Goal: Task Accomplishment & Management: Manage account settings

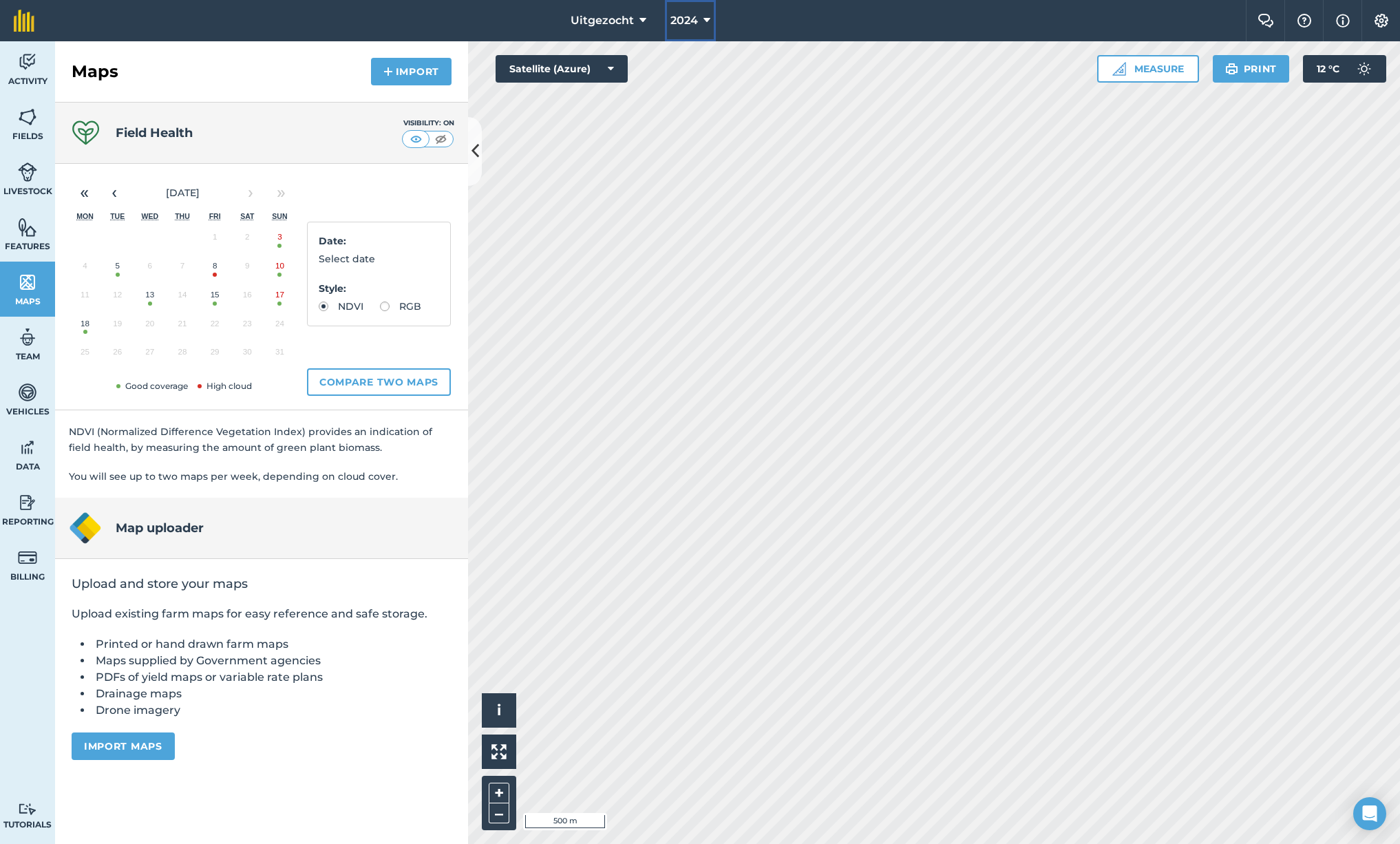
click at [710, 24] on button "2024" at bounding box center [690, 21] width 51 height 41
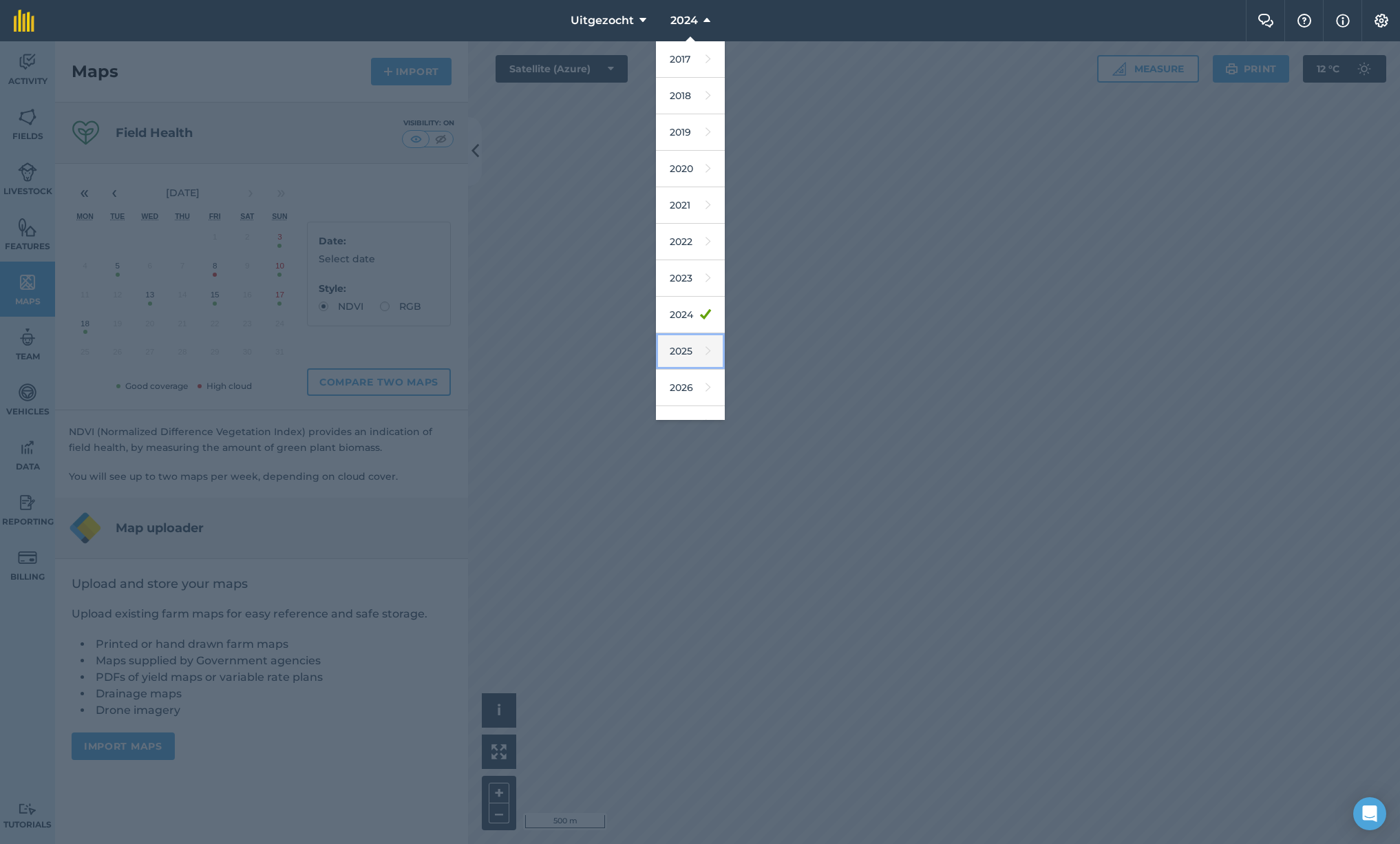
click at [687, 355] on link "2025" at bounding box center [690, 351] width 69 height 36
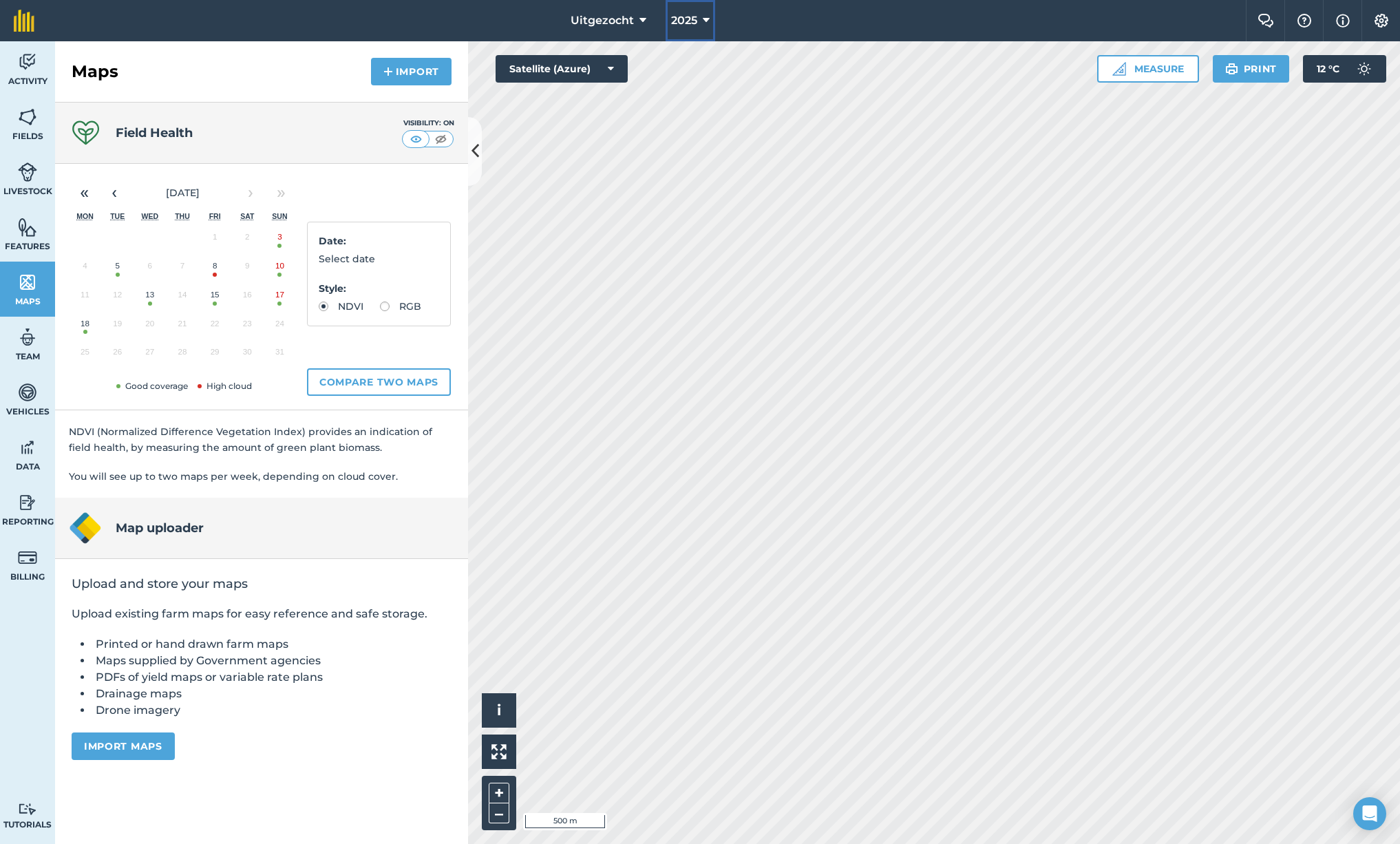
click at [704, 18] on icon at bounding box center [706, 21] width 7 height 16
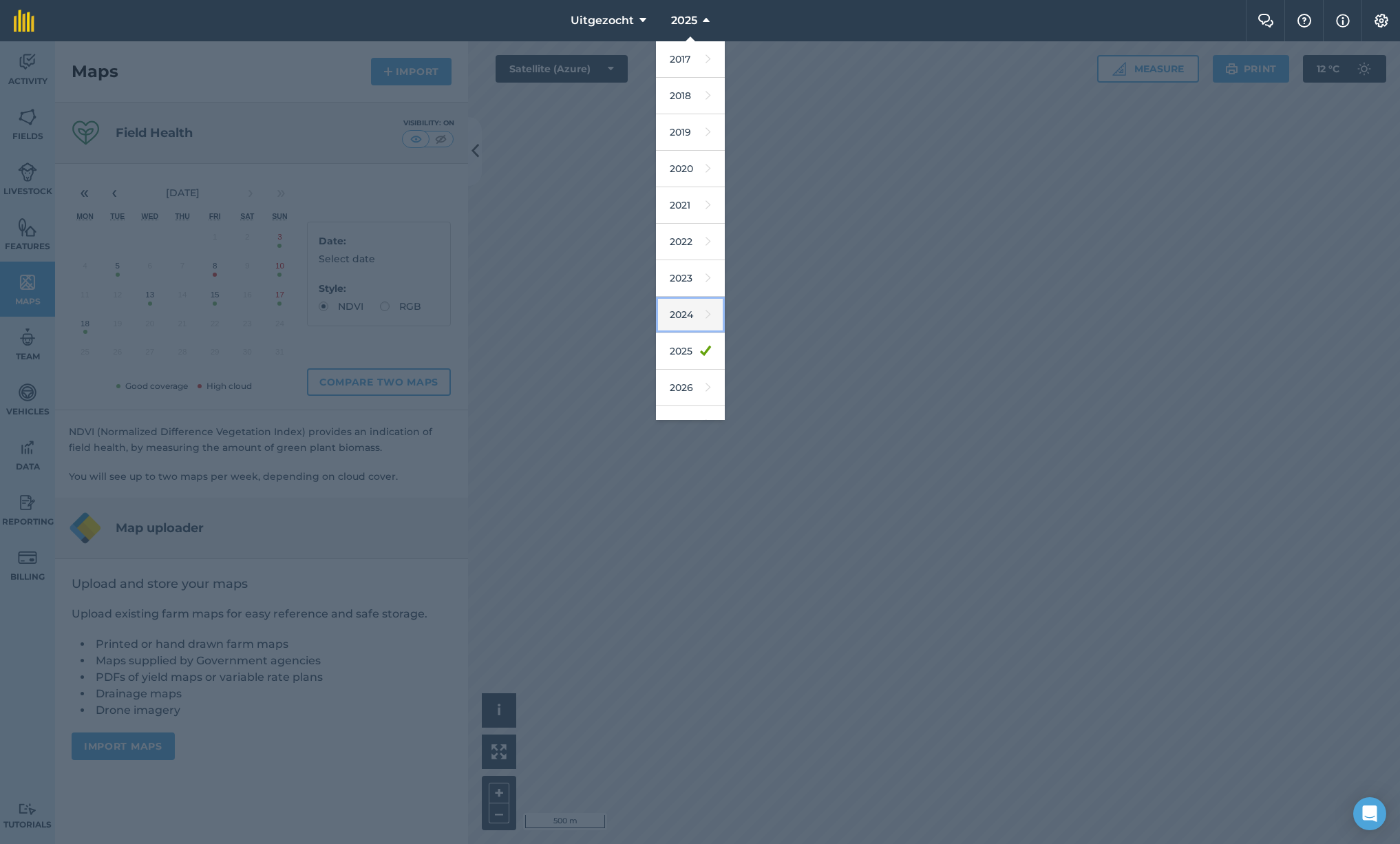
click at [690, 316] on link "2024" at bounding box center [690, 315] width 69 height 36
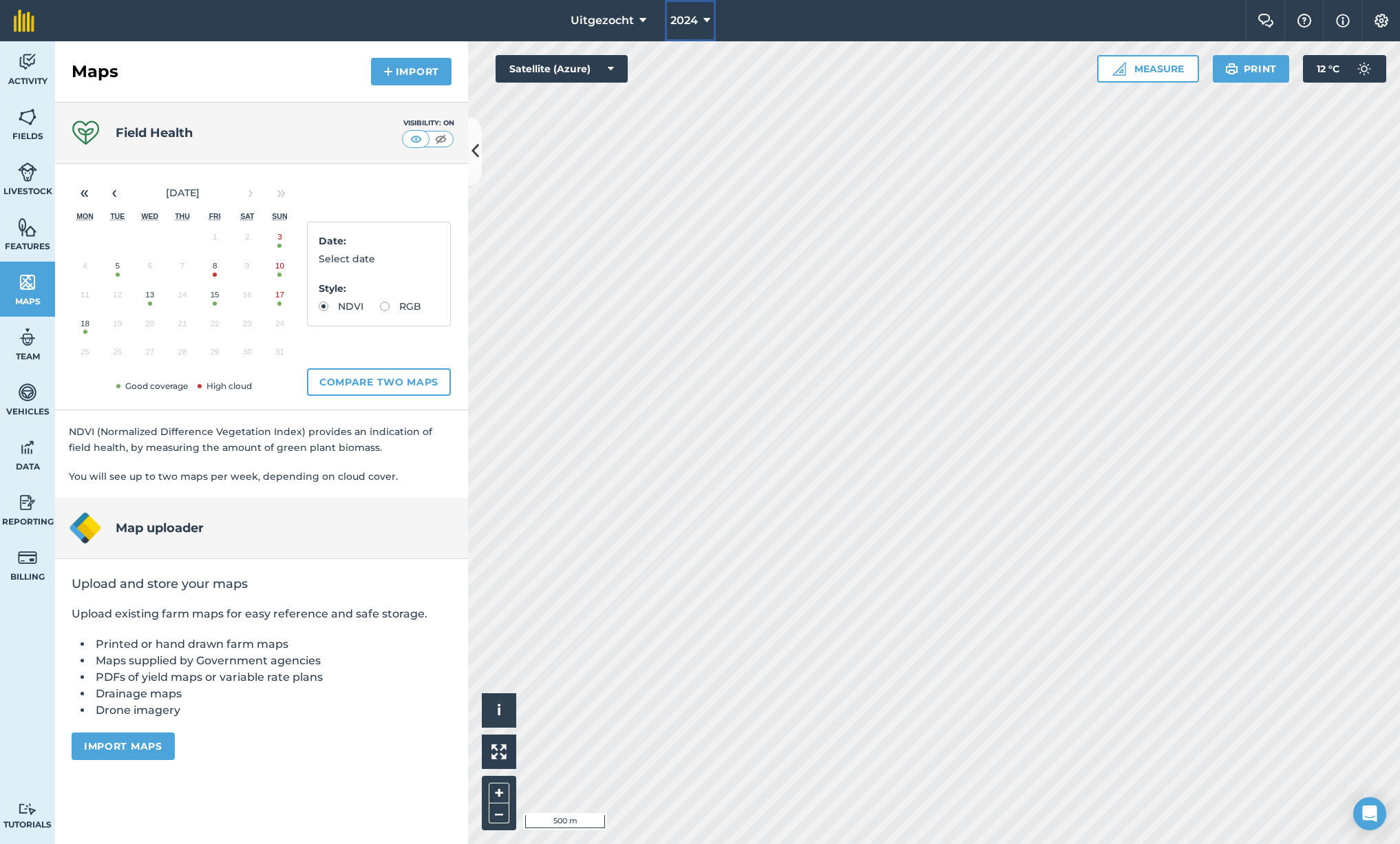
click at [715, 22] on button "2024" at bounding box center [690, 21] width 51 height 41
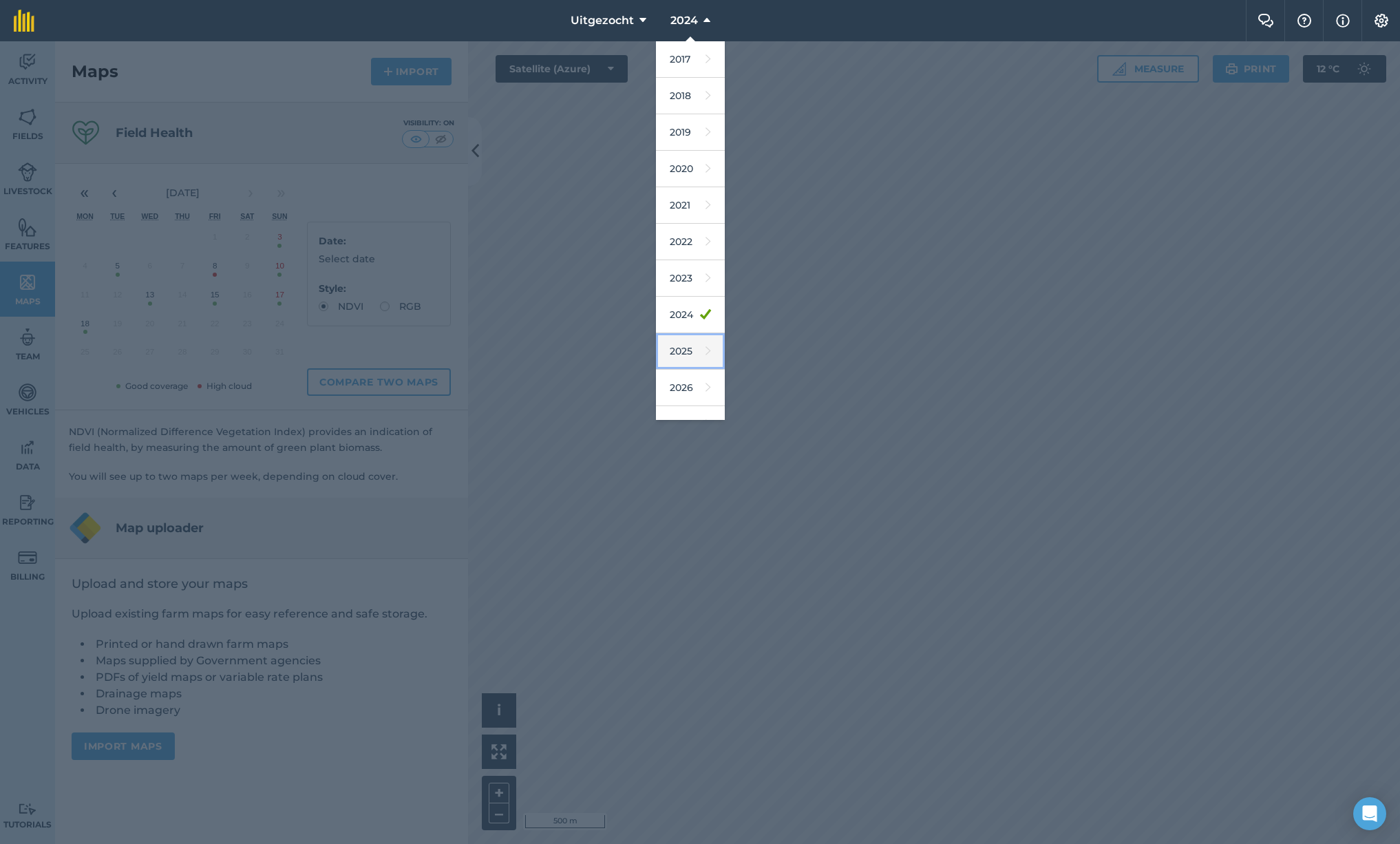
click at [684, 346] on link "2025" at bounding box center [690, 351] width 69 height 36
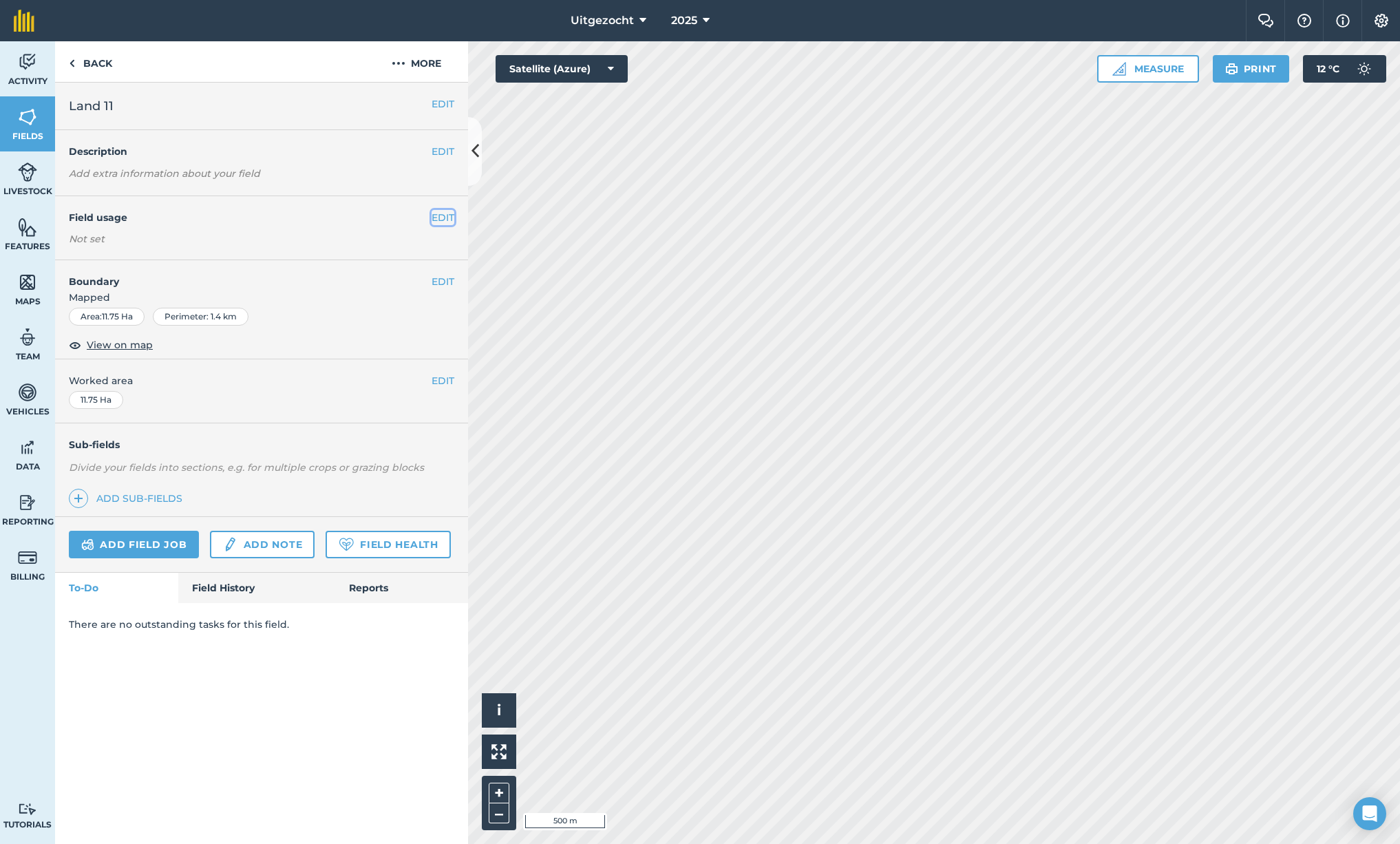
click at [448, 219] on button "EDIT" at bounding box center [443, 217] width 23 height 16
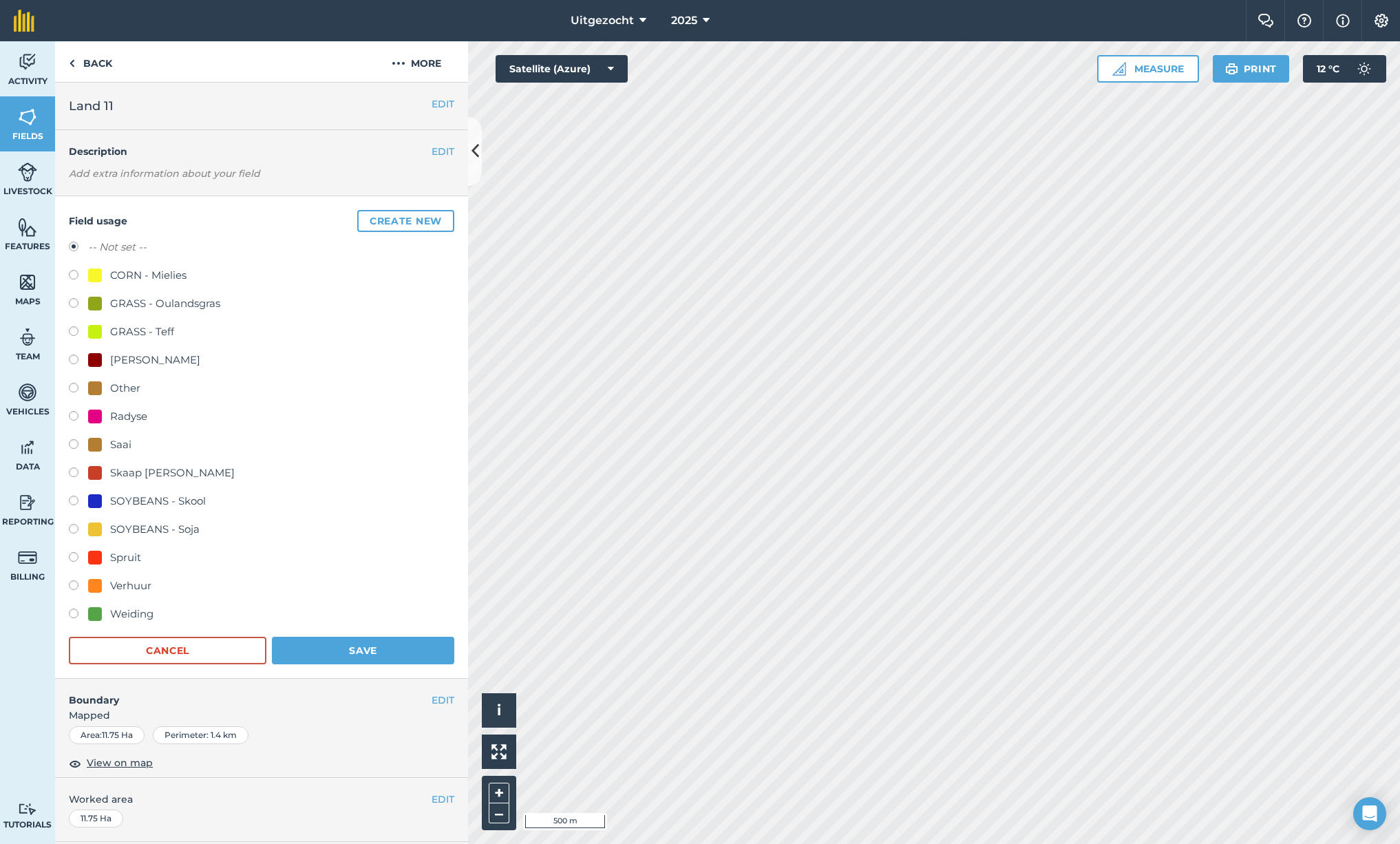
click at [174, 529] on div "SOYBEANS - Soja" at bounding box center [154, 529] width 89 height 16
radio input "true"
radio input "false"
click at [370, 643] on button "Save" at bounding box center [363, 650] width 182 height 27
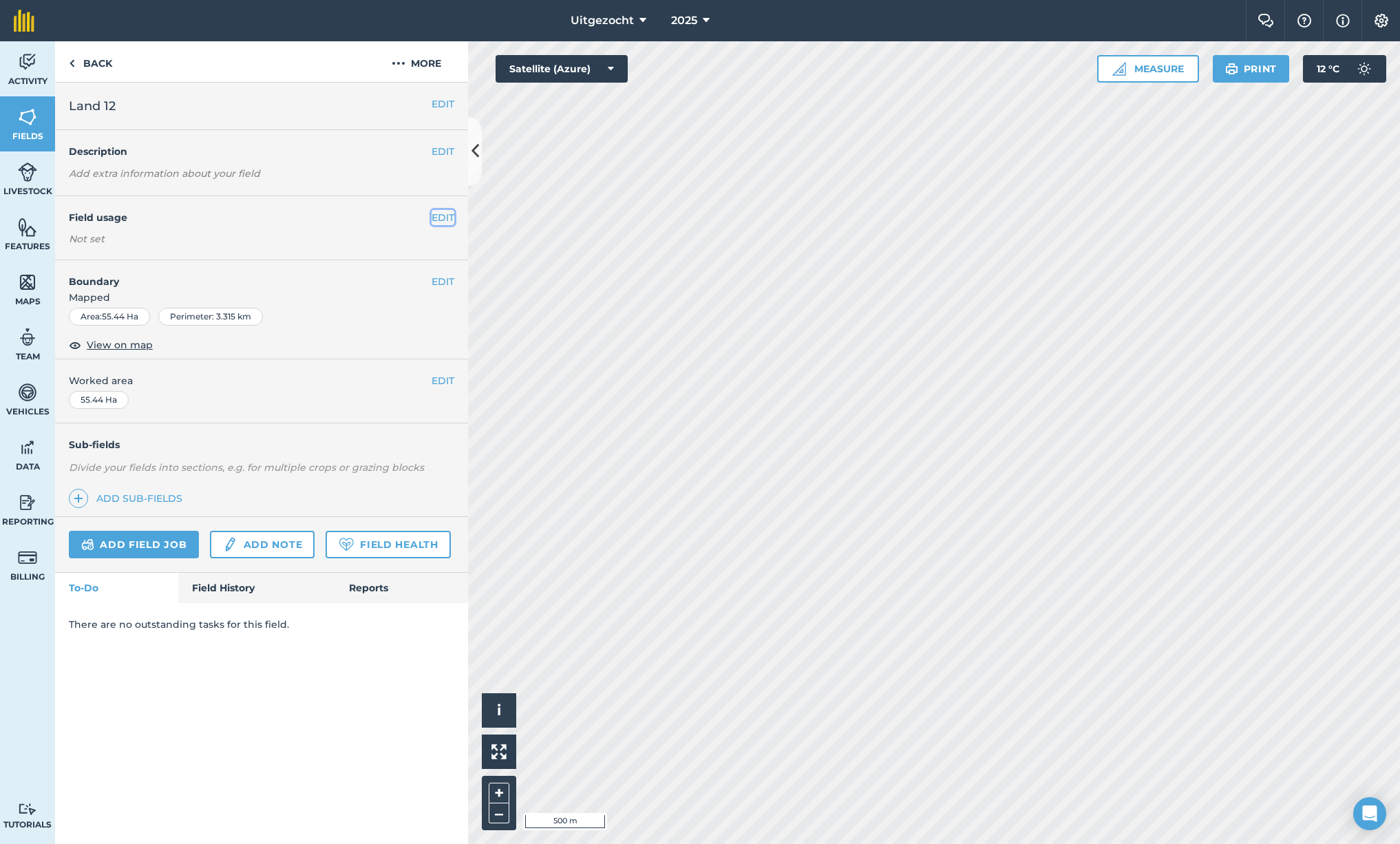
click at [443, 222] on button "EDIT" at bounding box center [443, 217] width 23 height 16
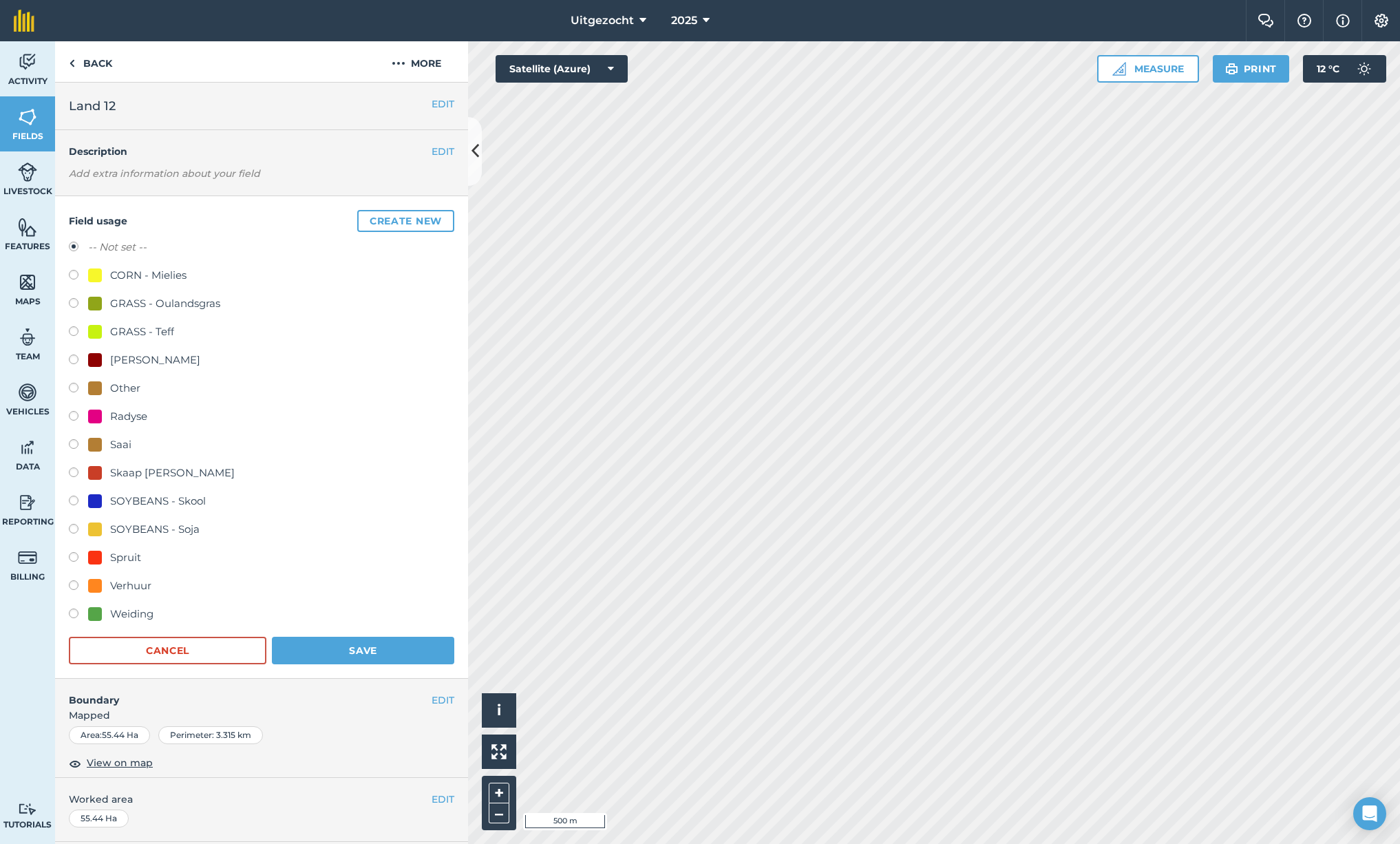
click at [159, 274] on div "CORN - Mielies" at bounding box center [148, 275] width 76 height 16
radio input "true"
radio input "false"
click at [379, 652] on button "Save" at bounding box center [363, 650] width 182 height 27
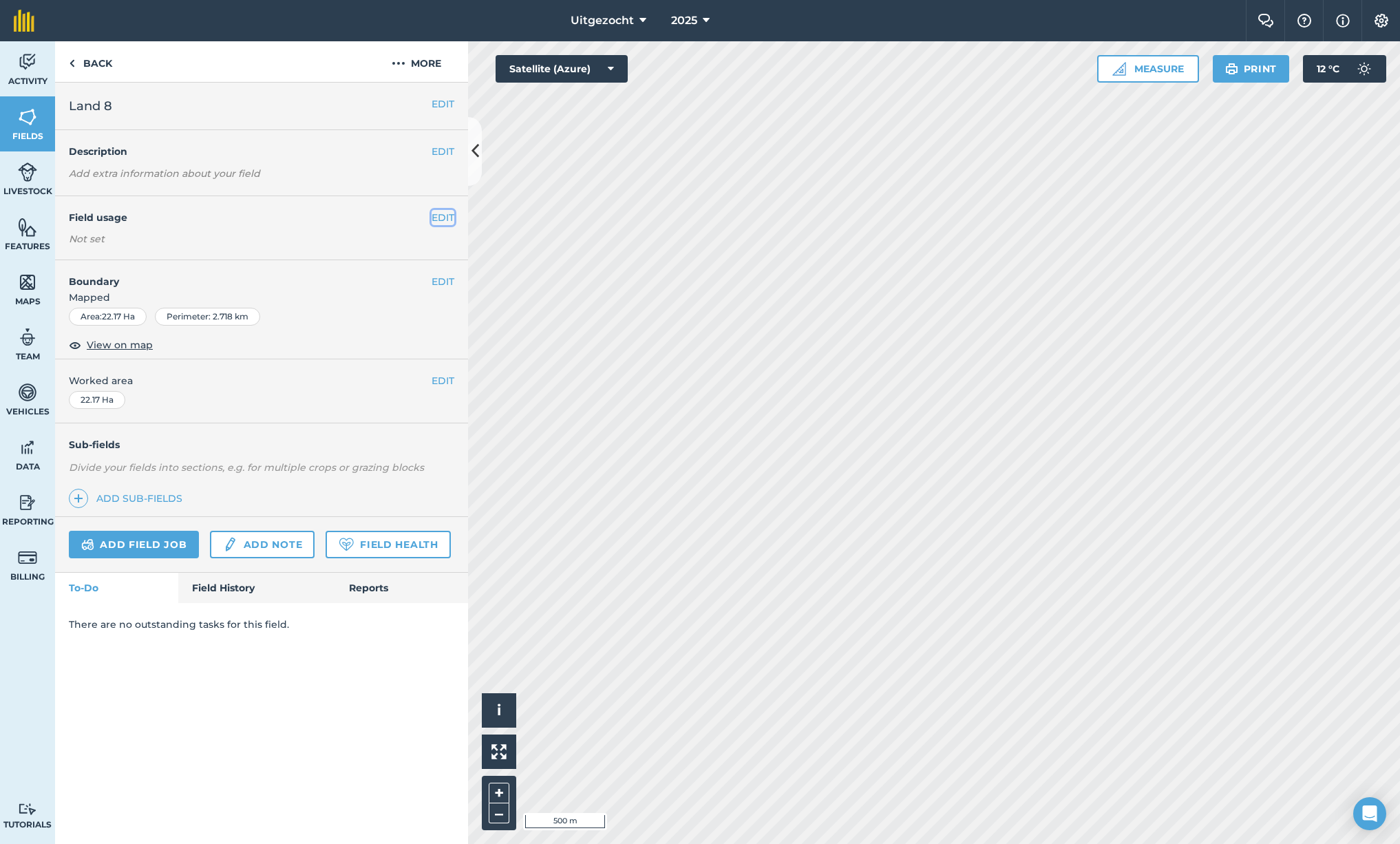
click at [445, 216] on button "EDIT" at bounding box center [443, 217] width 23 height 16
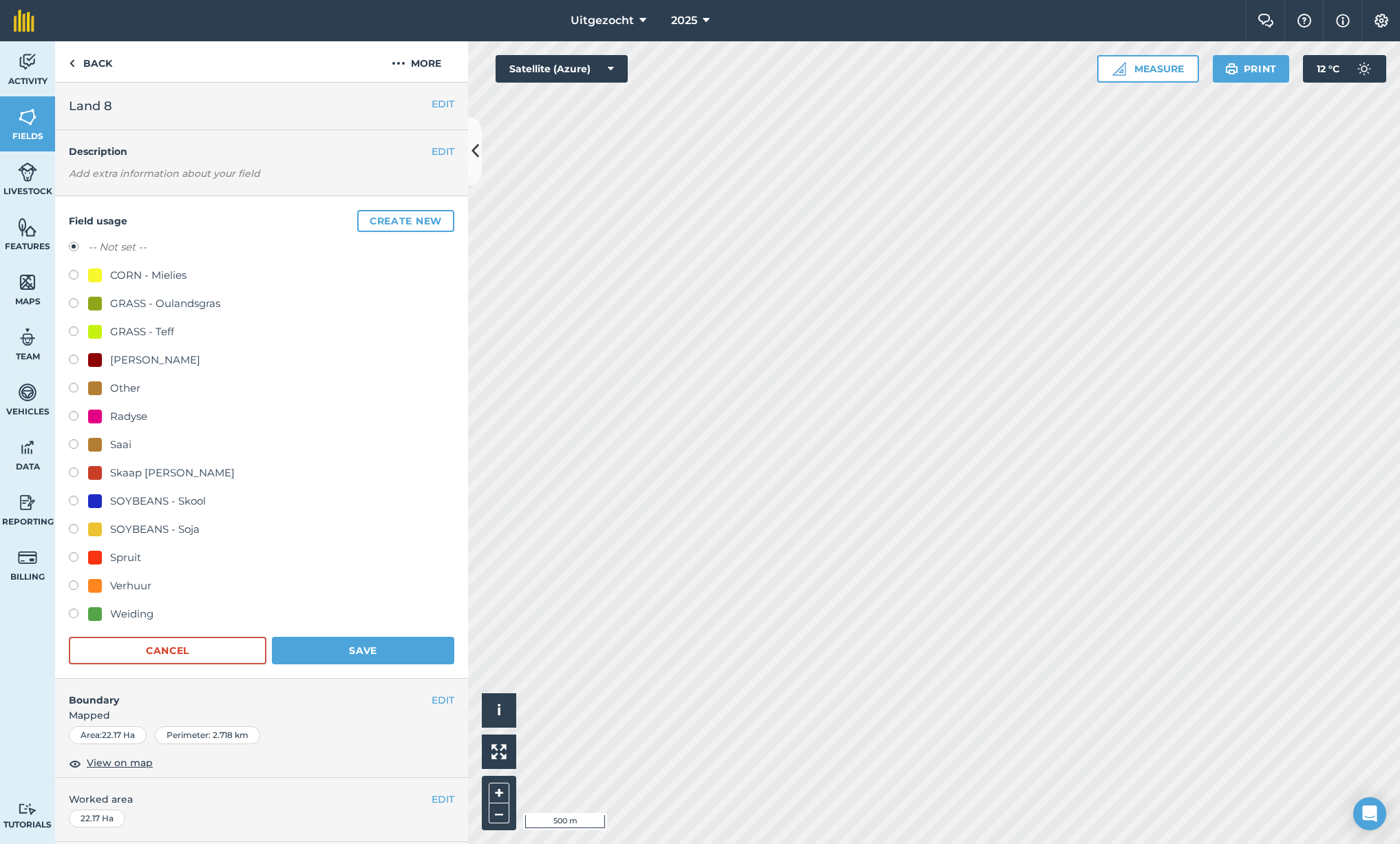
click at [162, 529] on div "SOYBEANS - Soja" at bounding box center [154, 529] width 89 height 16
radio input "true"
radio input "false"
click at [378, 651] on button "Save" at bounding box center [363, 650] width 182 height 27
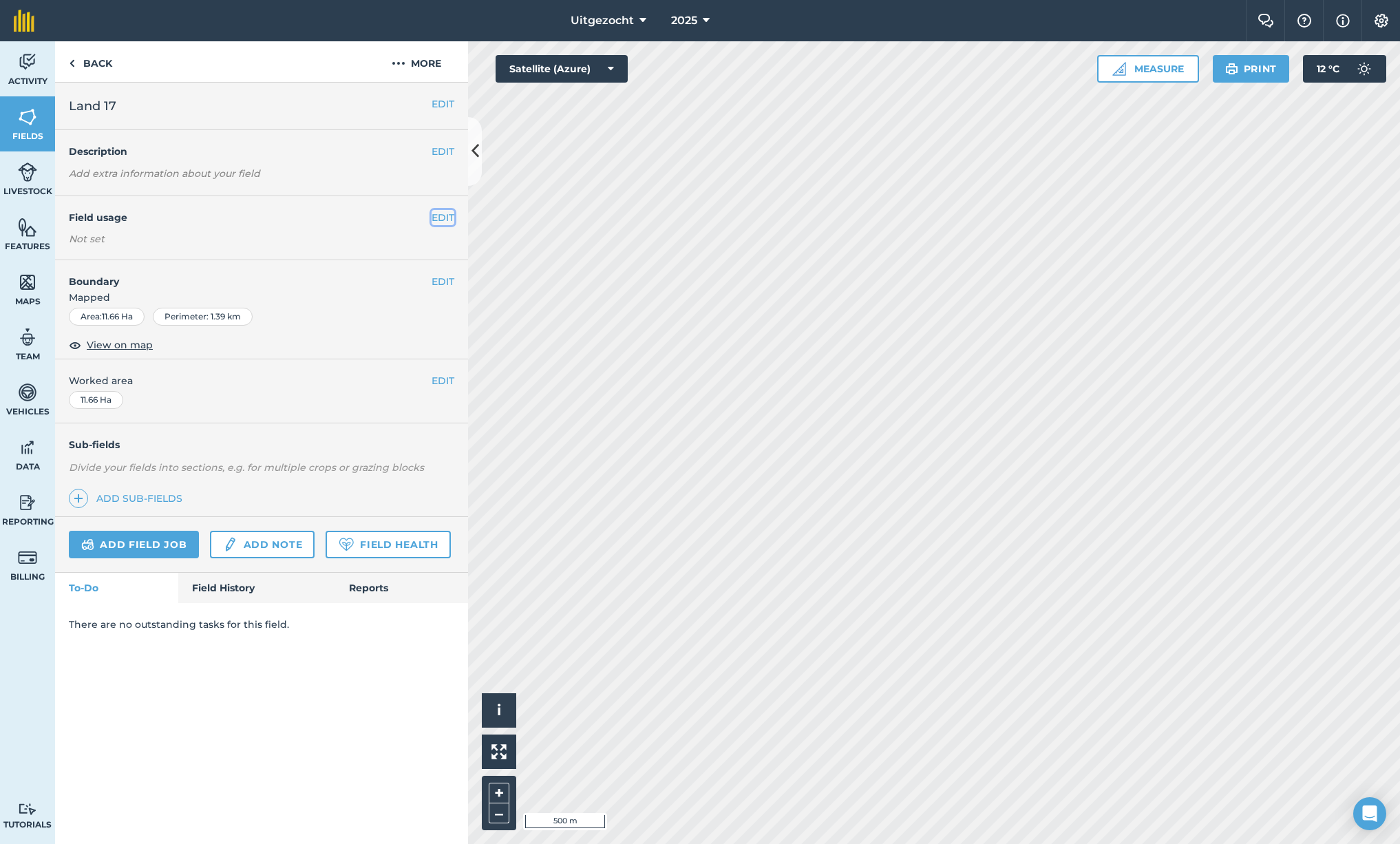
click at [450, 219] on button "EDIT" at bounding box center [443, 217] width 23 height 16
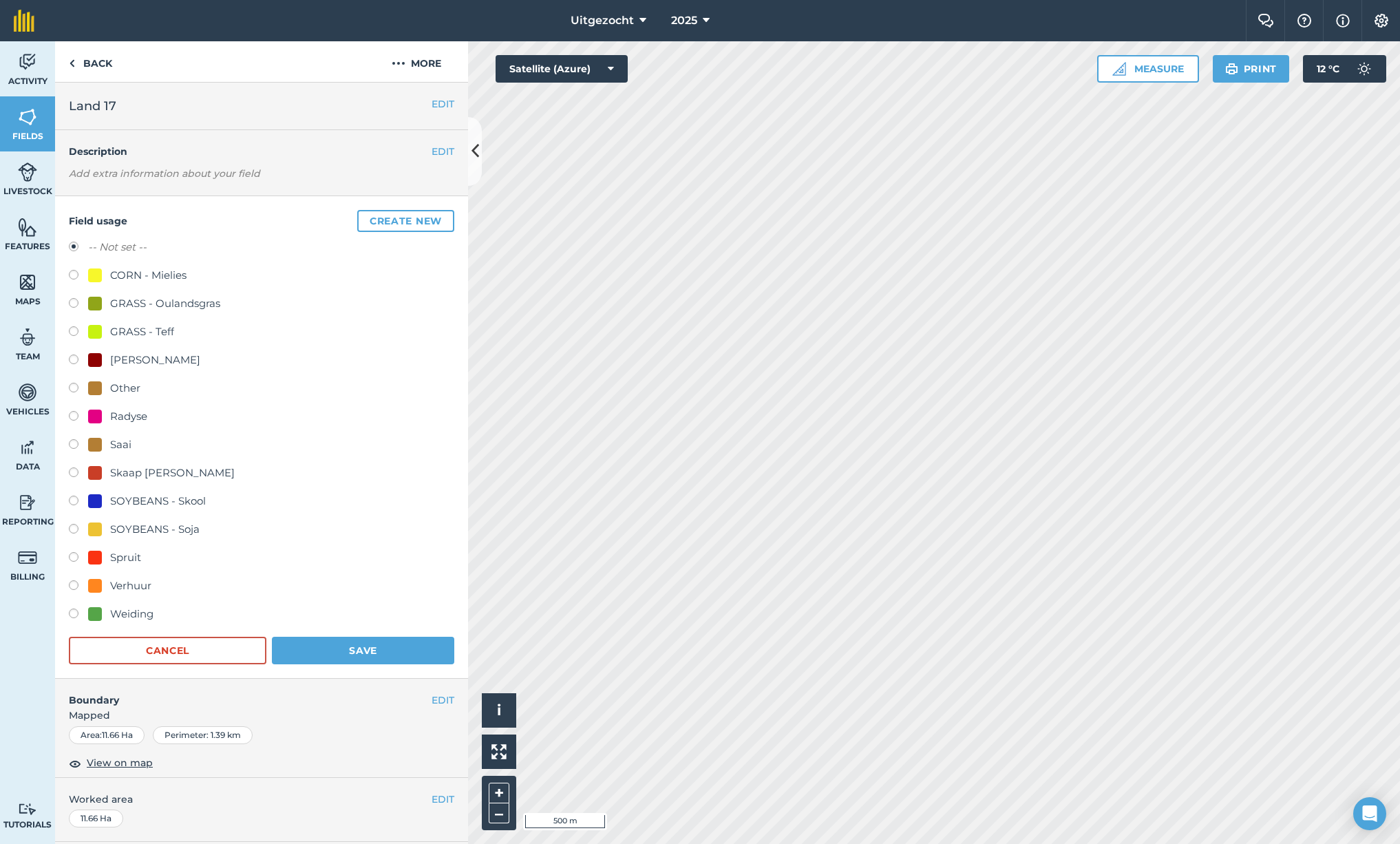
click at [134, 585] on div "Verhuur" at bounding box center [131, 586] width 41 height 16
radio input "true"
radio input "false"
click at [402, 653] on button "Save" at bounding box center [363, 650] width 182 height 27
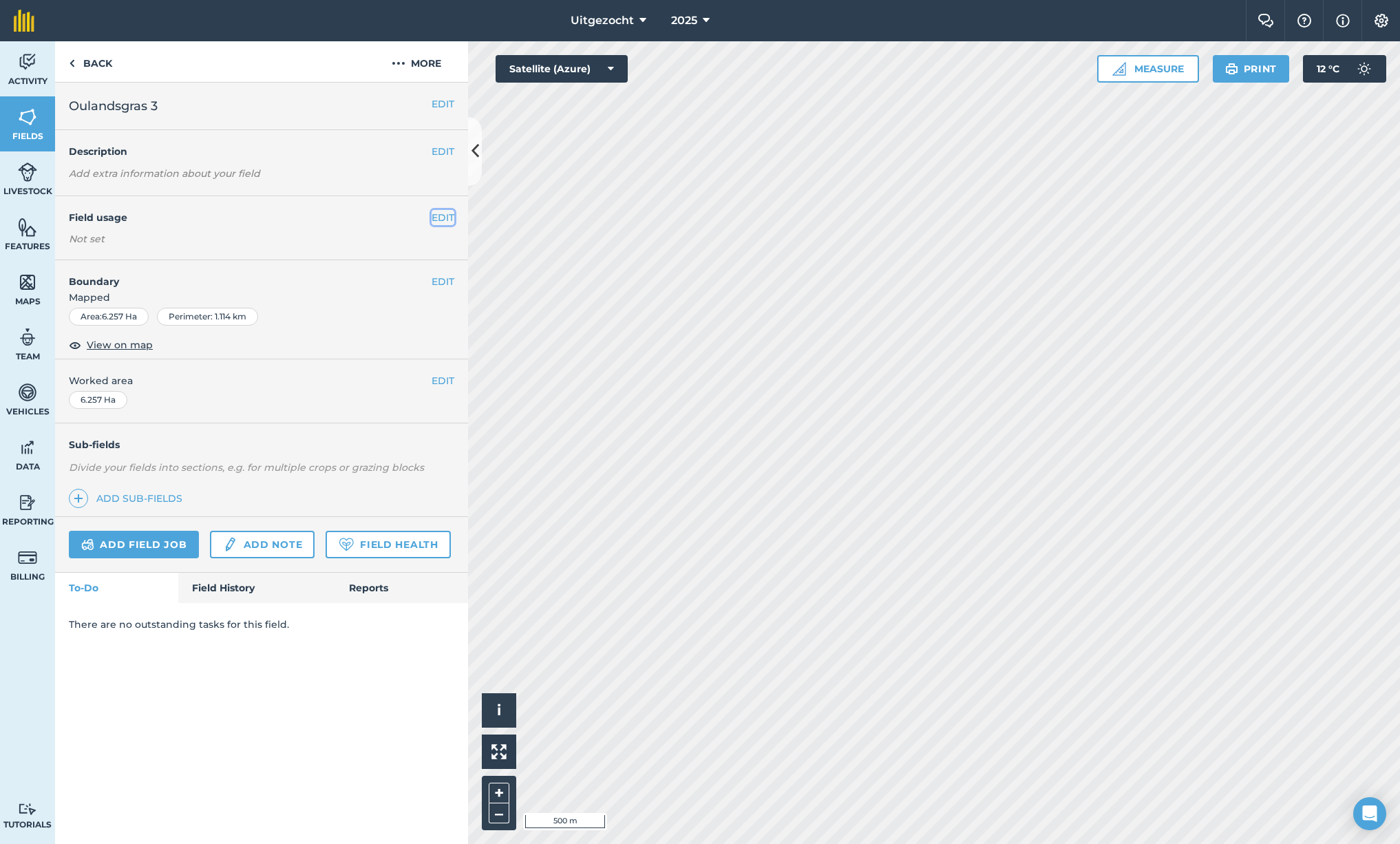
click at [439, 219] on button "EDIT" at bounding box center [443, 217] width 23 height 16
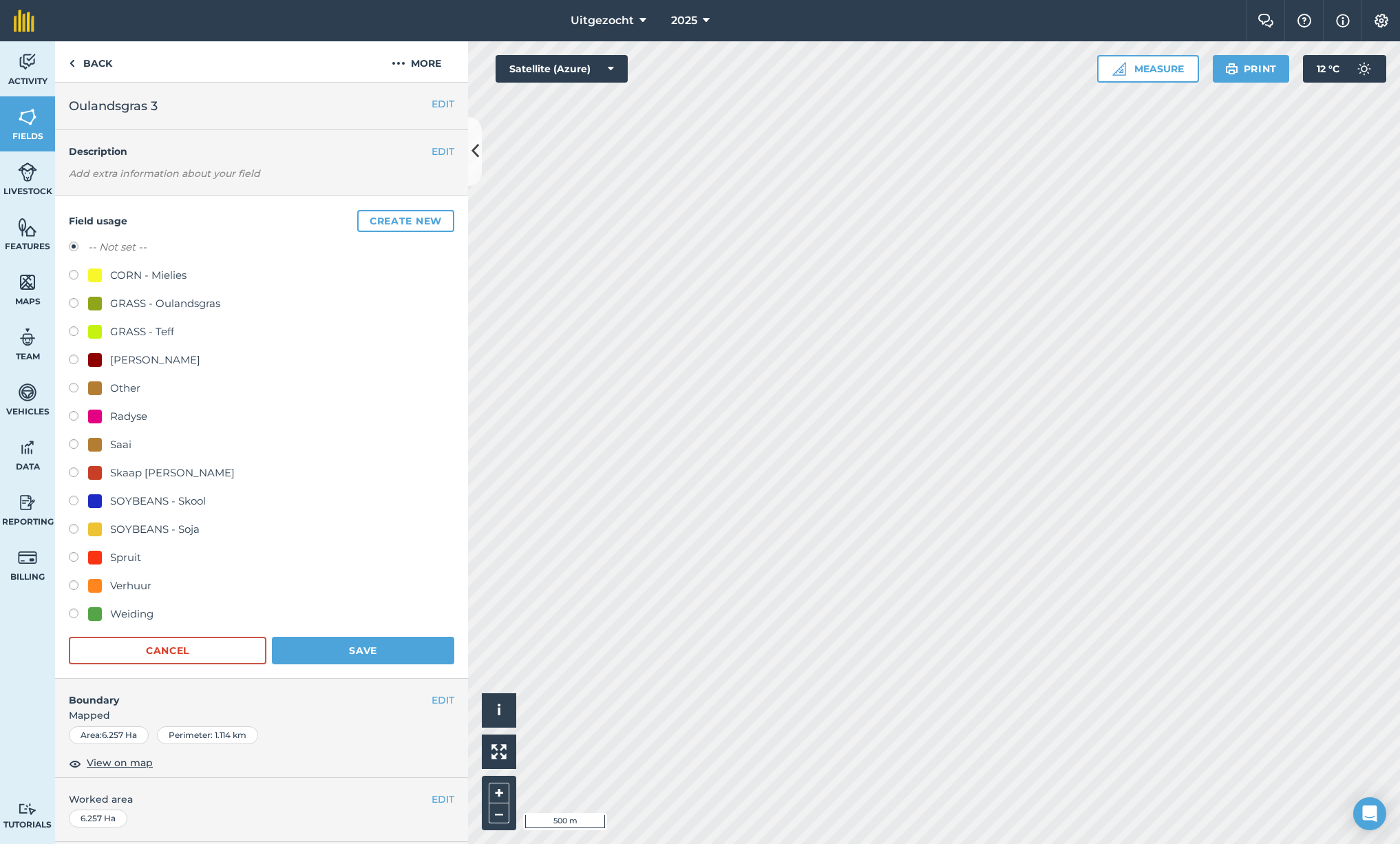
click at [187, 307] on div "GRASS - Oulandsgras" at bounding box center [165, 303] width 110 height 16
radio input "true"
radio input "false"
click at [385, 650] on button "Save" at bounding box center [363, 650] width 182 height 27
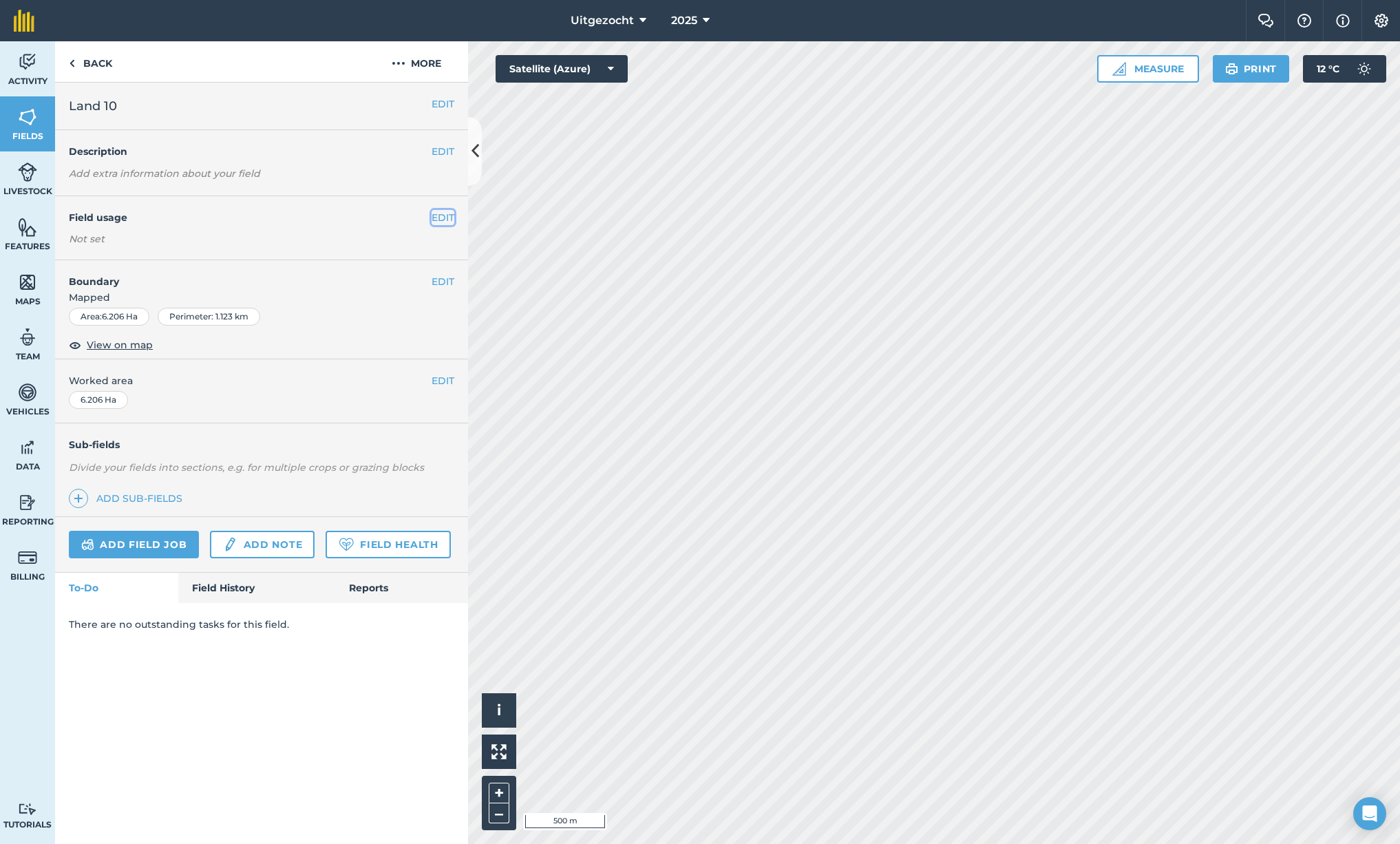
click at [445, 217] on button "EDIT" at bounding box center [443, 217] width 23 height 16
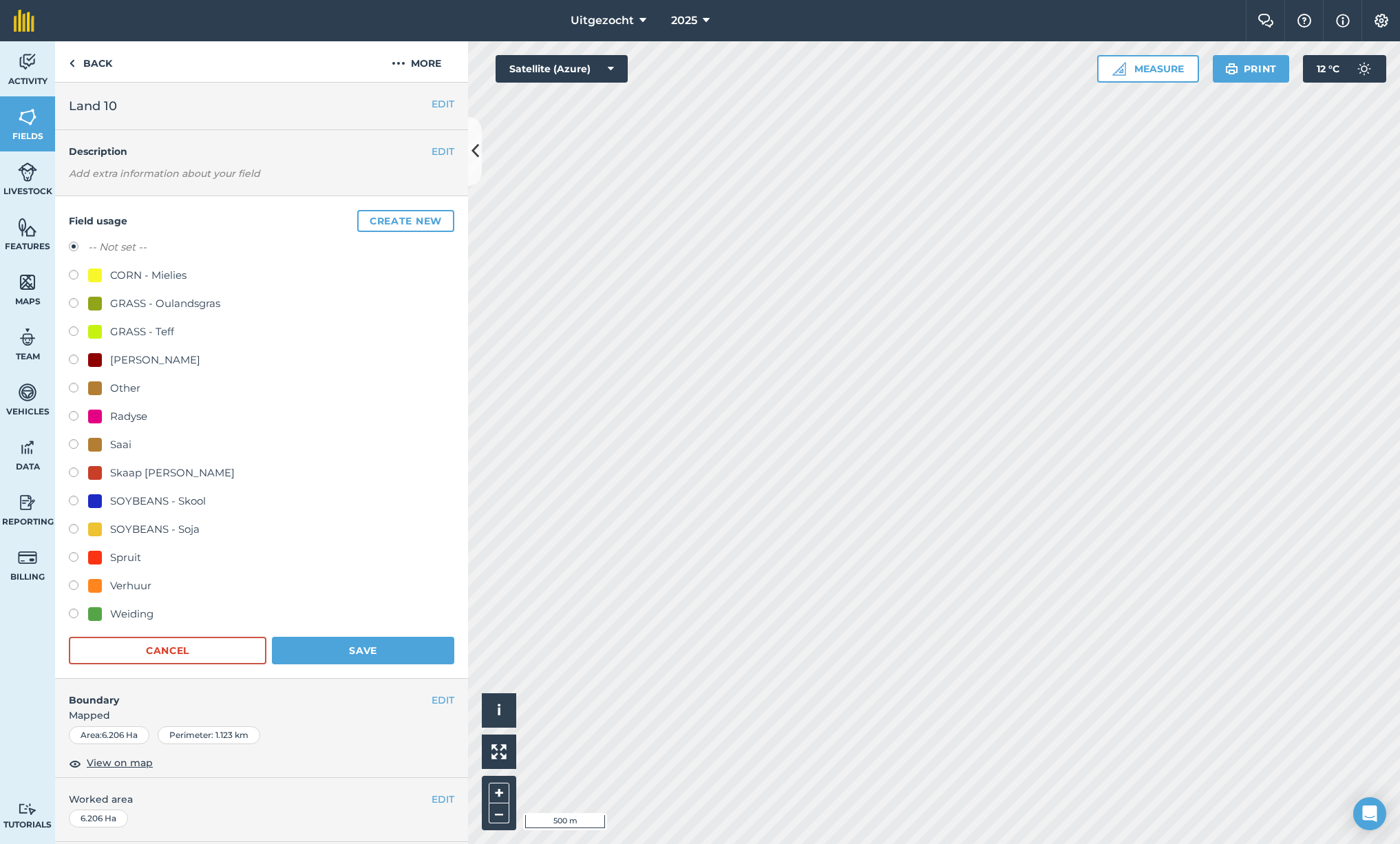
click at [157, 528] on div "SOYBEANS - Soja" at bounding box center [154, 529] width 89 height 16
radio input "true"
radio input "false"
click at [336, 653] on button "Save" at bounding box center [363, 650] width 182 height 27
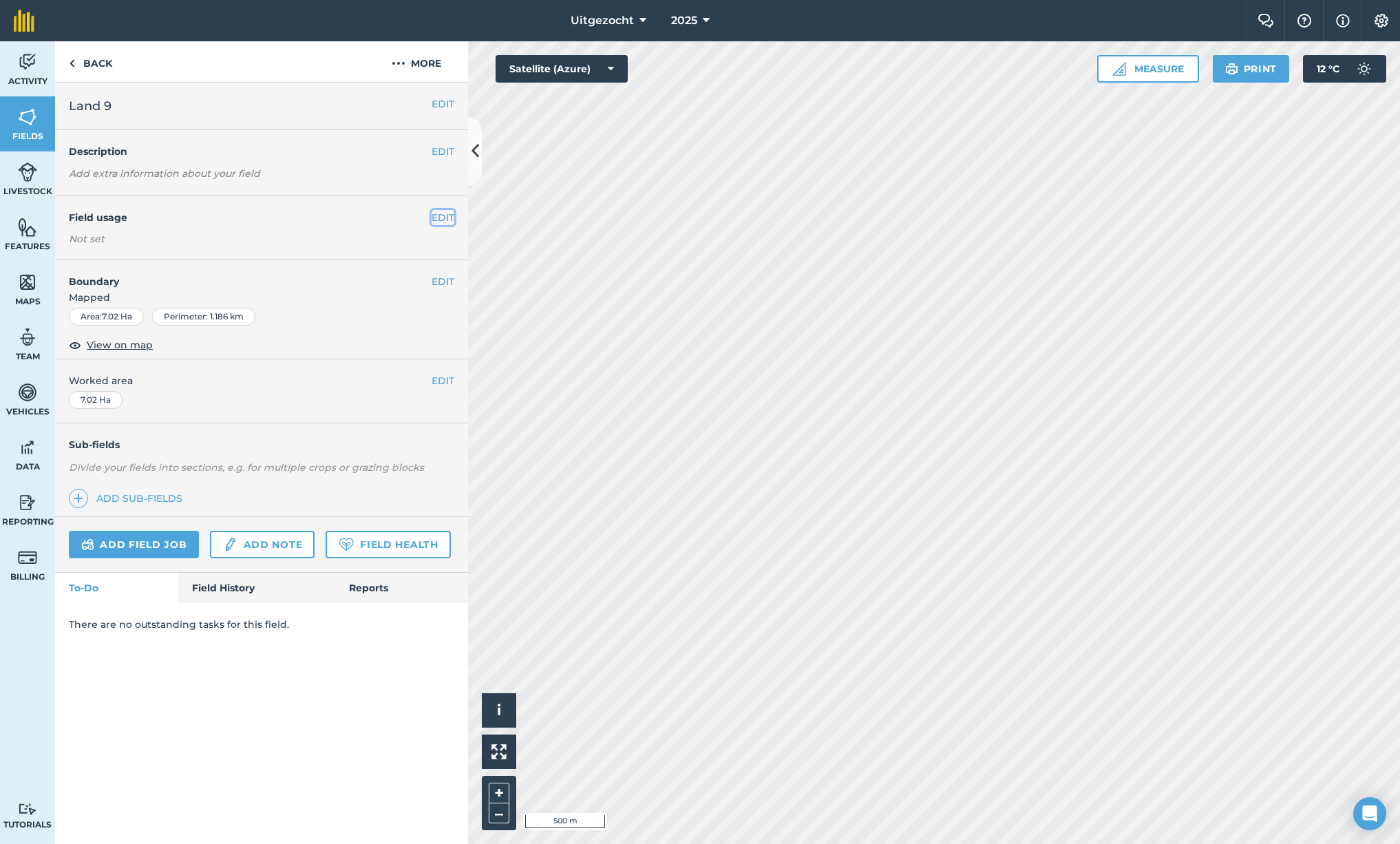
click at [433, 220] on button "EDIT" at bounding box center [443, 217] width 23 height 16
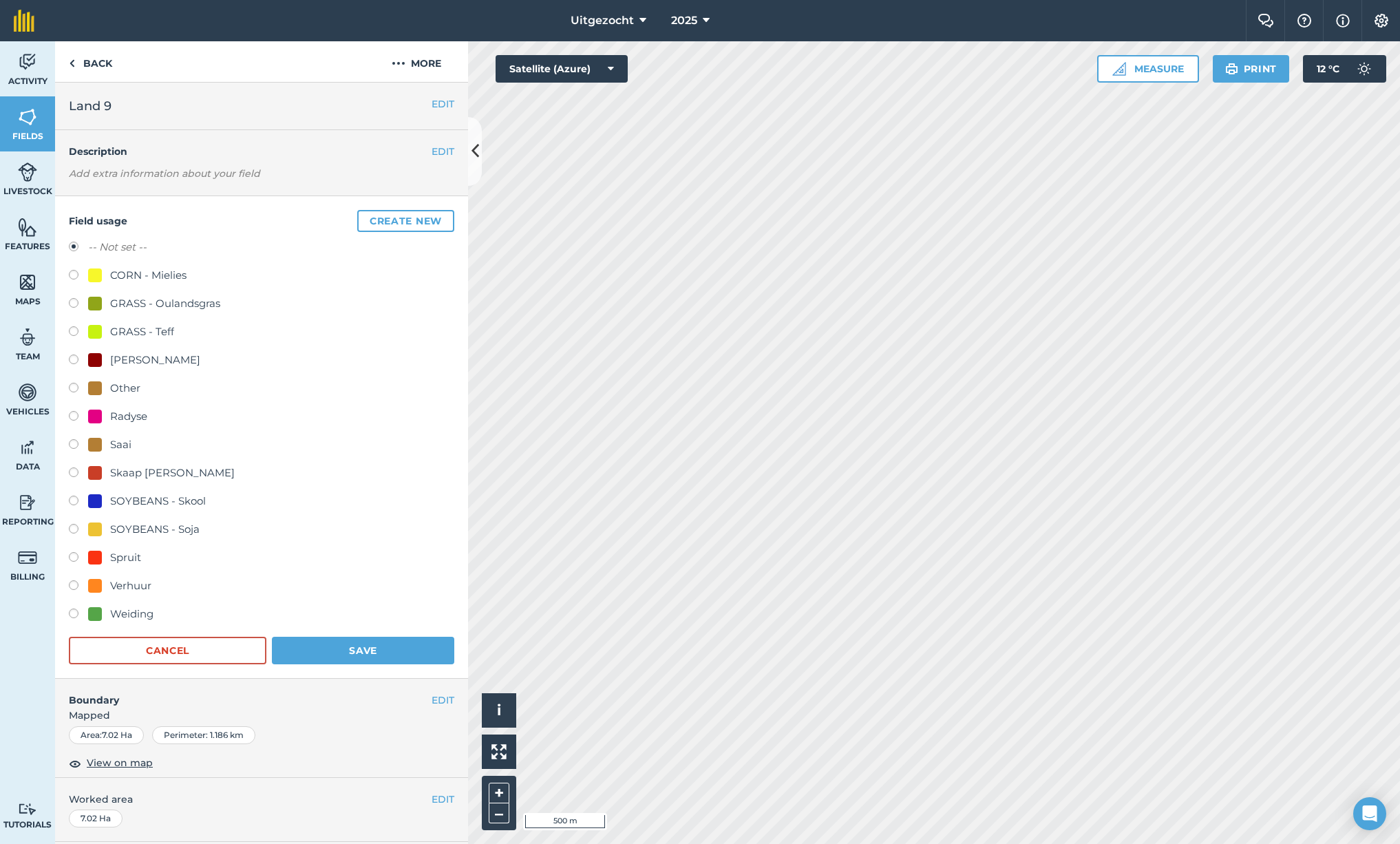
click at [121, 329] on div "GRASS - Teff" at bounding box center [142, 332] width 64 height 16
radio input "true"
radio input "false"
click at [351, 645] on button "Save" at bounding box center [363, 650] width 182 height 27
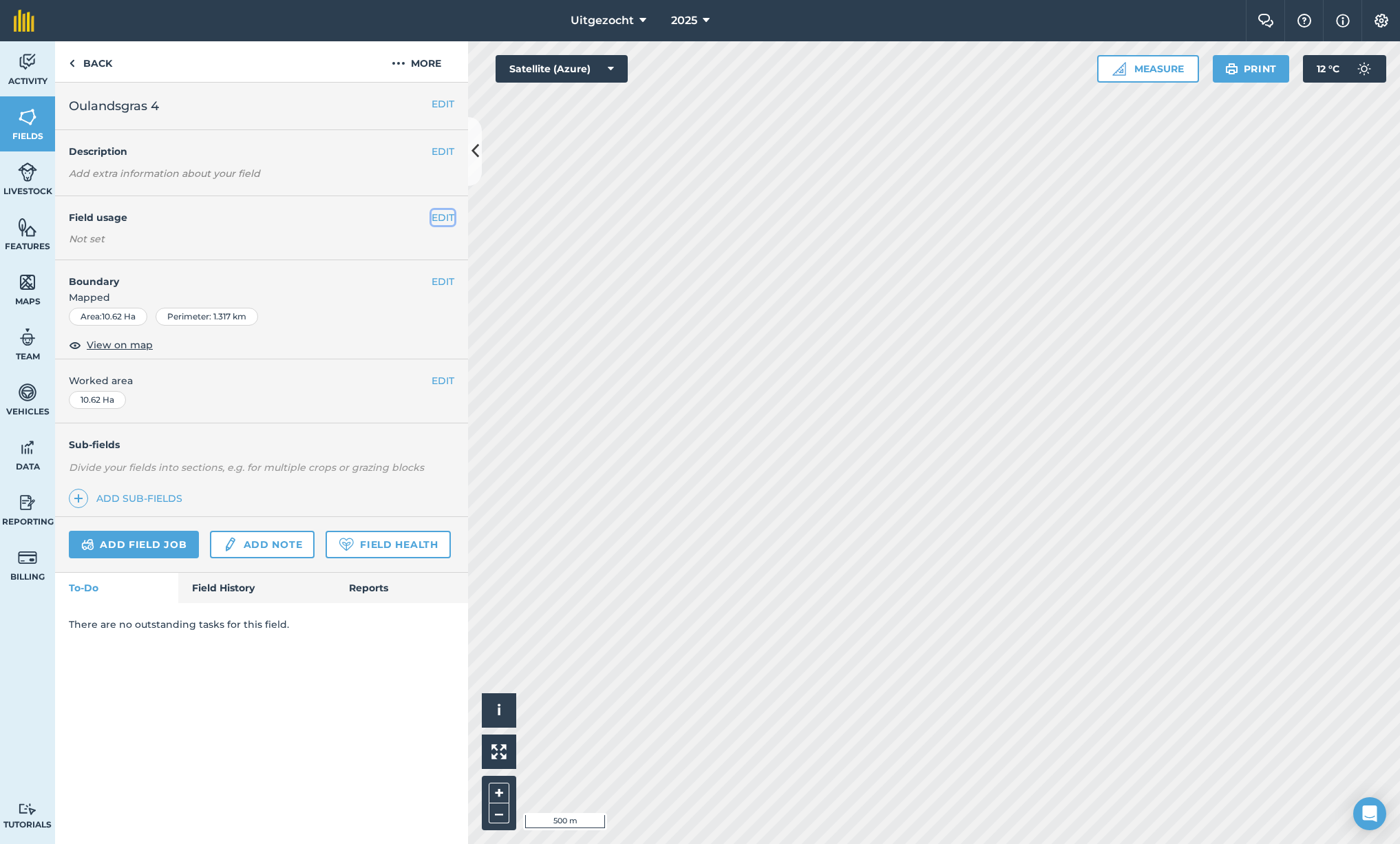
click at [437, 214] on button "EDIT" at bounding box center [443, 217] width 23 height 16
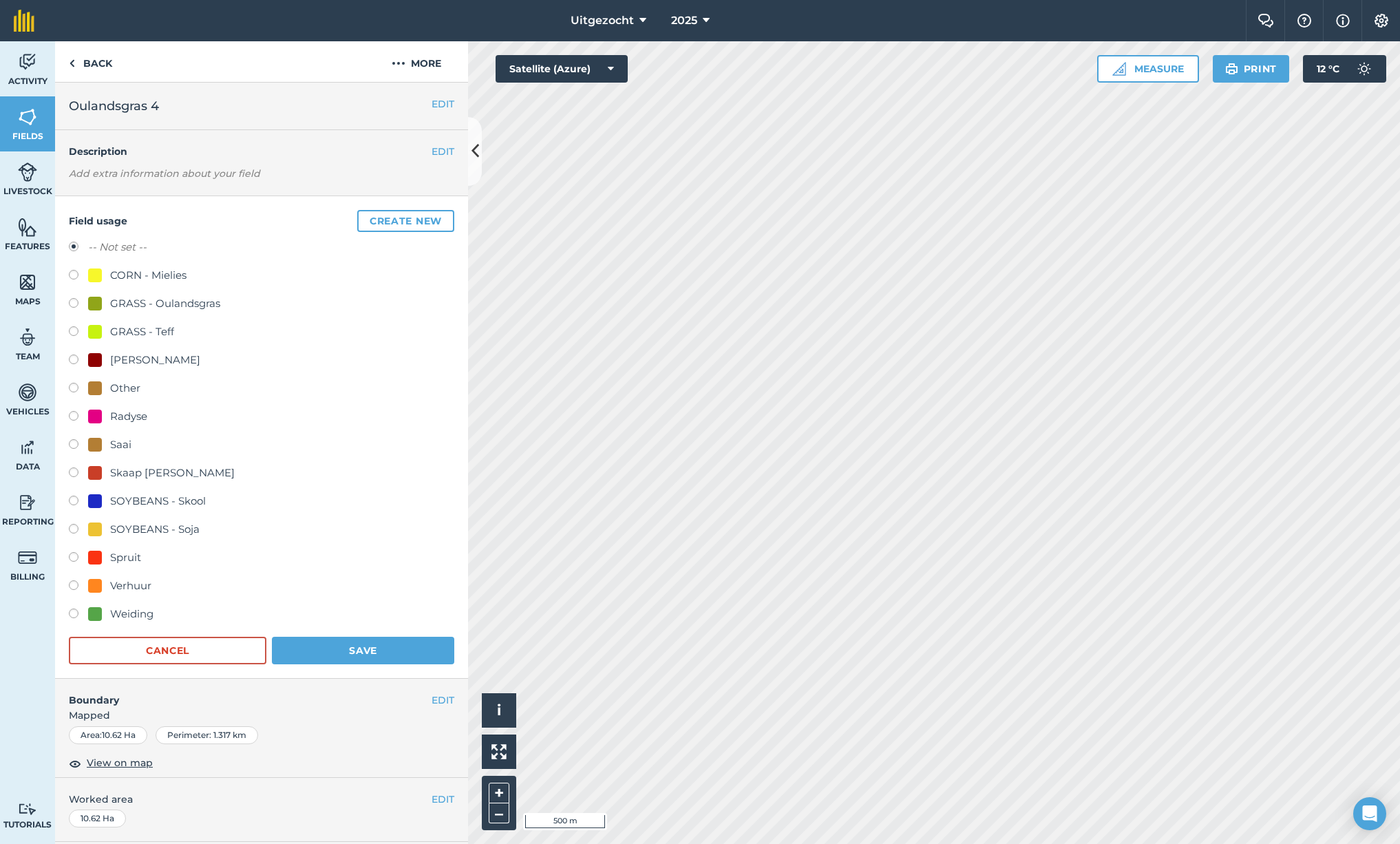
click at [162, 301] on div "GRASS - Oulandsgras" at bounding box center [165, 303] width 110 height 16
radio input "true"
radio input "false"
click at [395, 651] on button "Save" at bounding box center [363, 650] width 182 height 27
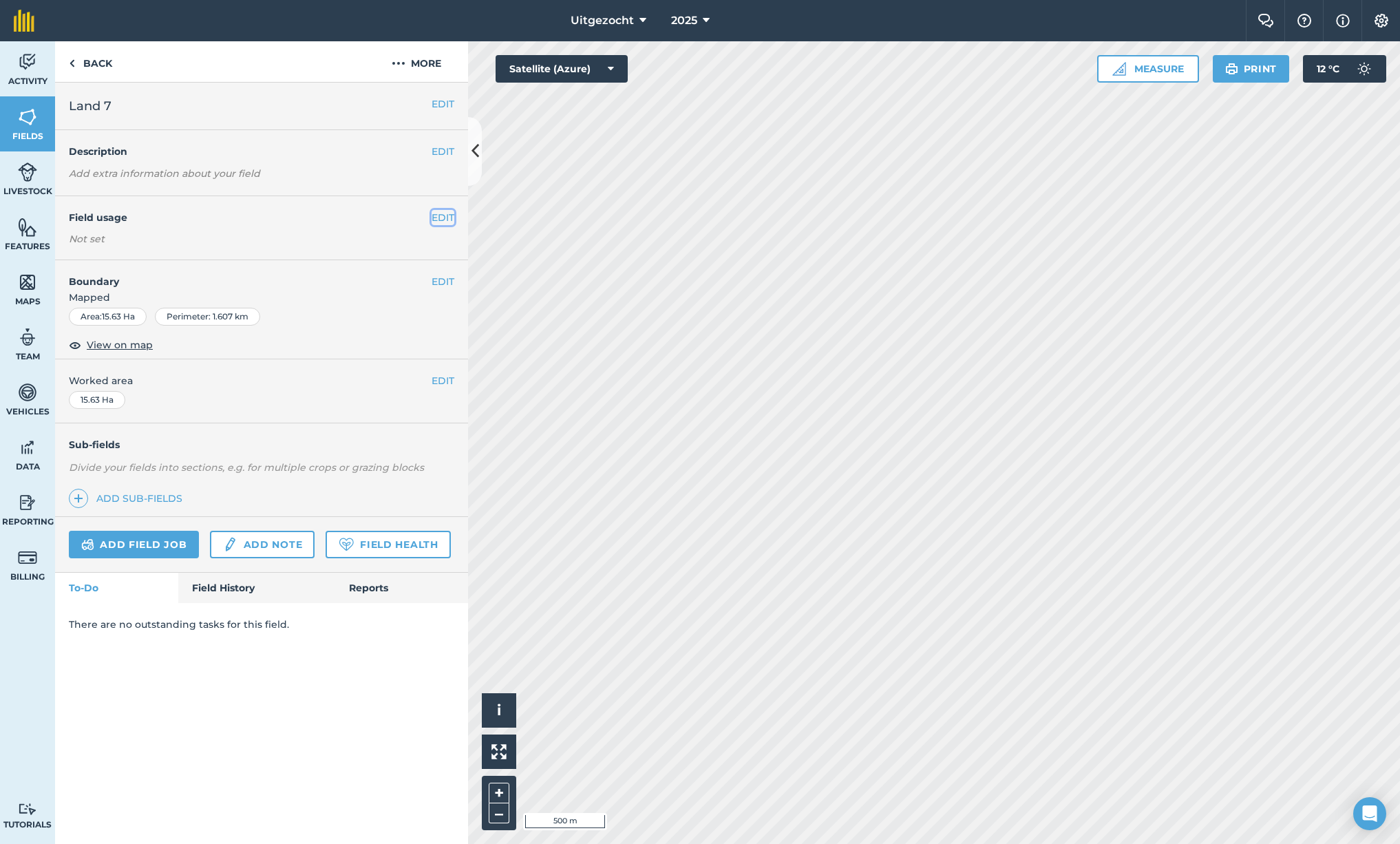
click at [442, 219] on button "EDIT" at bounding box center [443, 217] width 23 height 16
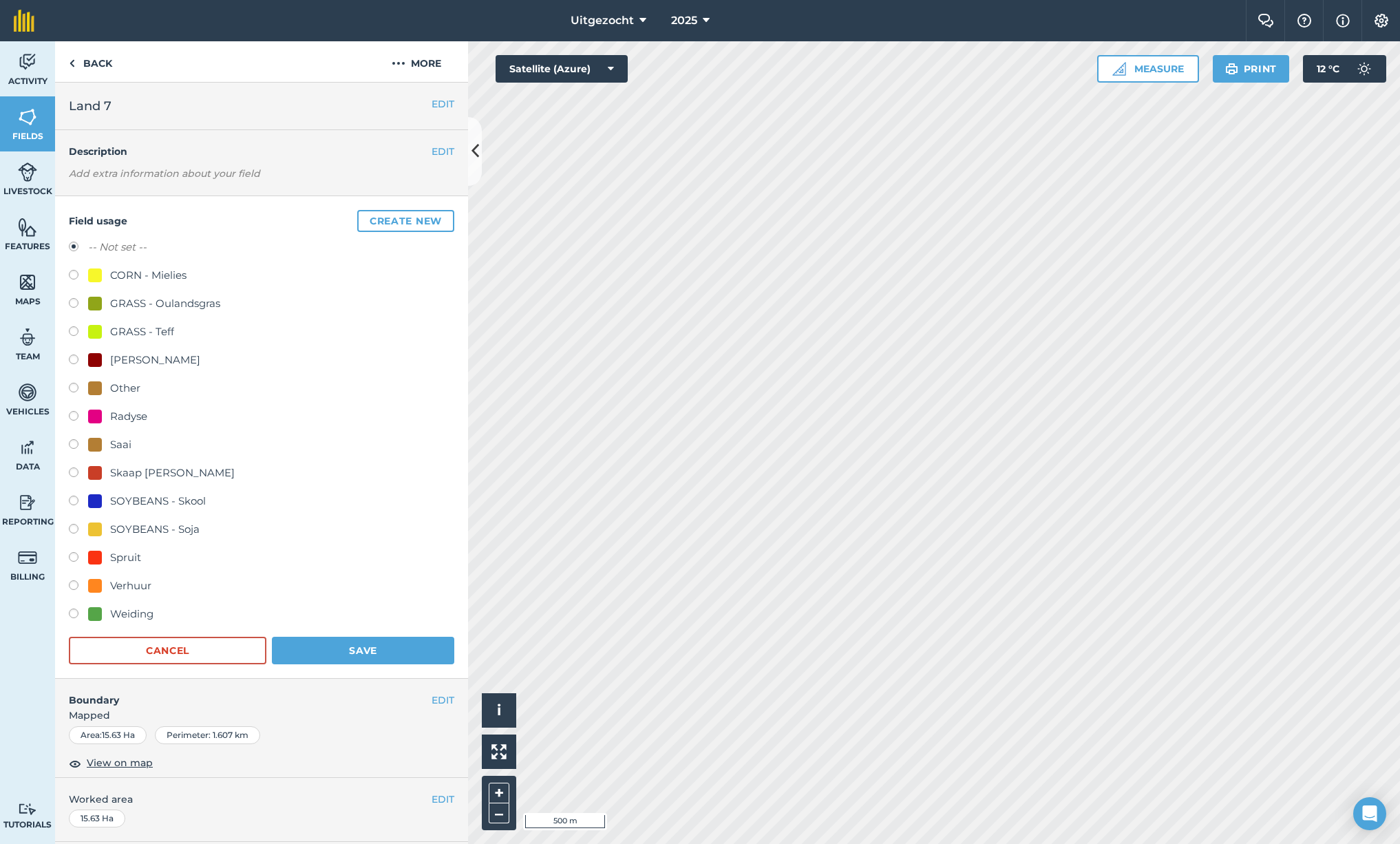
click at [169, 531] on div "SOYBEANS - Soja" at bounding box center [154, 529] width 89 height 16
radio input "true"
radio input "false"
click at [380, 652] on button "Save" at bounding box center [363, 650] width 182 height 27
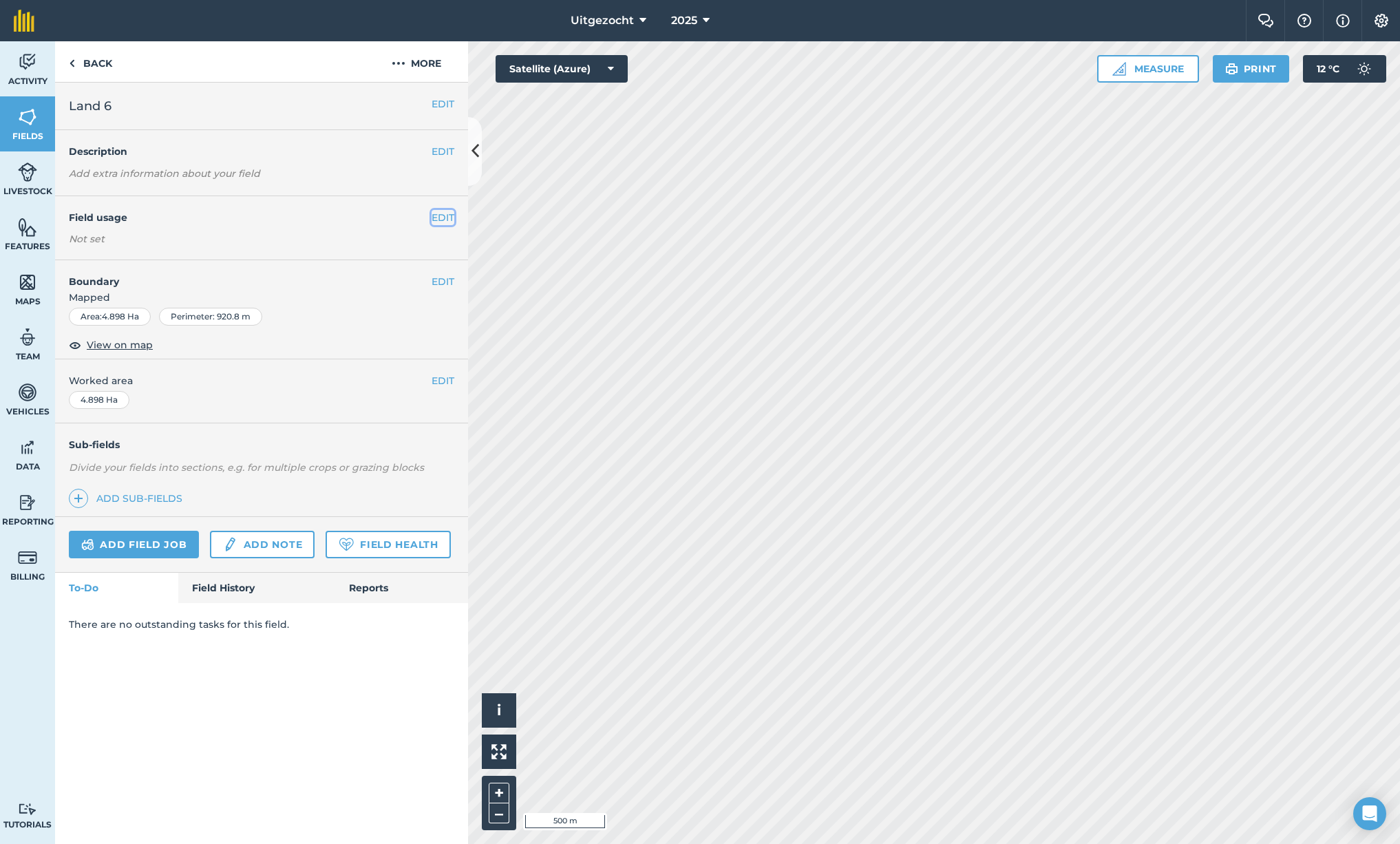
click at [442, 215] on button "EDIT" at bounding box center [443, 217] width 23 height 16
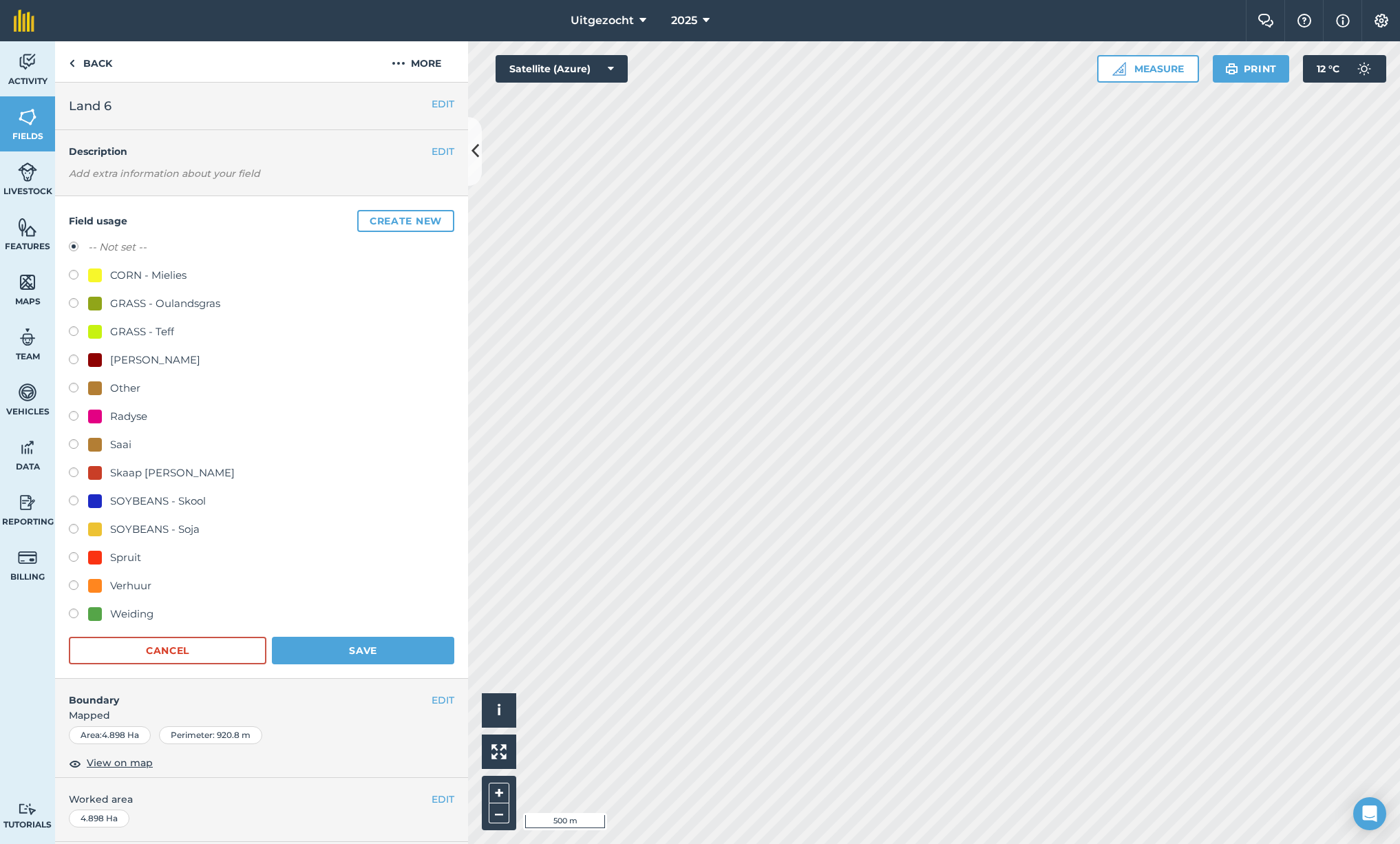
click at [146, 528] on div "SOYBEANS - Soja" at bounding box center [154, 529] width 89 height 16
radio input "true"
radio input "false"
click at [361, 647] on button "Save" at bounding box center [363, 650] width 182 height 27
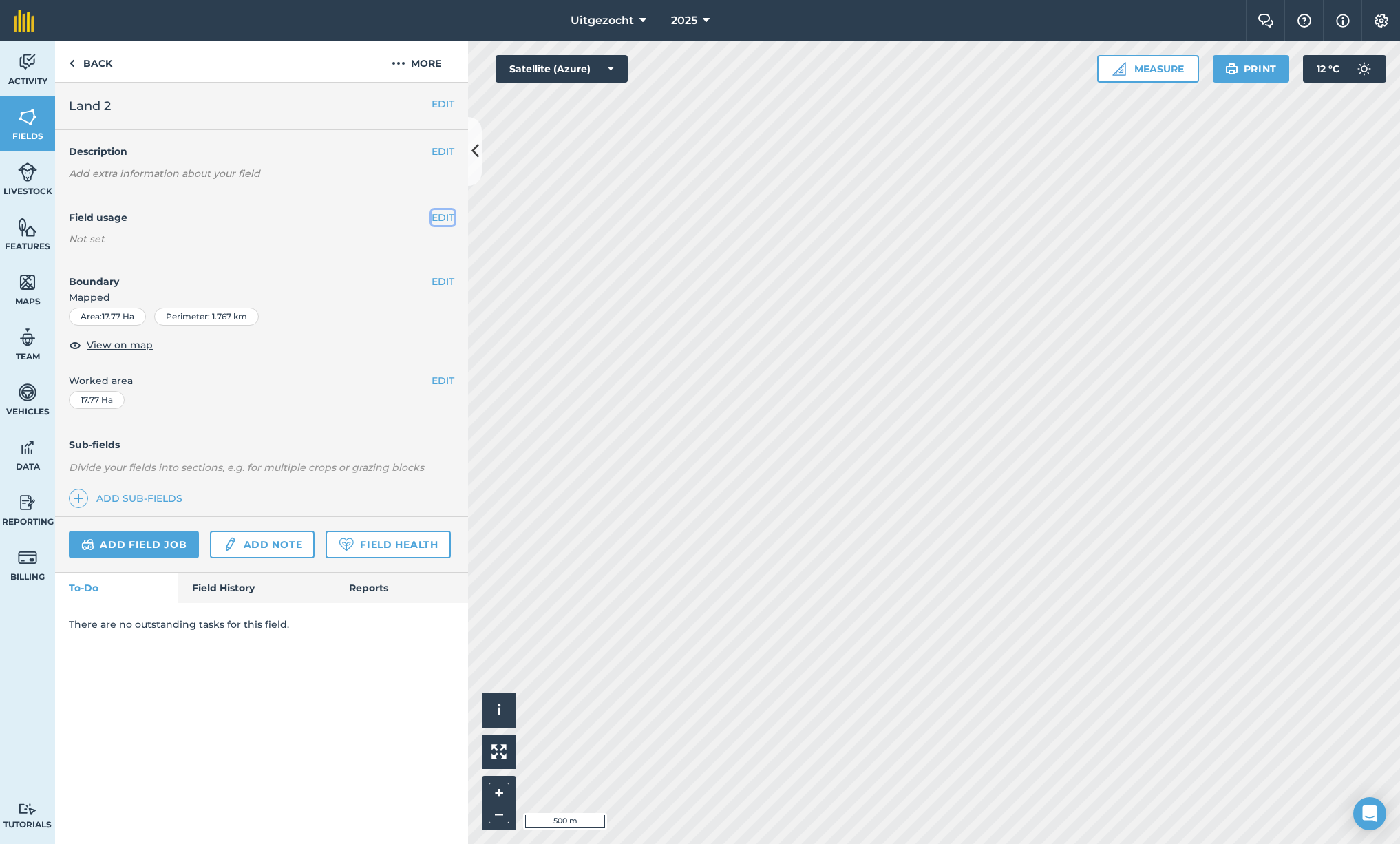
click at [444, 223] on button "EDIT" at bounding box center [443, 217] width 23 height 16
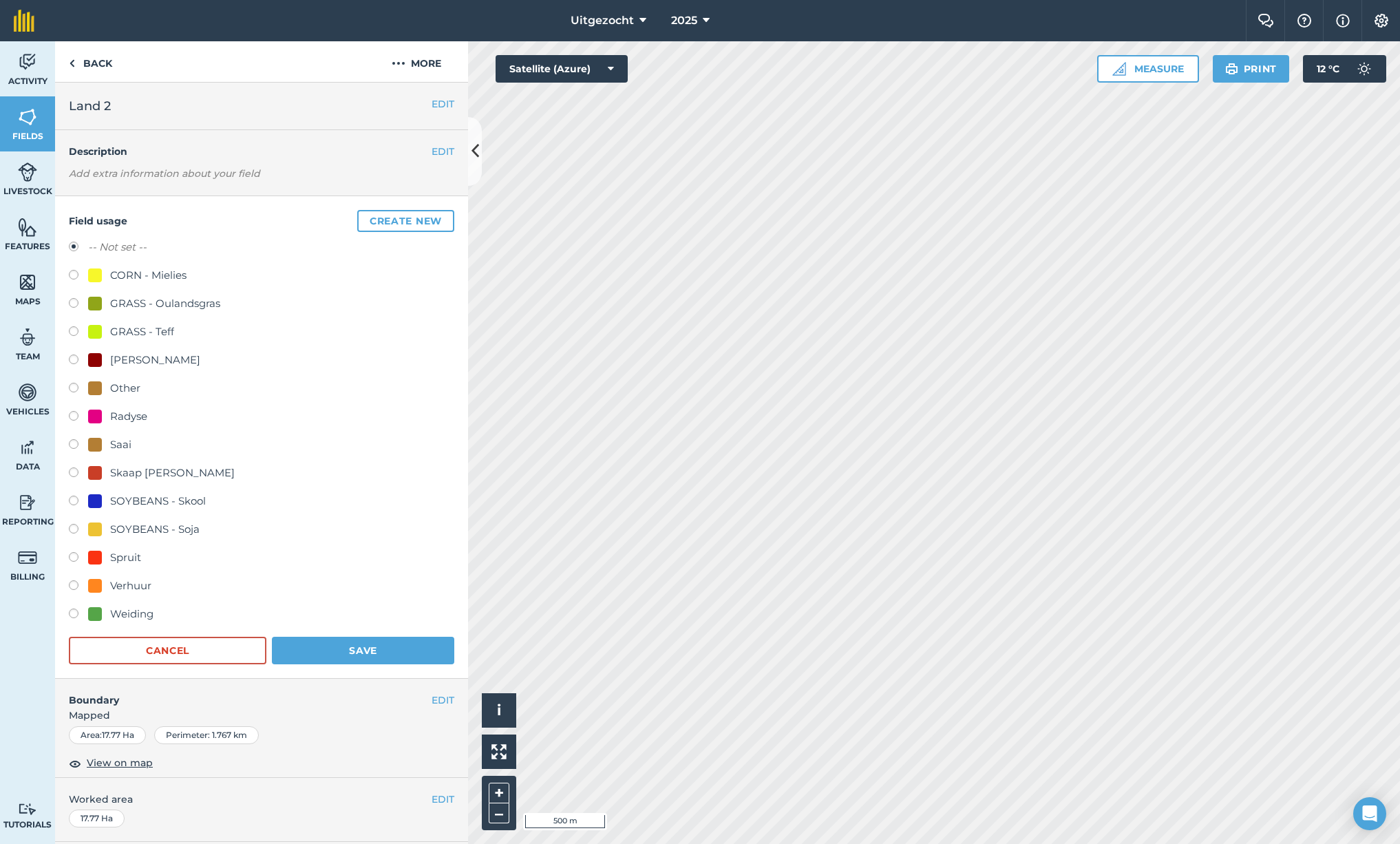
click at [160, 527] on div "SOYBEANS - Soja" at bounding box center [154, 529] width 89 height 16
radio input "true"
radio input "false"
click at [366, 650] on button "Save" at bounding box center [363, 650] width 182 height 27
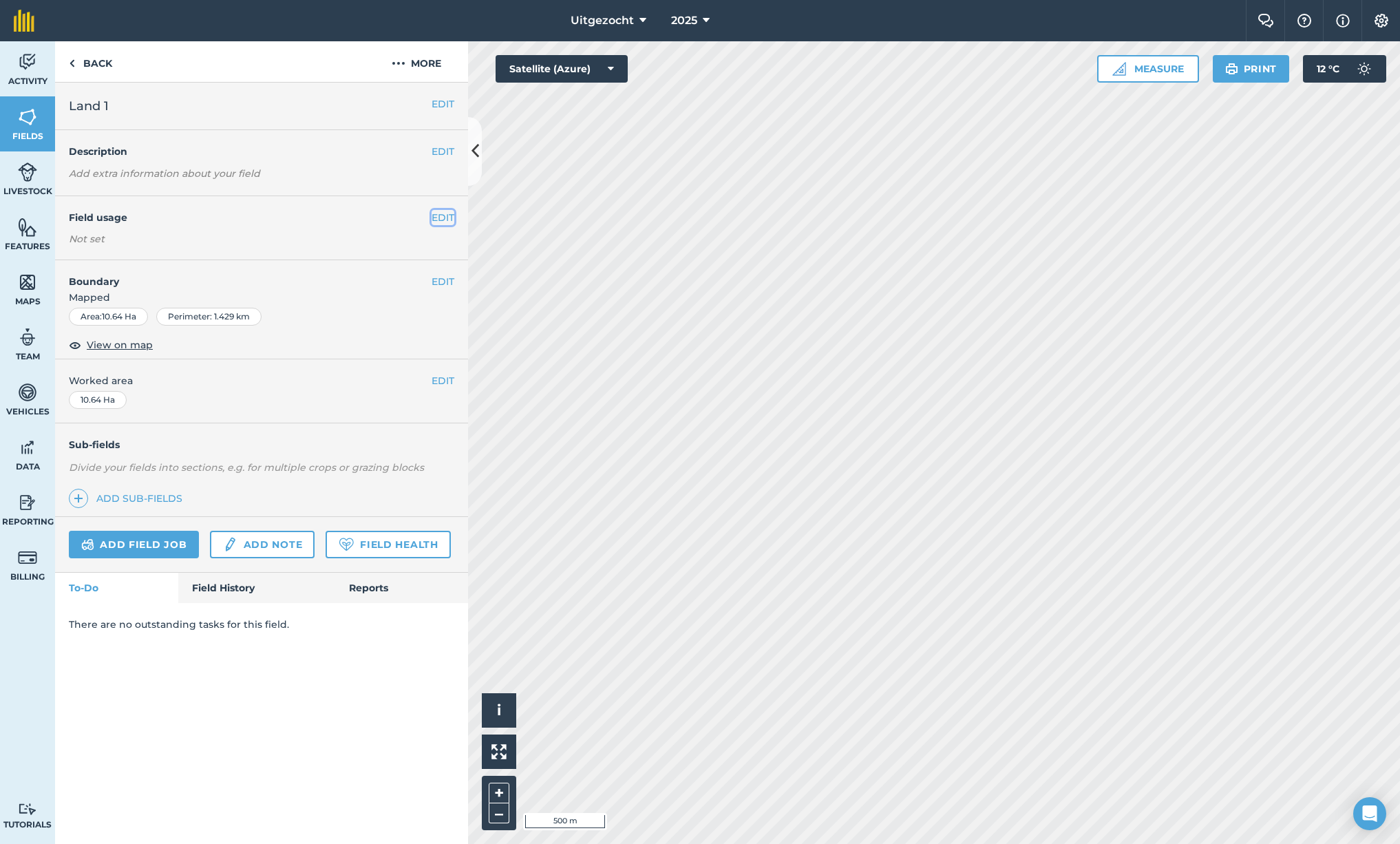
click at [442, 217] on button "EDIT" at bounding box center [443, 217] width 23 height 16
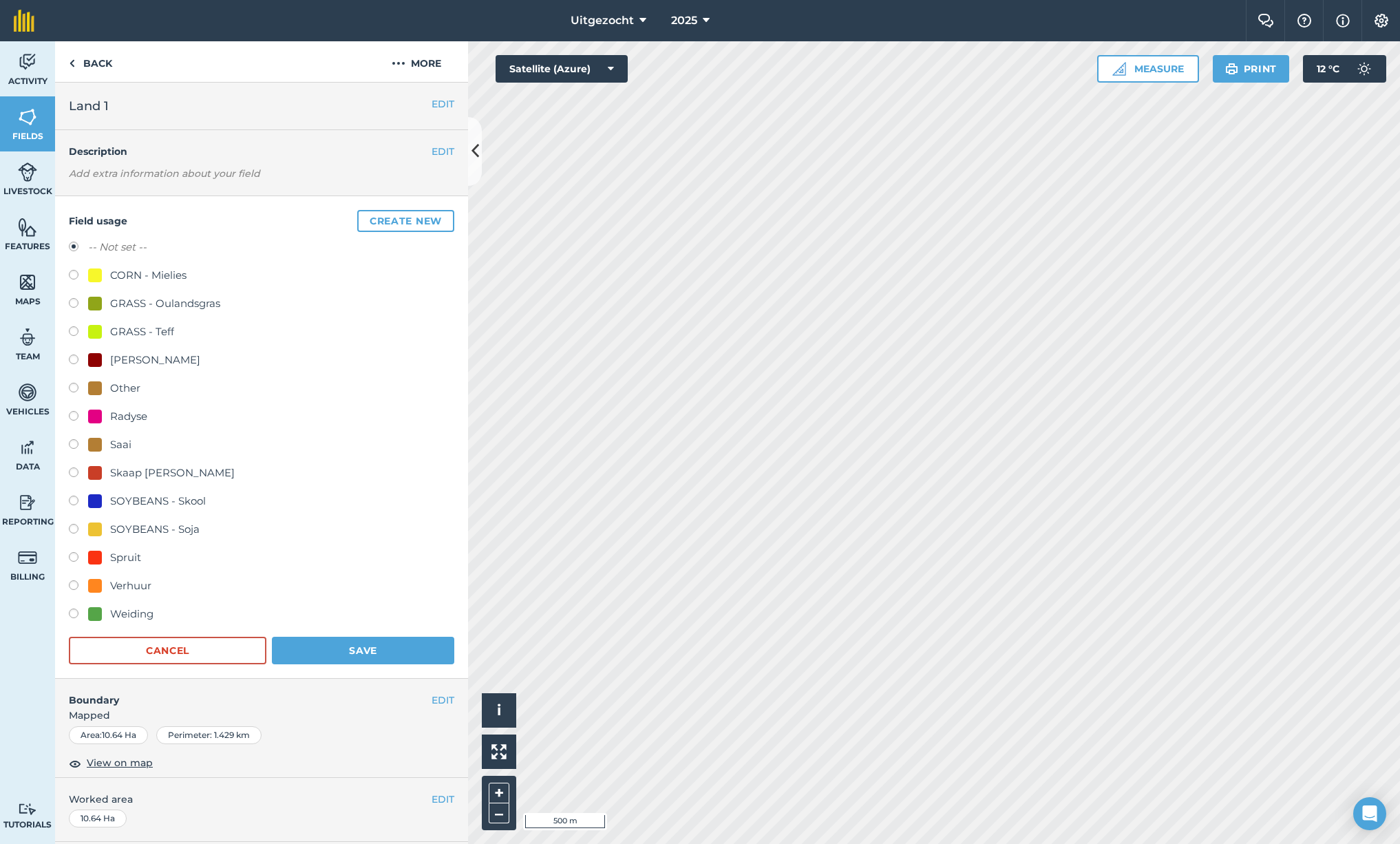
click at [160, 271] on div "CORN - Mielies" at bounding box center [148, 275] width 76 height 16
radio input "true"
radio input "false"
click at [396, 656] on button "Save" at bounding box center [363, 650] width 182 height 27
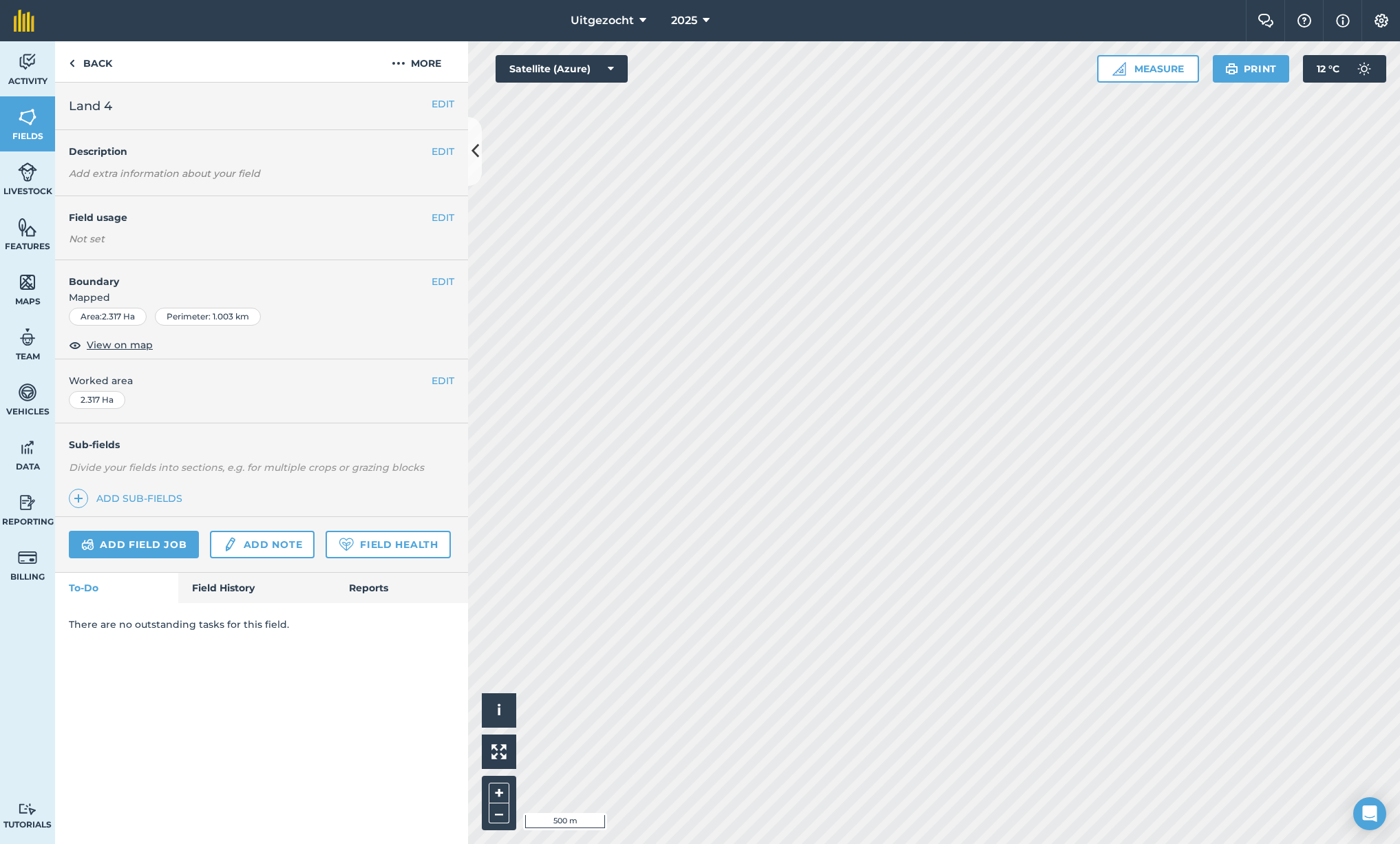
click at [455, 219] on div "EDIT Field usage Not set" at bounding box center [261, 228] width 413 height 64
click at [450, 217] on button "EDIT" at bounding box center [443, 217] width 23 height 16
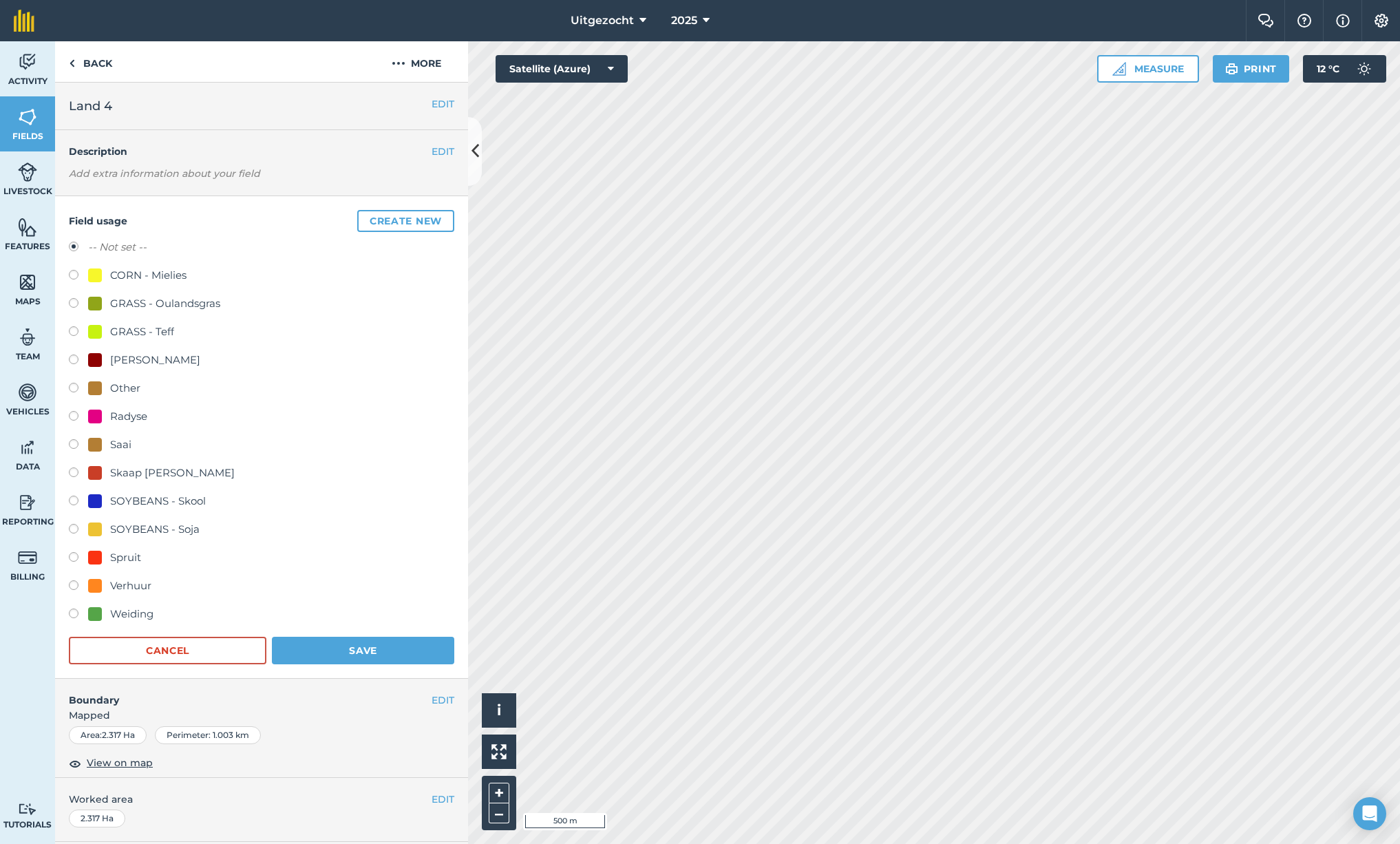
click at [146, 273] on div "CORN - Mielies" at bounding box center [148, 275] width 76 height 16
radio input "true"
radio input "false"
click at [345, 638] on button "Save" at bounding box center [363, 650] width 182 height 27
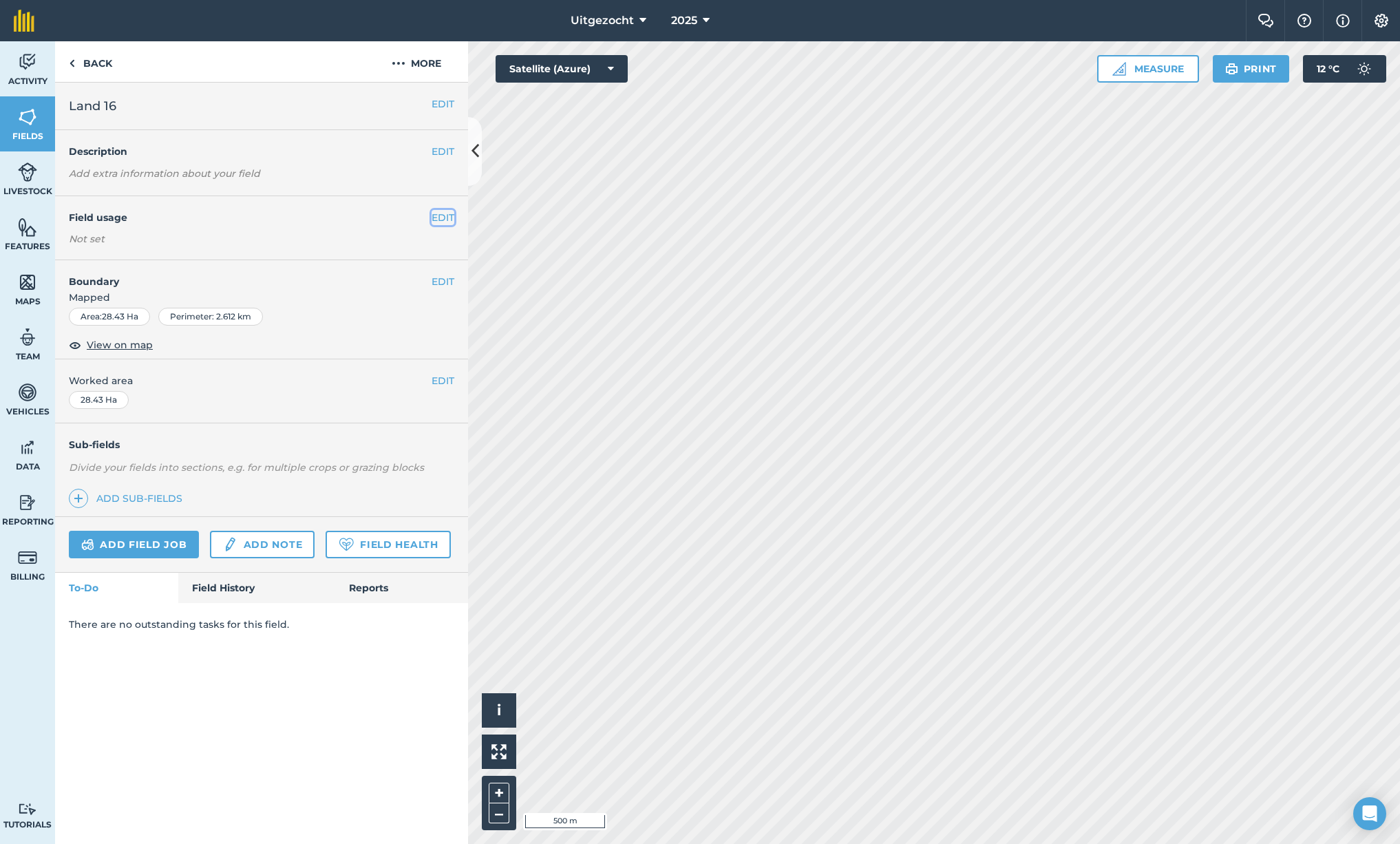
click at [443, 224] on button "EDIT" at bounding box center [443, 217] width 23 height 16
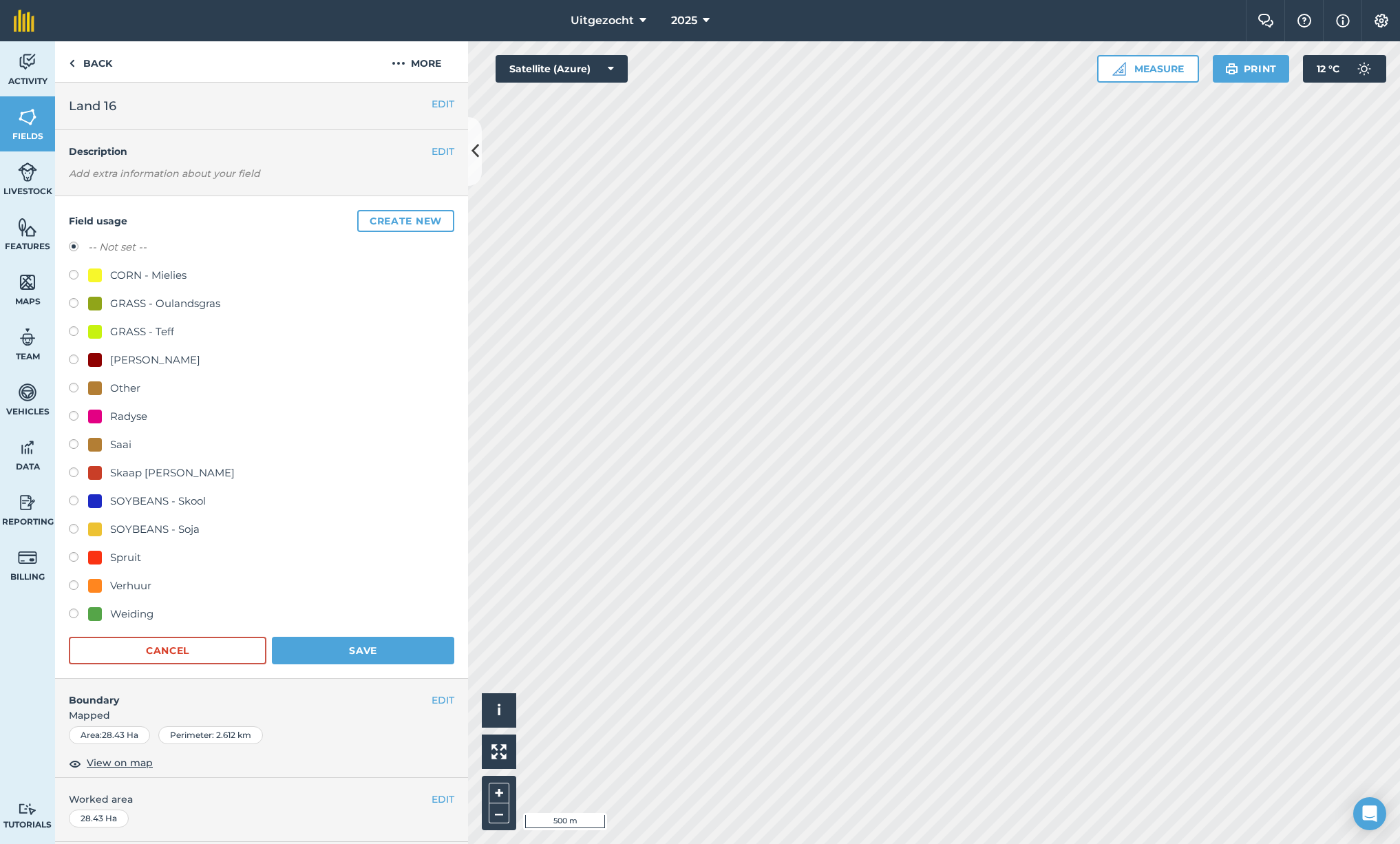
click at [123, 583] on div "Verhuur" at bounding box center [131, 586] width 41 height 16
radio input "true"
radio input "false"
click at [354, 646] on button "Save" at bounding box center [363, 650] width 182 height 27
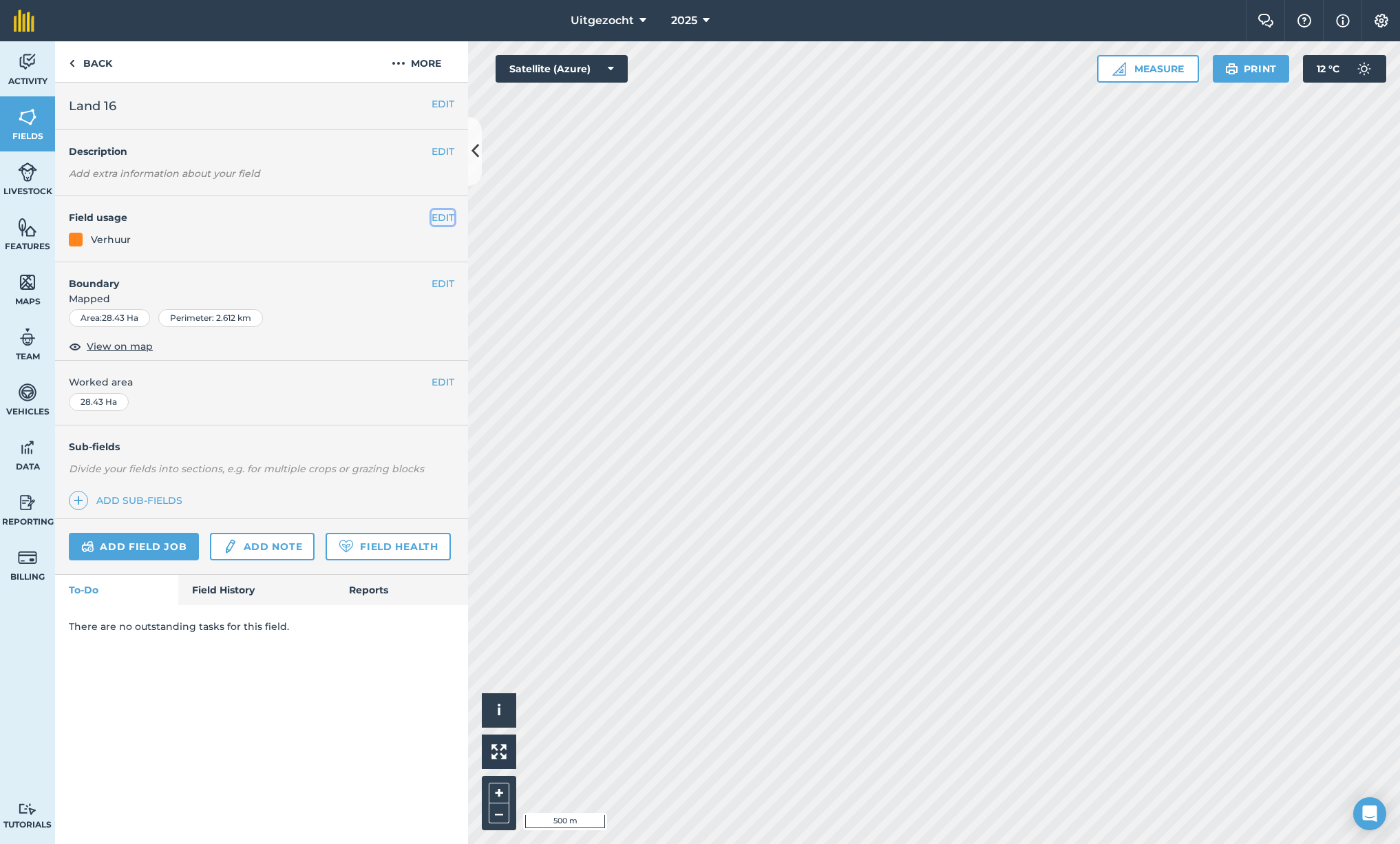
click at [448, 219] on button "EDIT" at bounding box center [443, 217] width 23 height 16
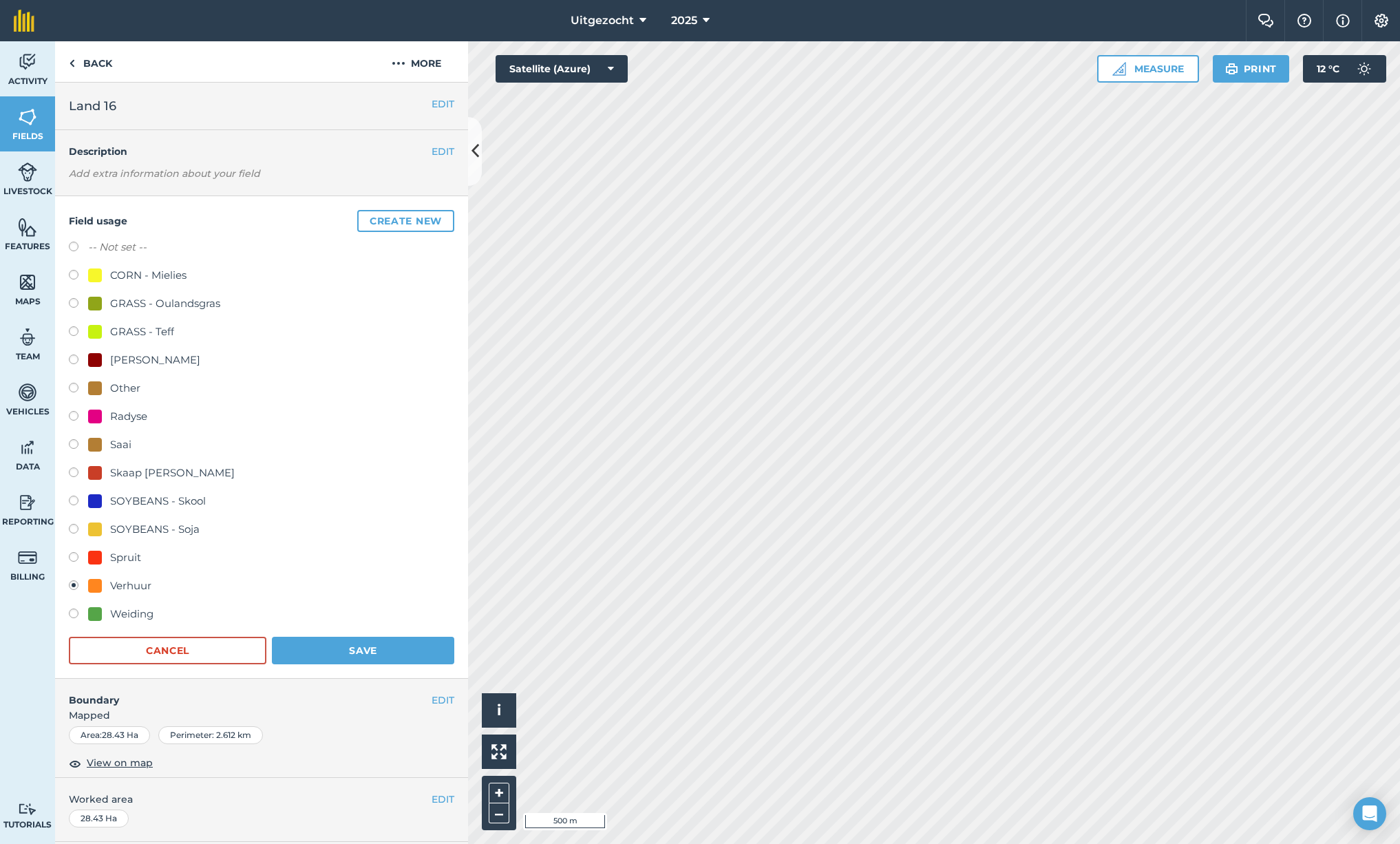
click at [147, 280] on div "CORN - Mielies" at bounding box center [148, 275] width 76 height 16
radio input "true"
radio input "false"
click at [366, 653] on button "Save" at bounding box center [363, 650] width 182 height 27
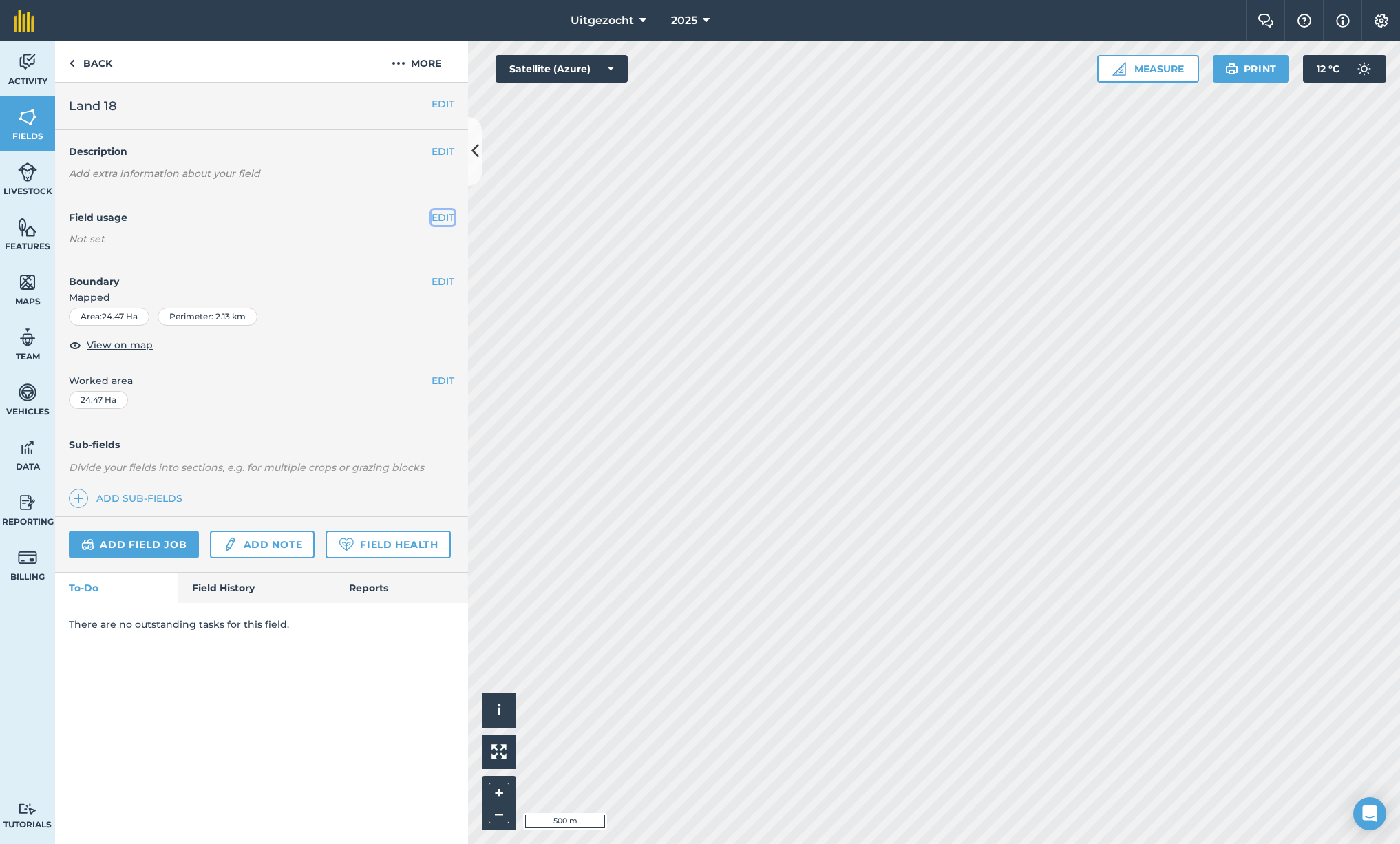
click at [442, 225] on button "EDIT" at bounding box center [443, 217] width 23 height 16
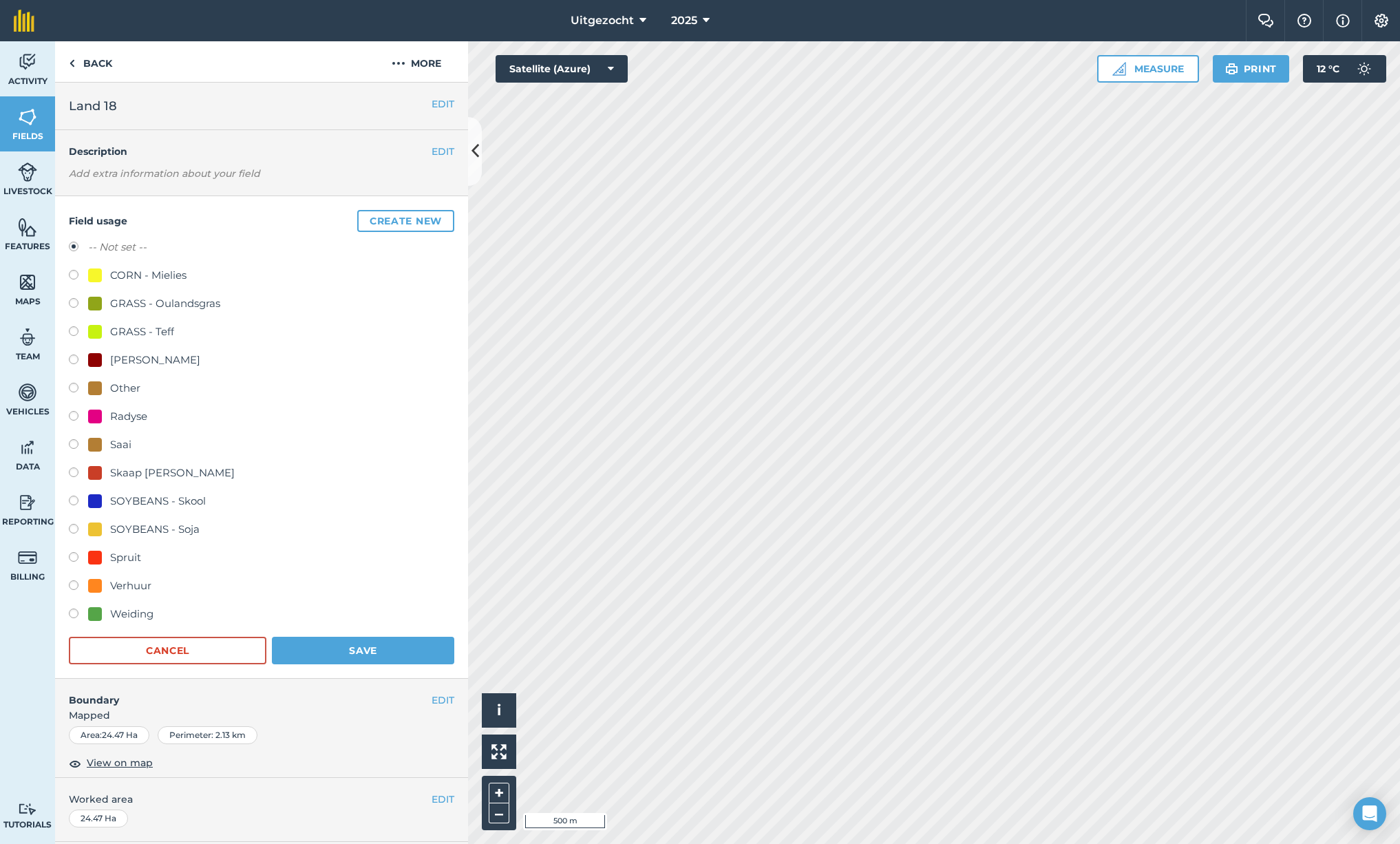
click at [105, 586] on div "Verhuur" at bounding box center [120, 586] width 64 height 16
radio input "true"
radio input "false"
click at [358, 651] on button "Save" at bounding box center [363, 650] width 182 height 27
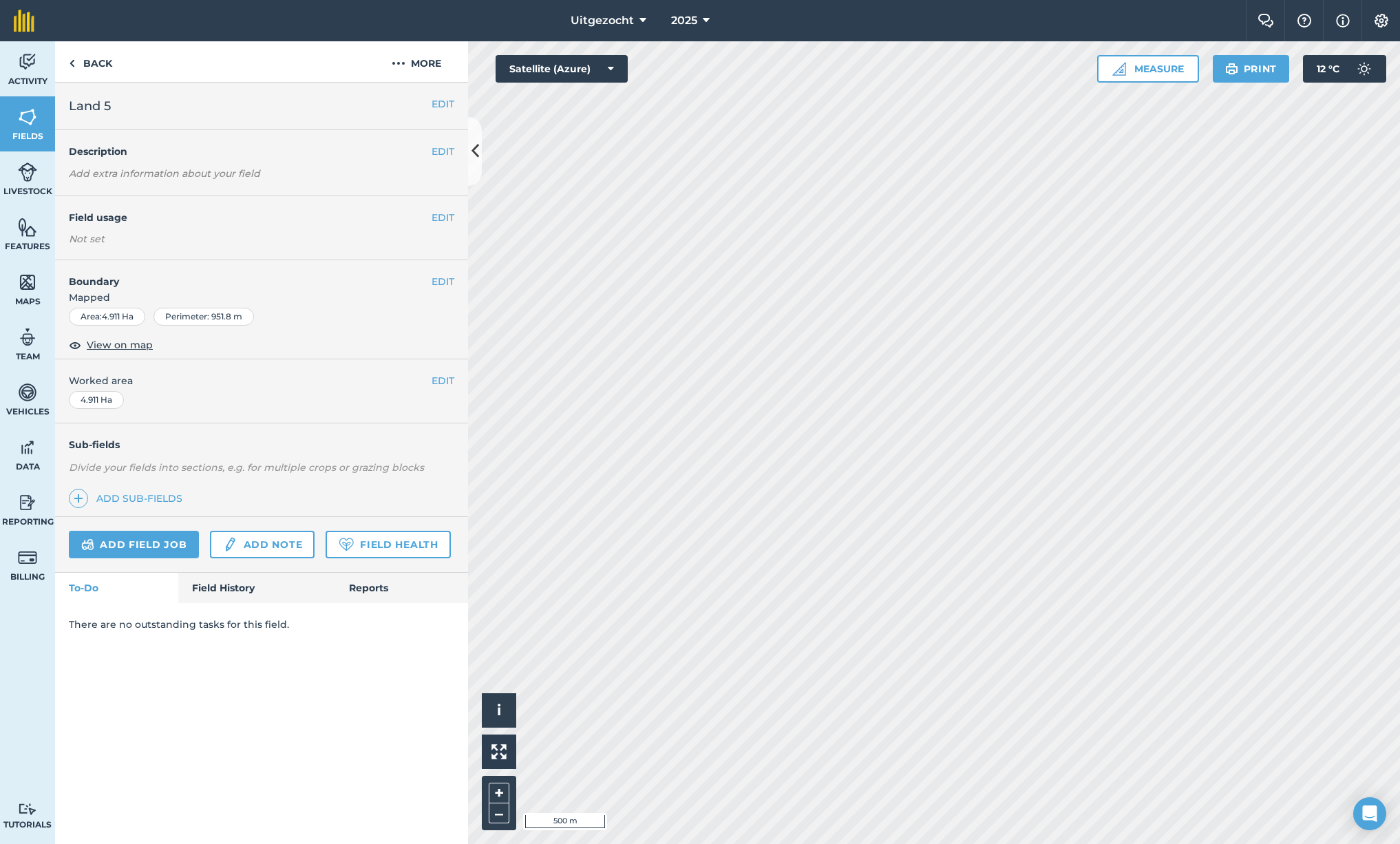
click at [453, 224] on div "EDIT Field usage Not set" at bounding box center [261, 228] width 413 height 64
click at [450, 222] on button "EDIT" at bounding box center [443, 217] width 23 height 16
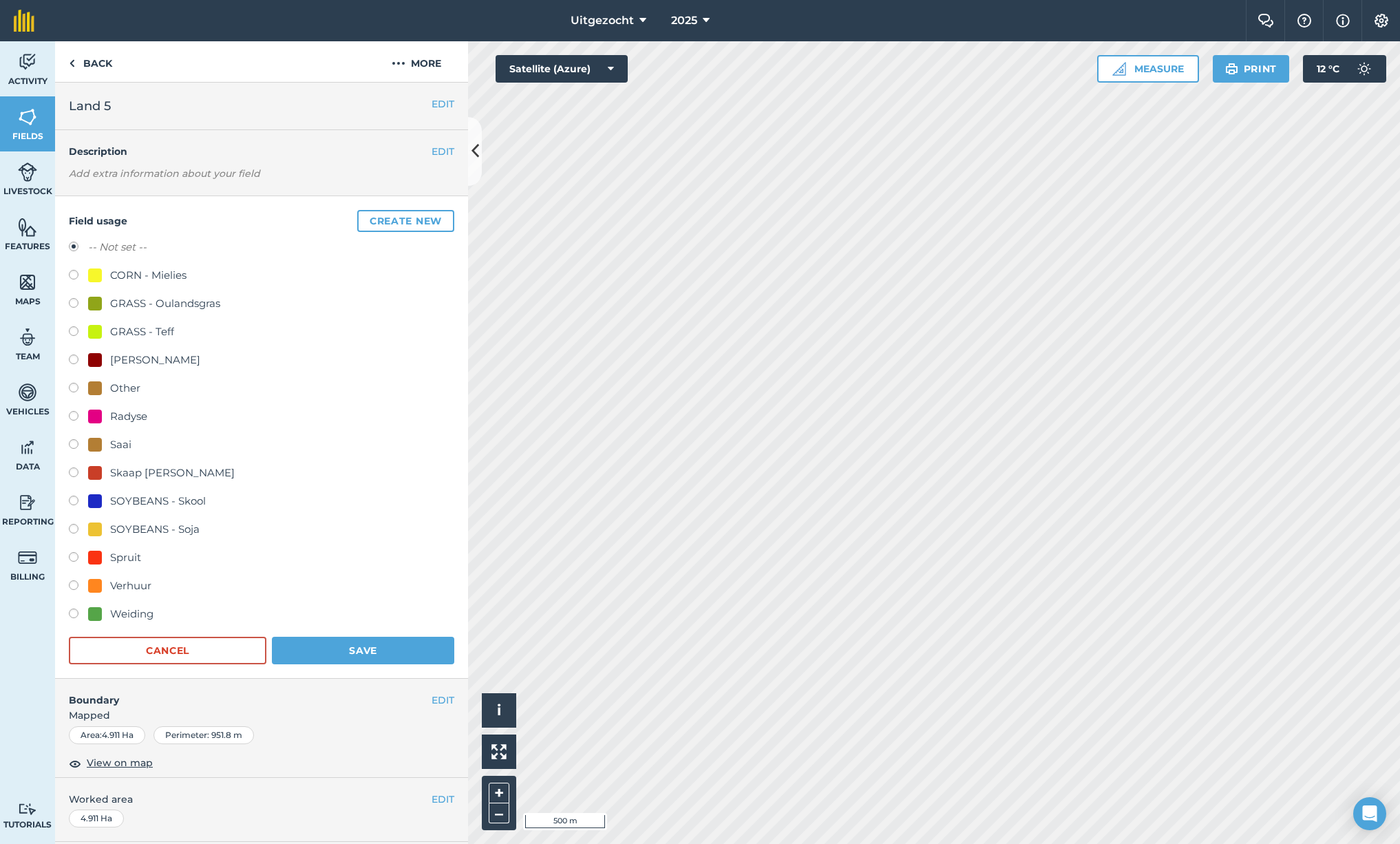
click at [159, 529] on div "SOYBEANS - Soja" at bounding box center [154, 529] width 89 height 16
radio input "true"
radio input "false"
click at [379, 654] on button "Save" at bounding box center [363, 650] width 182 height 27
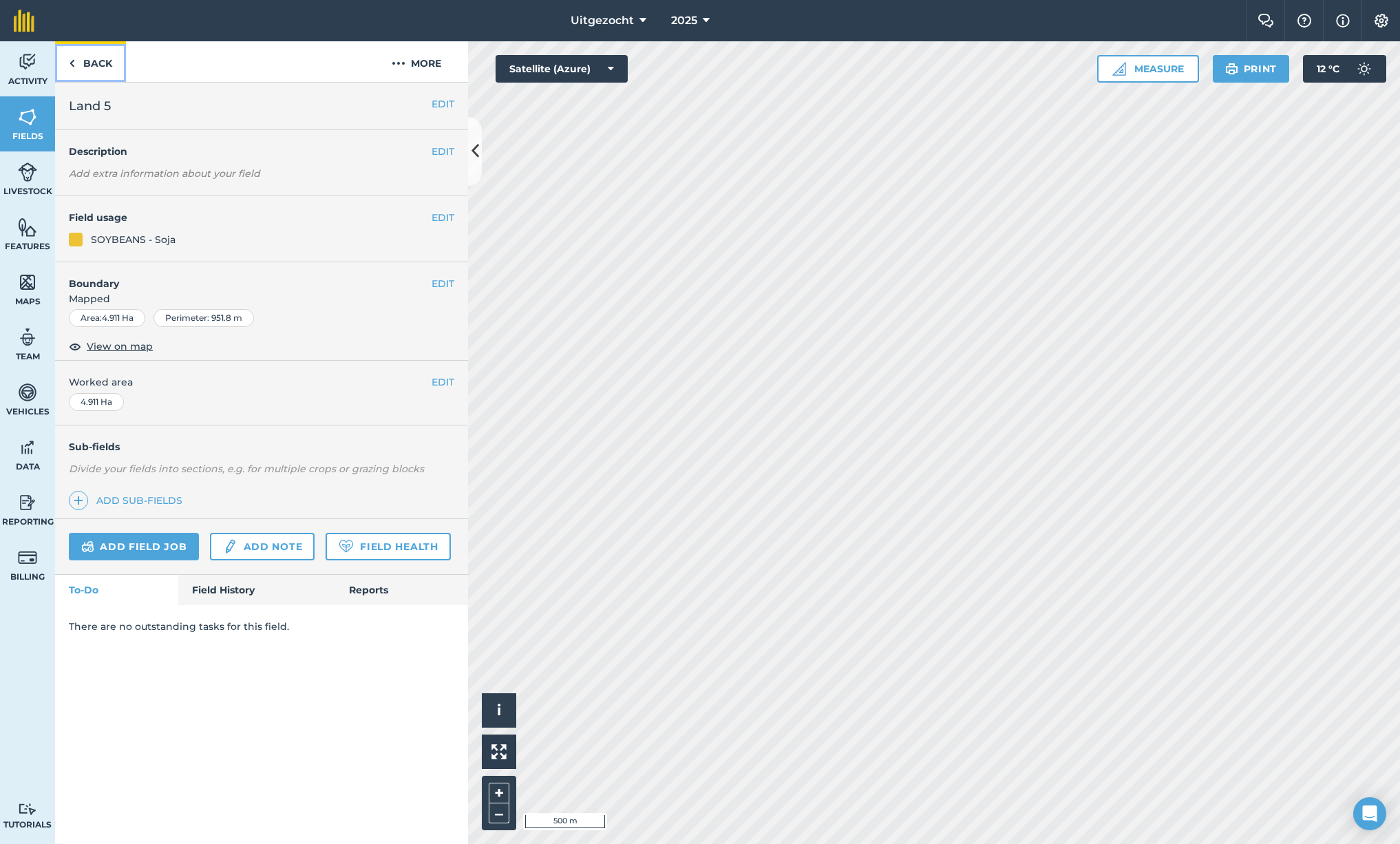
click at [73, 62] on img at bounding box center [72, 64] width 6 height 16
click at [26, 123] on img at bounding box center [27, 117] width 19 height 21
click at [442, 219] on button "EDIT" at bounding box center [443, 217] width 23 height 16
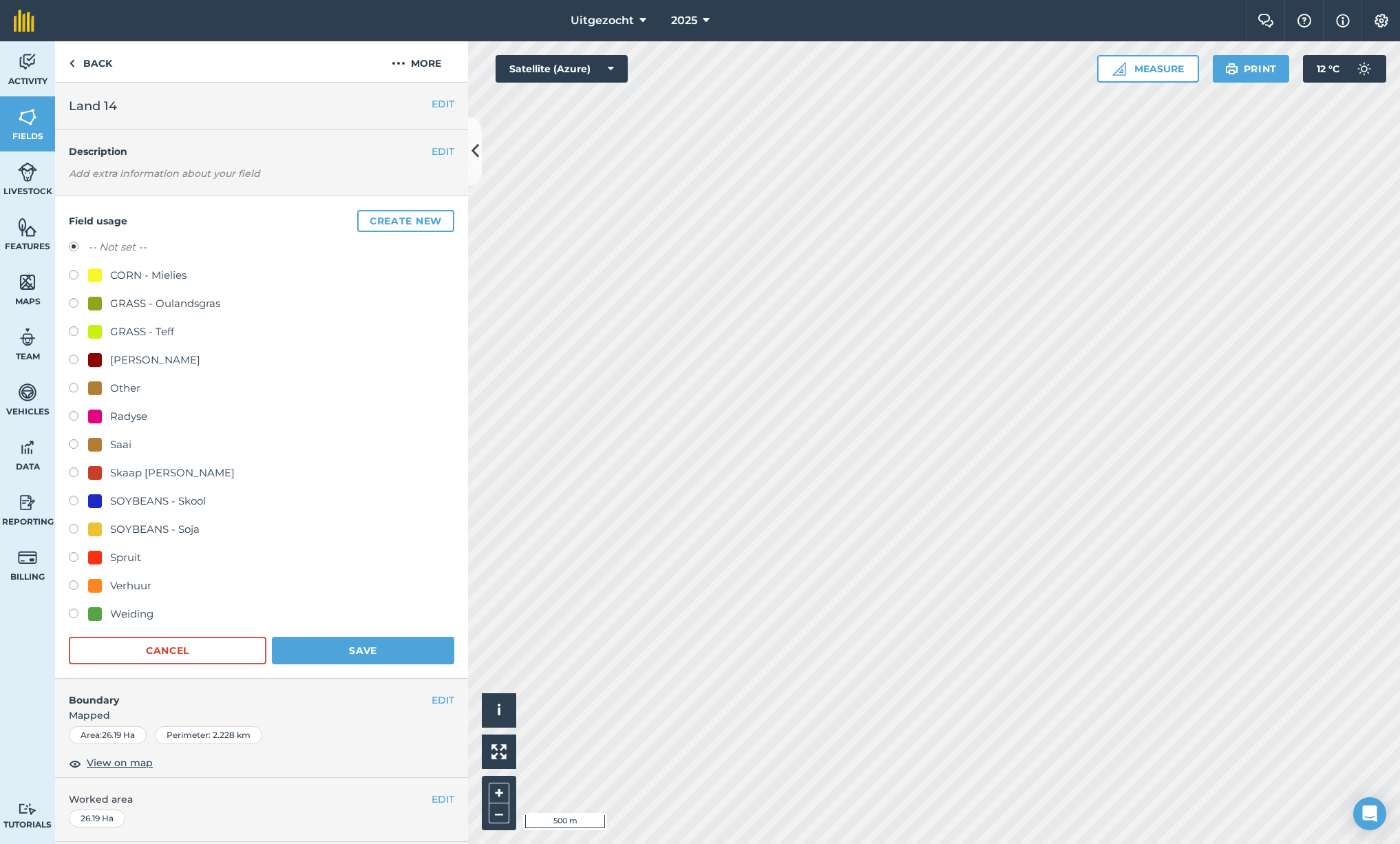
click at [128, 583] on div "Verhuur" at bounding box center [131, 586] width 41 height 16
radio input "true"
radio input "false"
click at [382, 651] on button "Save" at bounding box center [363, 650] width 182 height 27
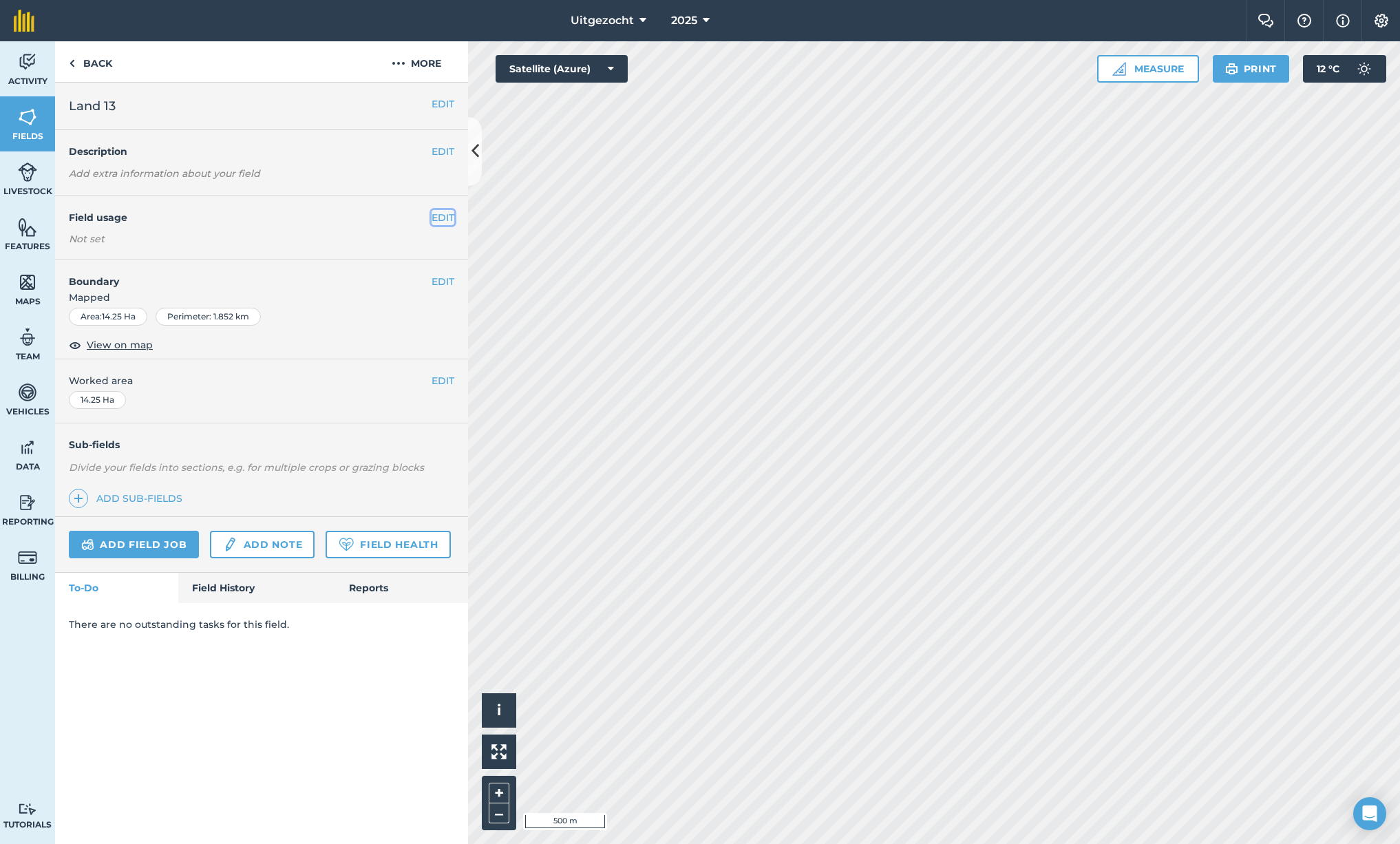
click at [442, 222] on button "EDIT" at bounding box center [443, 217] width 23 height 16
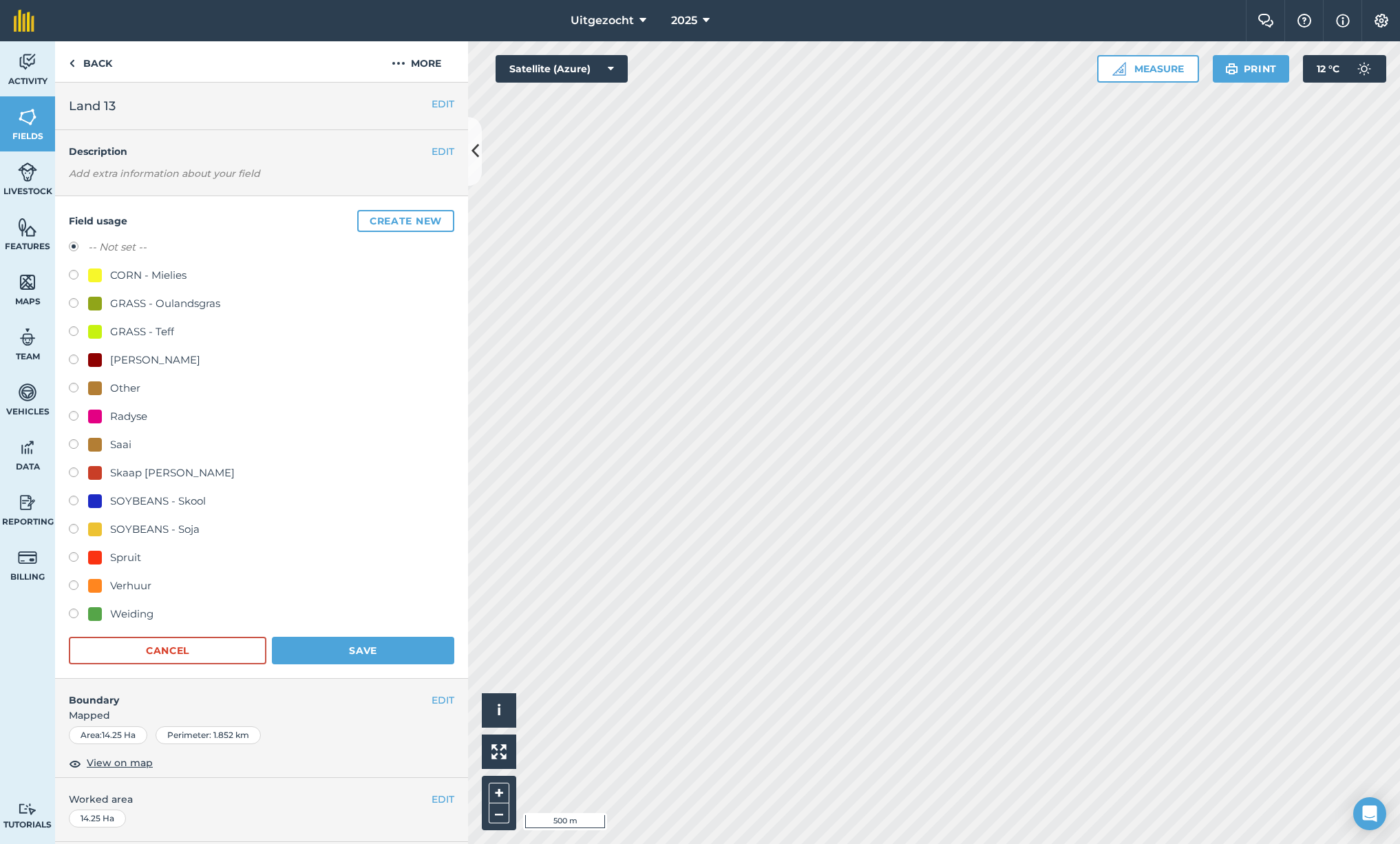
click at [136, 587] on div "Verhuur" at bounding box center [131, 586] width 41 height 16
radio input "true"
radio input "false"
click at [353, 646] on button "Save" at bounding box center [363, 650] width 182 height 27
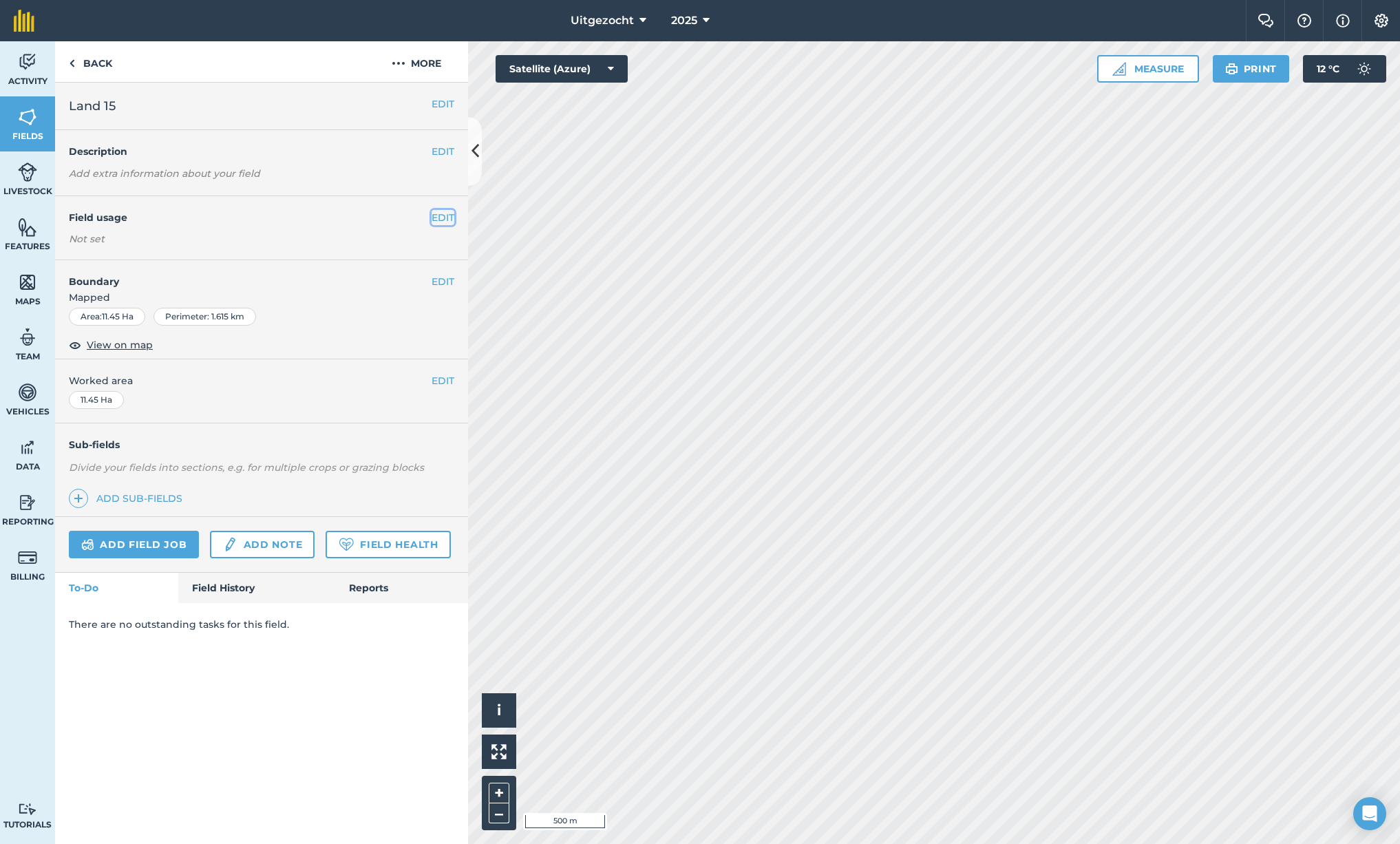
click at [440, 218] on button "EDIT" at bounding box center [443, 217] width 23 height 16
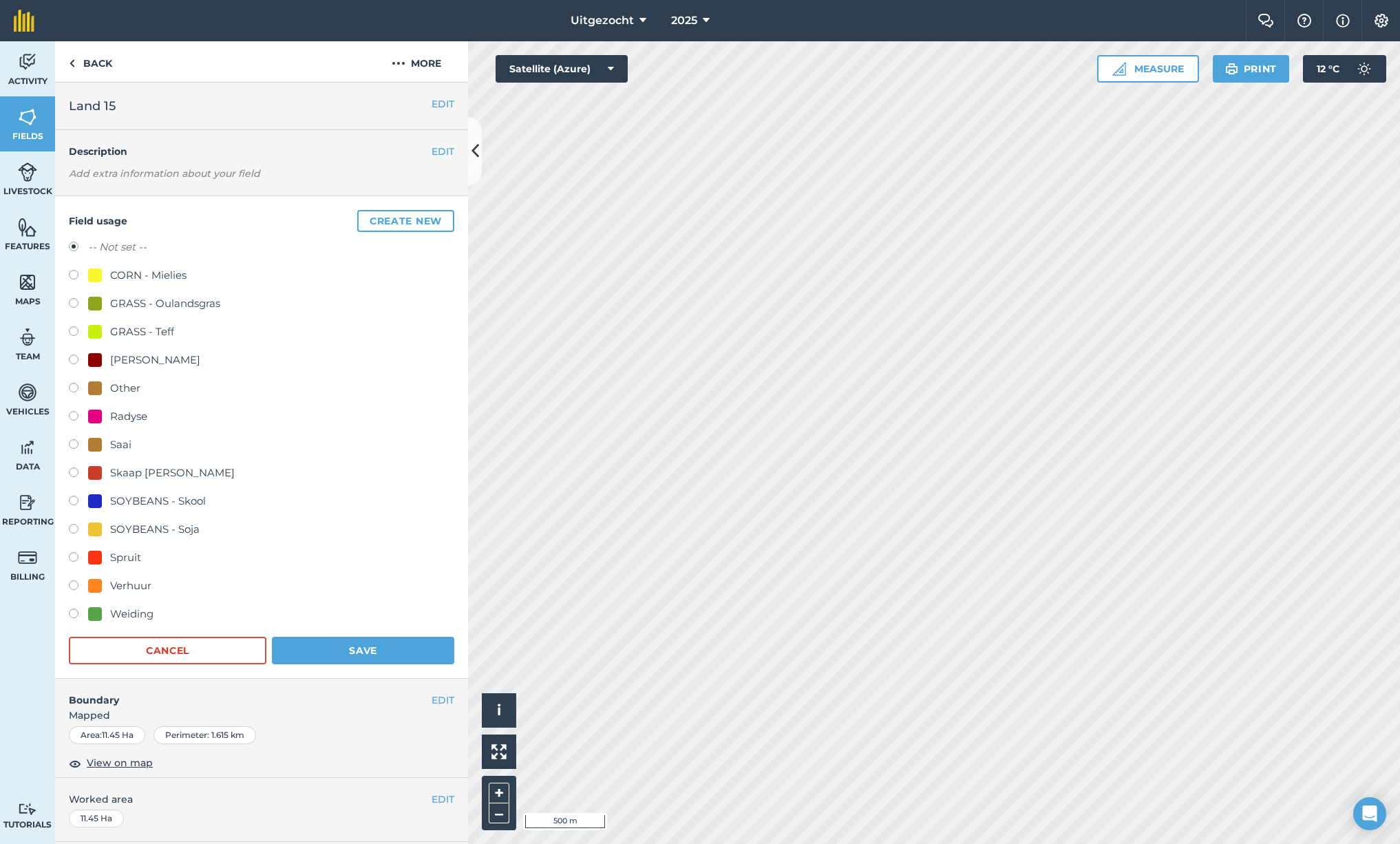
click at [137, 584] on div "Verhuur" at bounding box center [131, 586] width 41 height 16
radio input "true"
radio input "false"
click at [357, 646] on button "Save" at bounding box center [363, 650] width 182 height 27
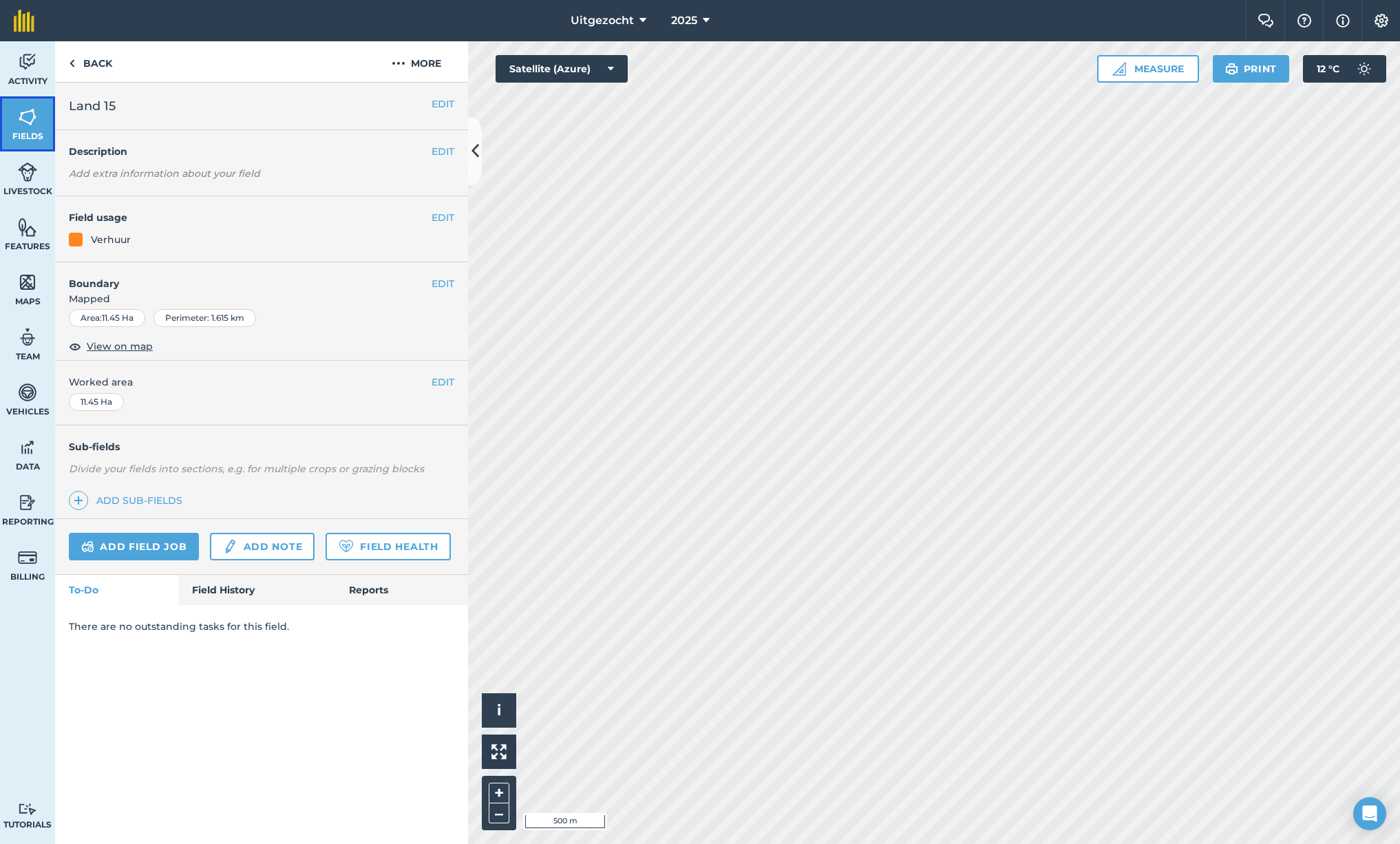
click at [29, 128] on link "Fields" at bounding box center [27, 124] width 55 height 55
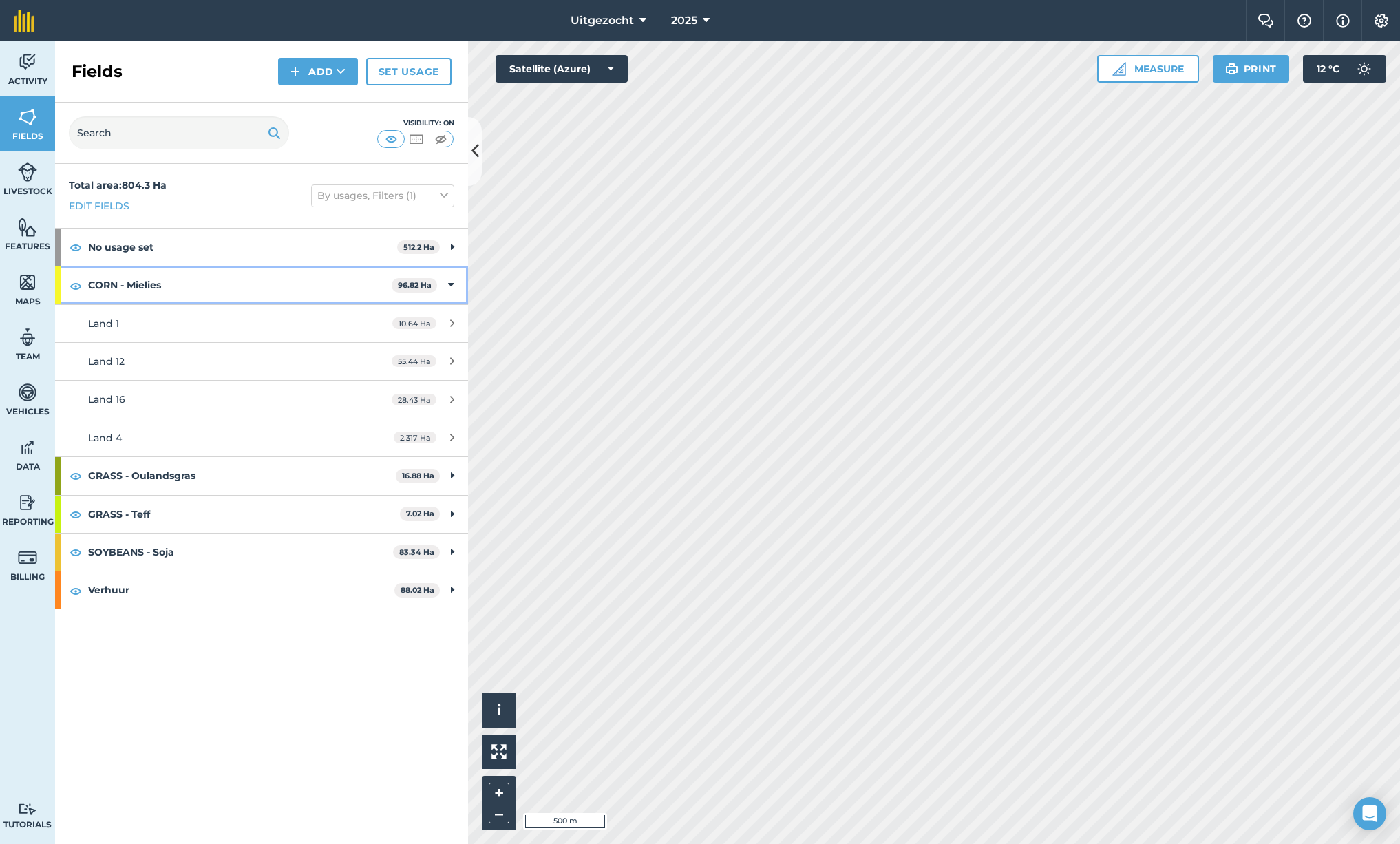
click at [453, 285] on icon at bounding box center [451, 285] width 6 height 16
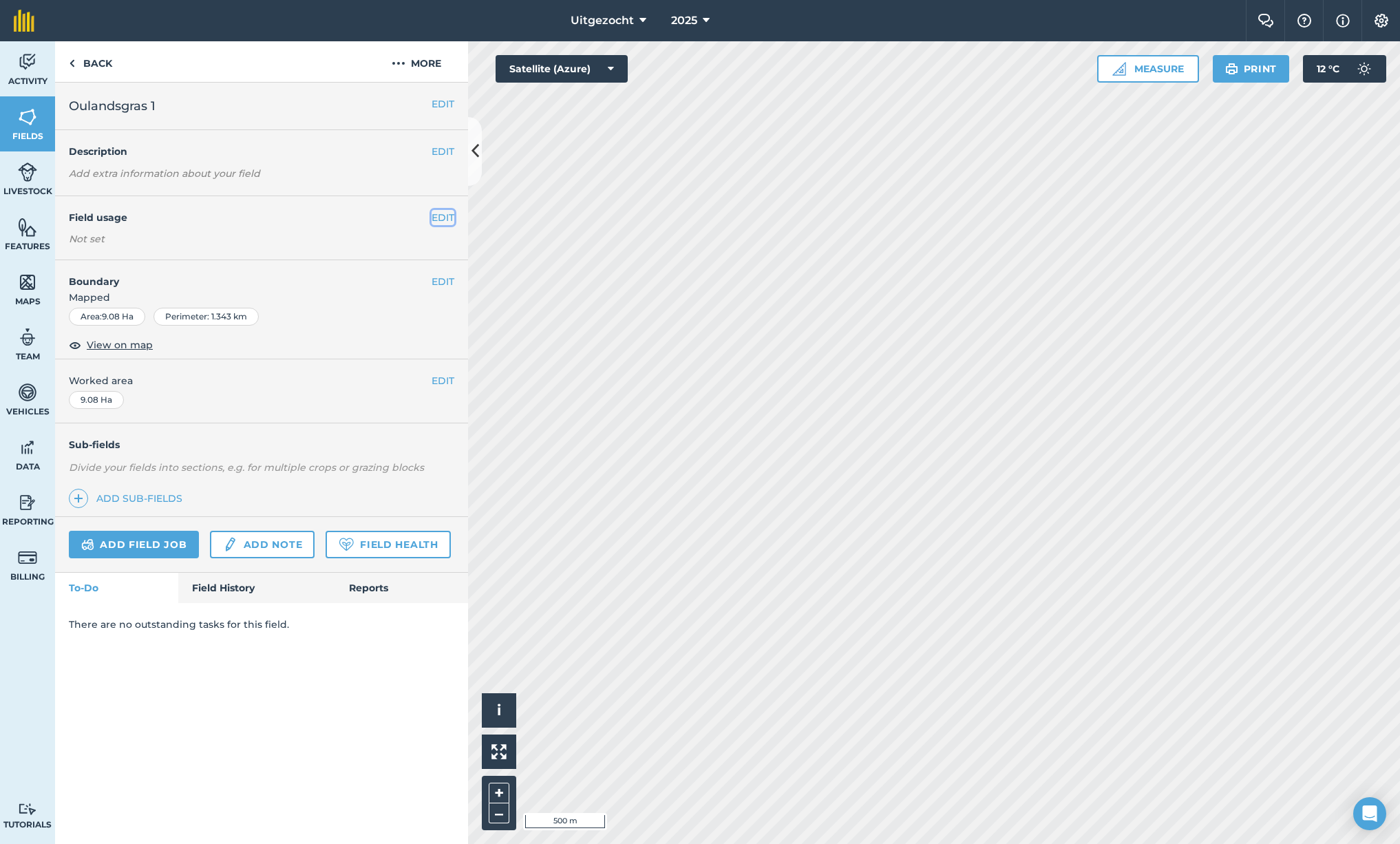
click at [438, 218] on button "EDIT" at bounding box center [443, 217] width 23 height 16
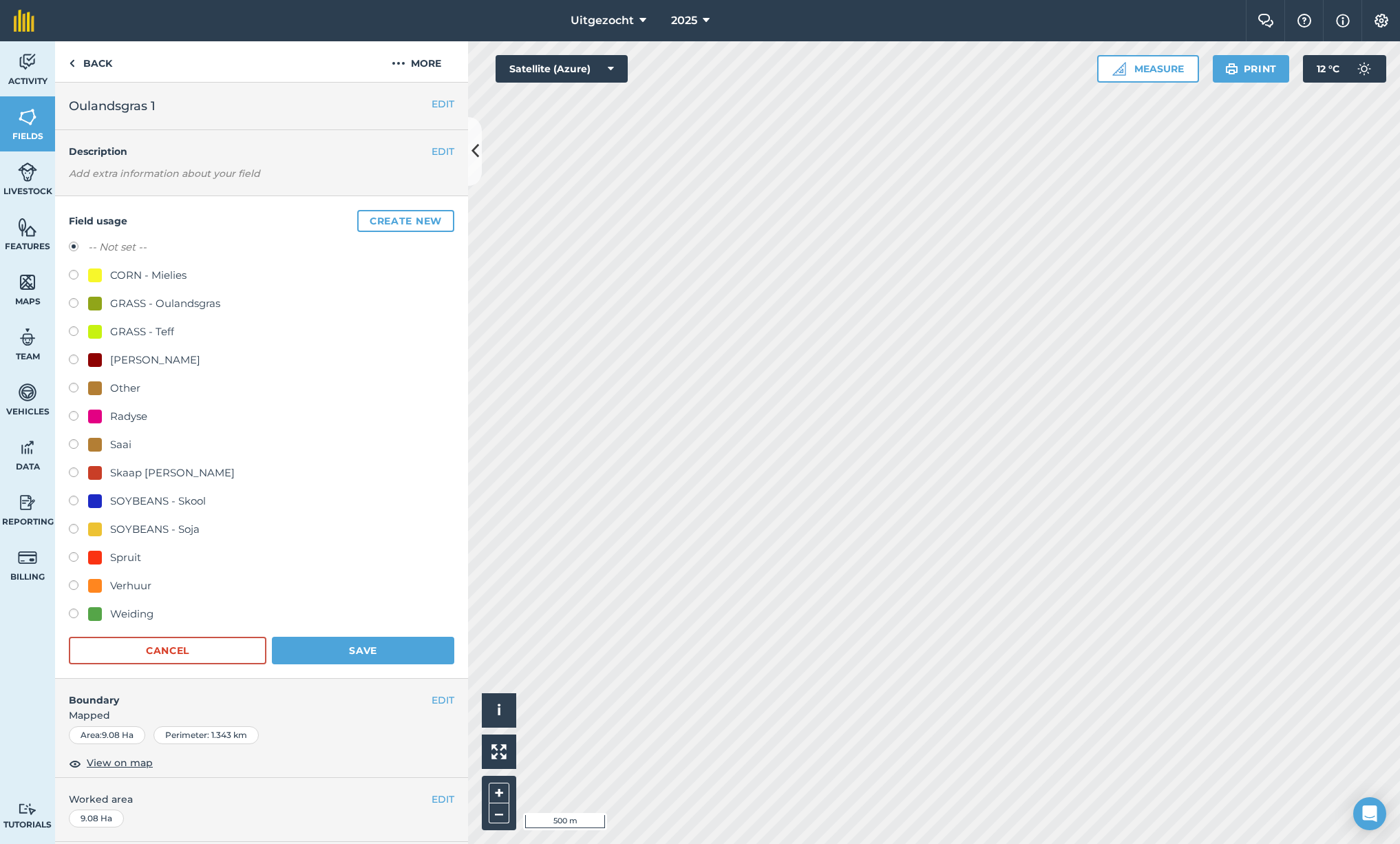
click at [154, 303] on div "GRASS - Oulandsgras" at bounding box center [165, 303] width 110 height 16
radio input "true"
radio input "false"
click at [371, 651] on button "Save" at bounding box center [363, 650] width 182 height 27
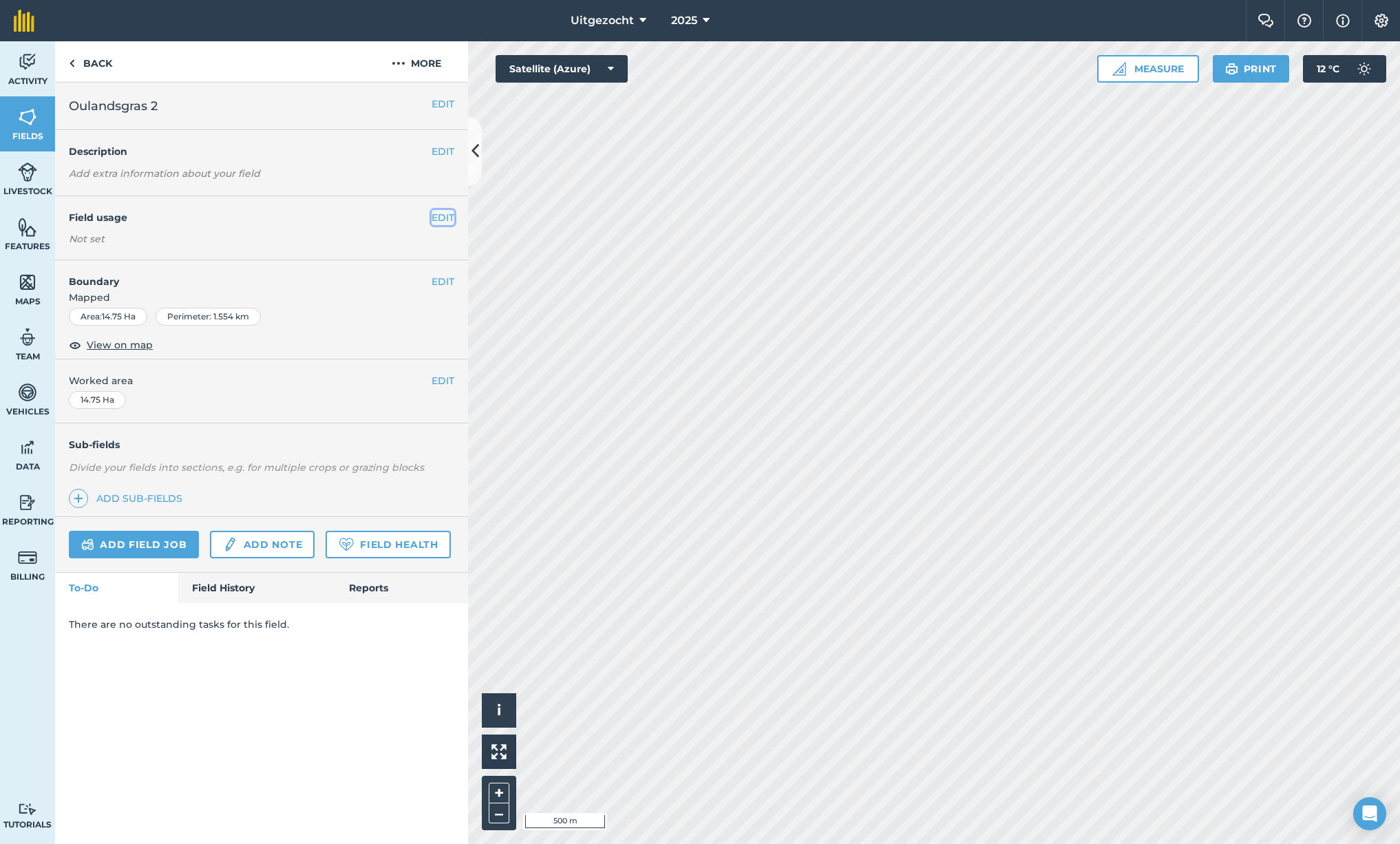
click at [445, 216] on button "EDIT" at bounding box center [443, 217] width 23 height 16
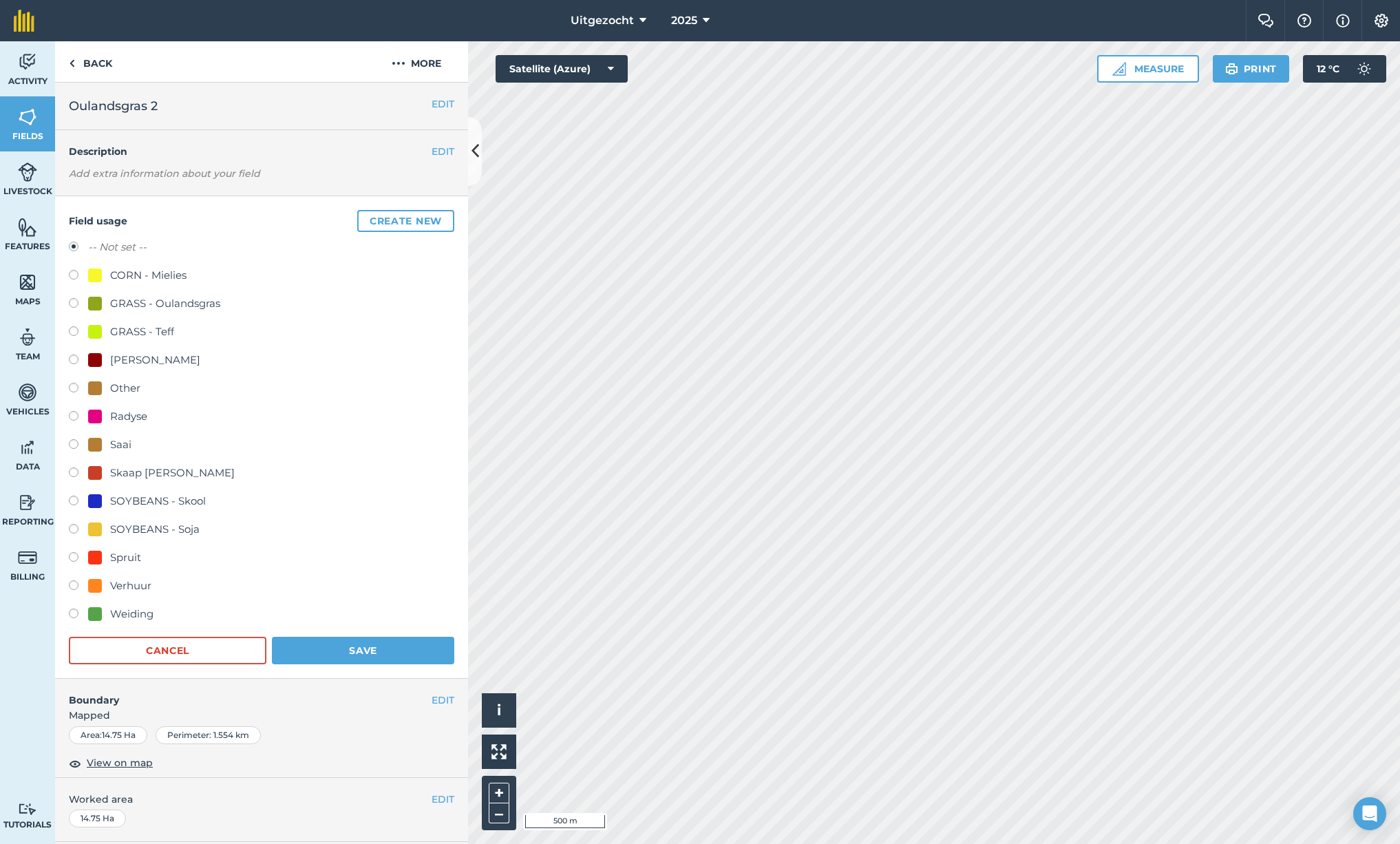
click at [160, 308] on div "GRASS - Oulandsgras" at bounding box center [165, 303] width 110 height 16
radio input "true"
radio input "false"
click at [367, 647] on button "Save" at bounding box center [363, 650] width 182 height 27
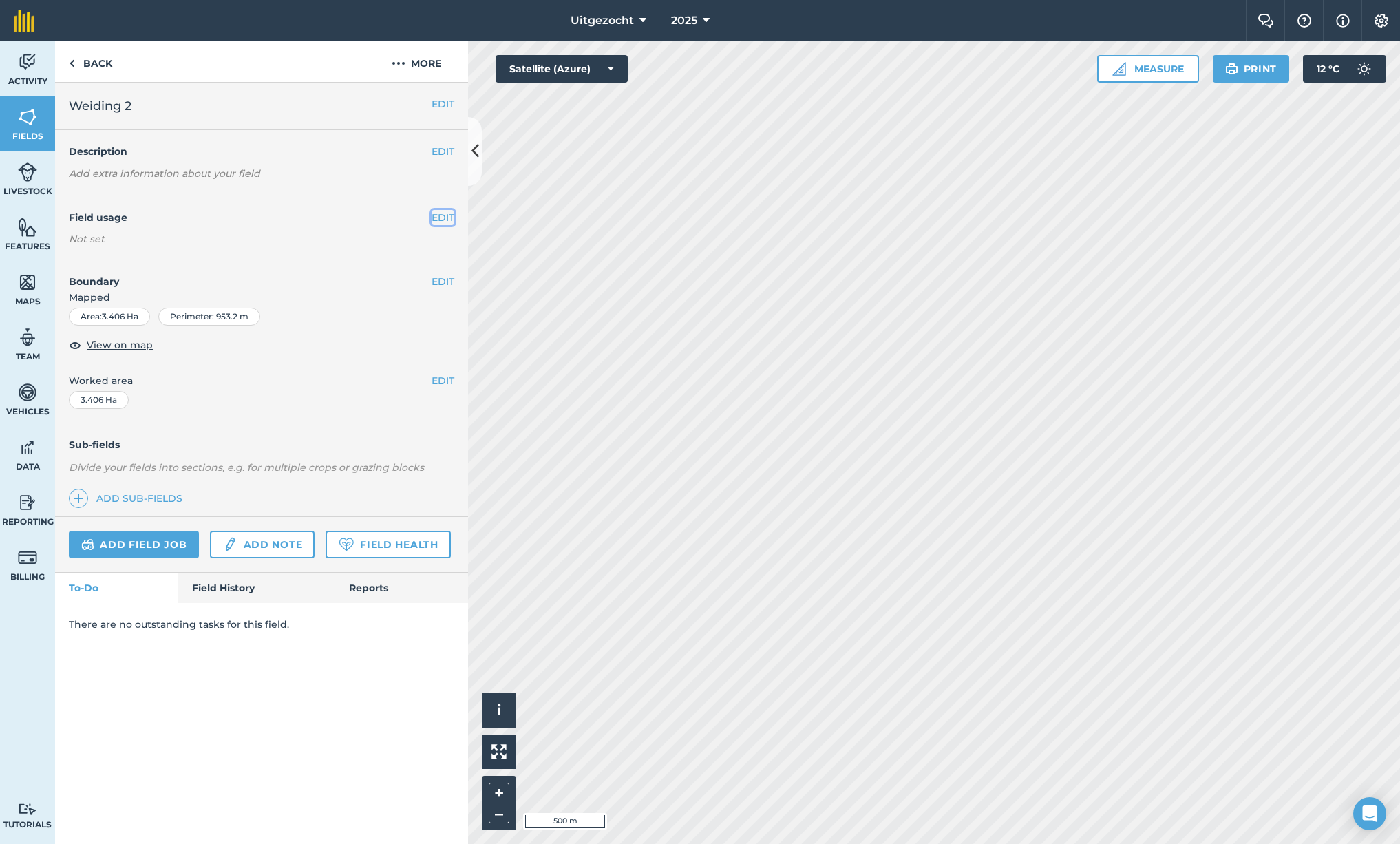
click at [442, 216] on button "EDIT" at bounding box center [443, 217] width 23 height 16
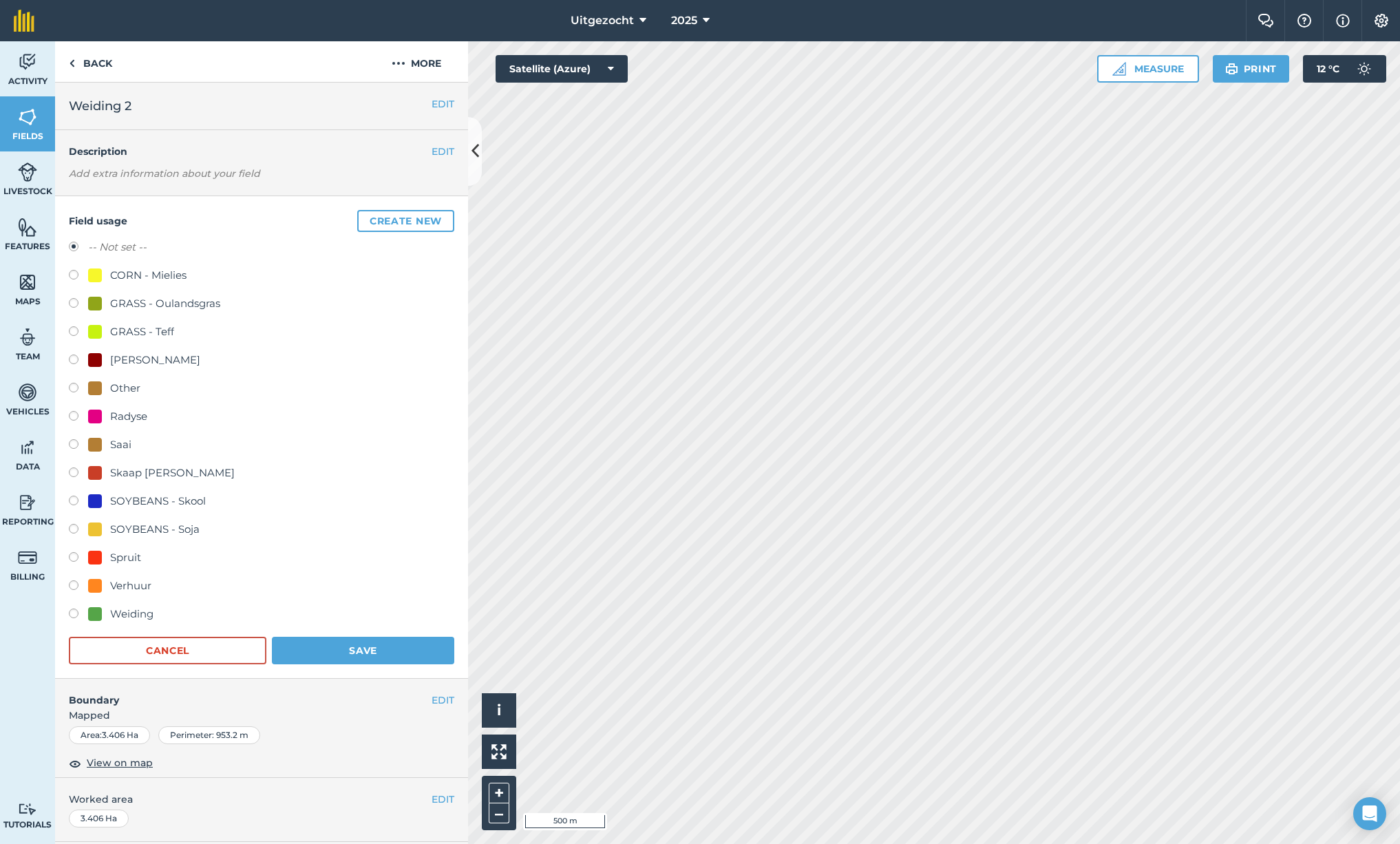
click at [101, 611] on div at bounding box center [95, 614] width 14 height 14
radio input "true"
radio input "false"
click at [352, 645] on button "Save" at bounding box center [363, 650] width 182 height 27
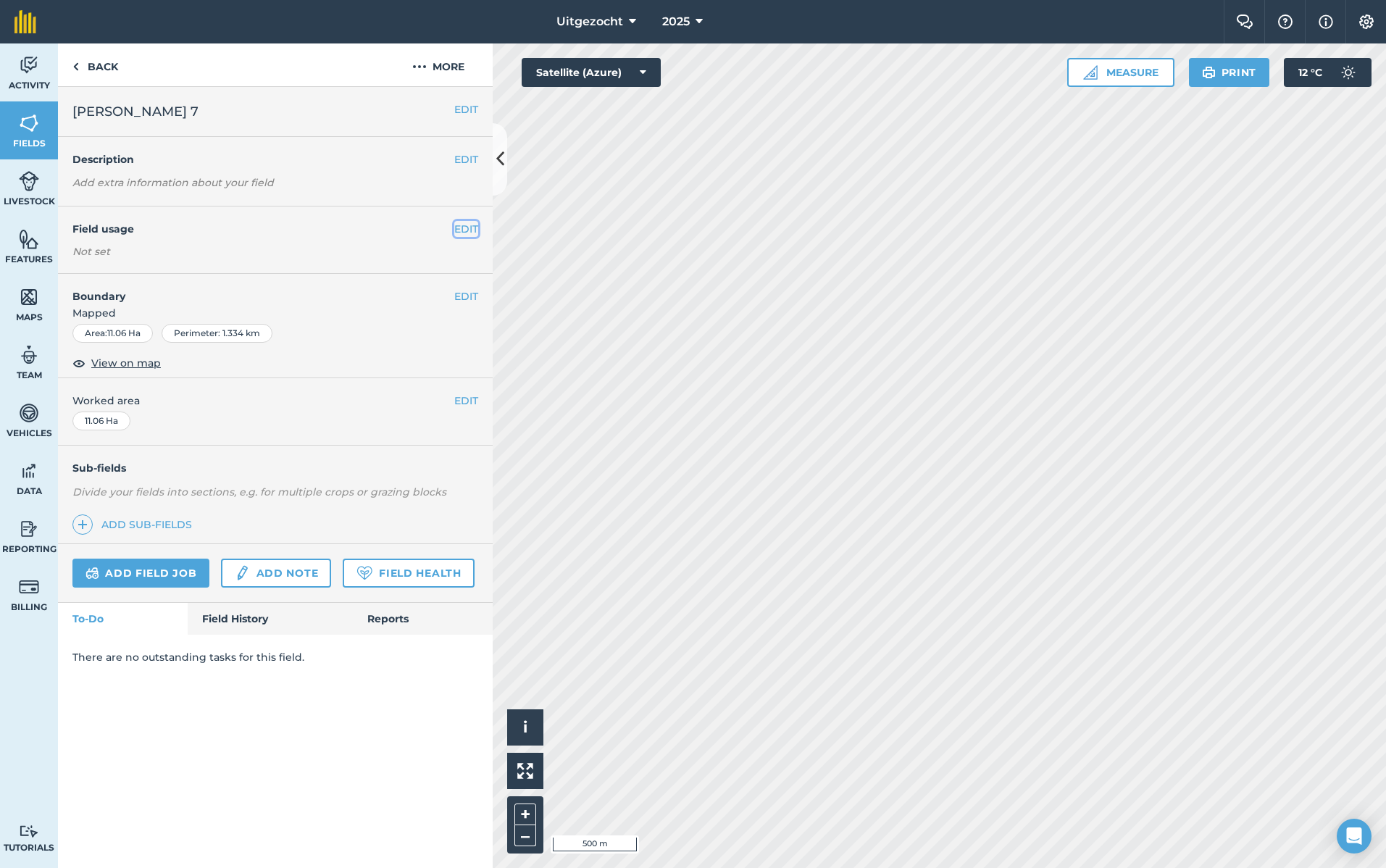
click at [465, 232] on button "EDIT" at bounding box center [466, 228] width 24 height 16
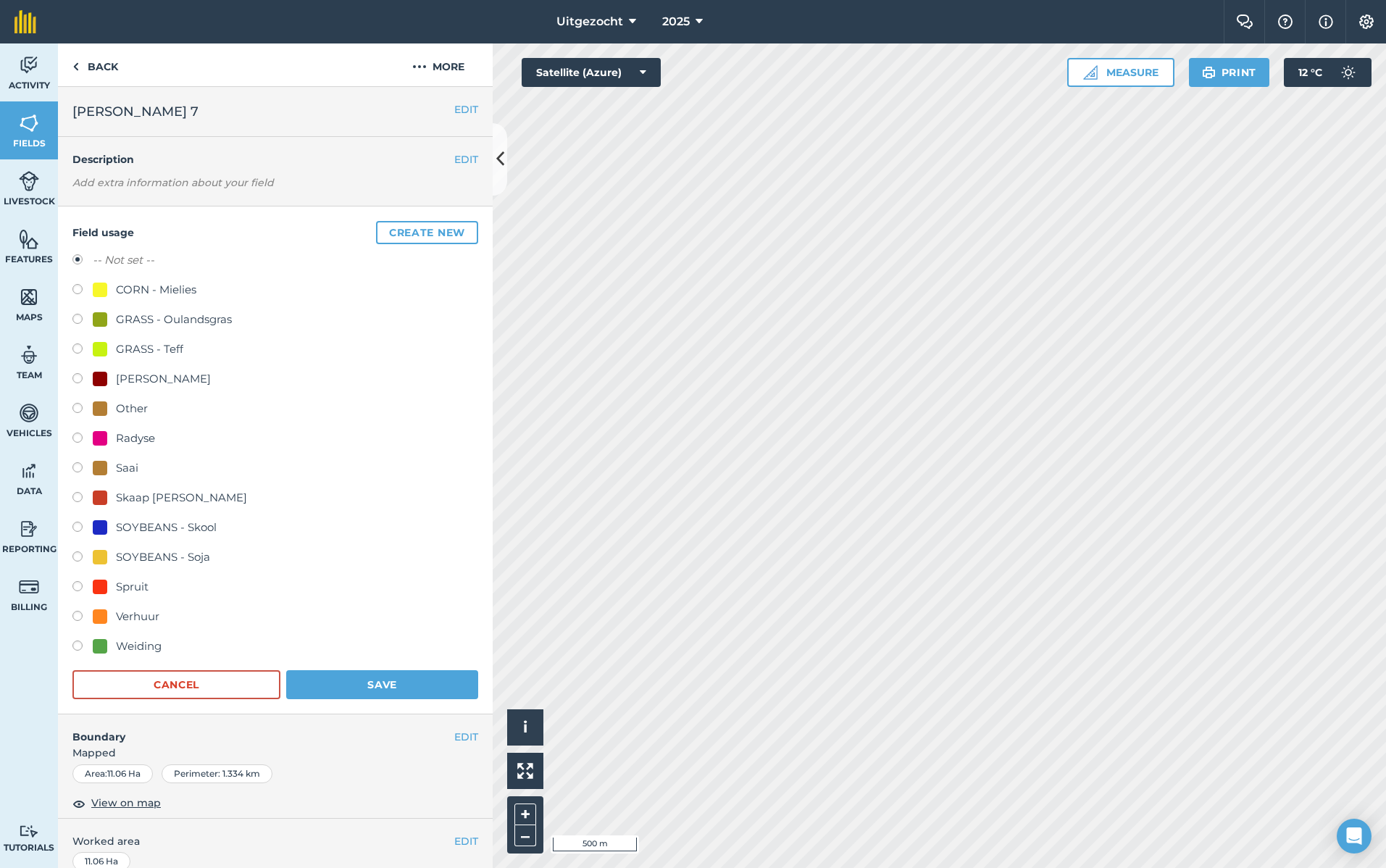
click at [138, 643] on div "Weiding" at bounding box center [138, 646] width 46 height 17
radio input "true"
radio input "false"
click at [424, 688] on button "Save" at bounding box center [382, 684] width 192 height 29
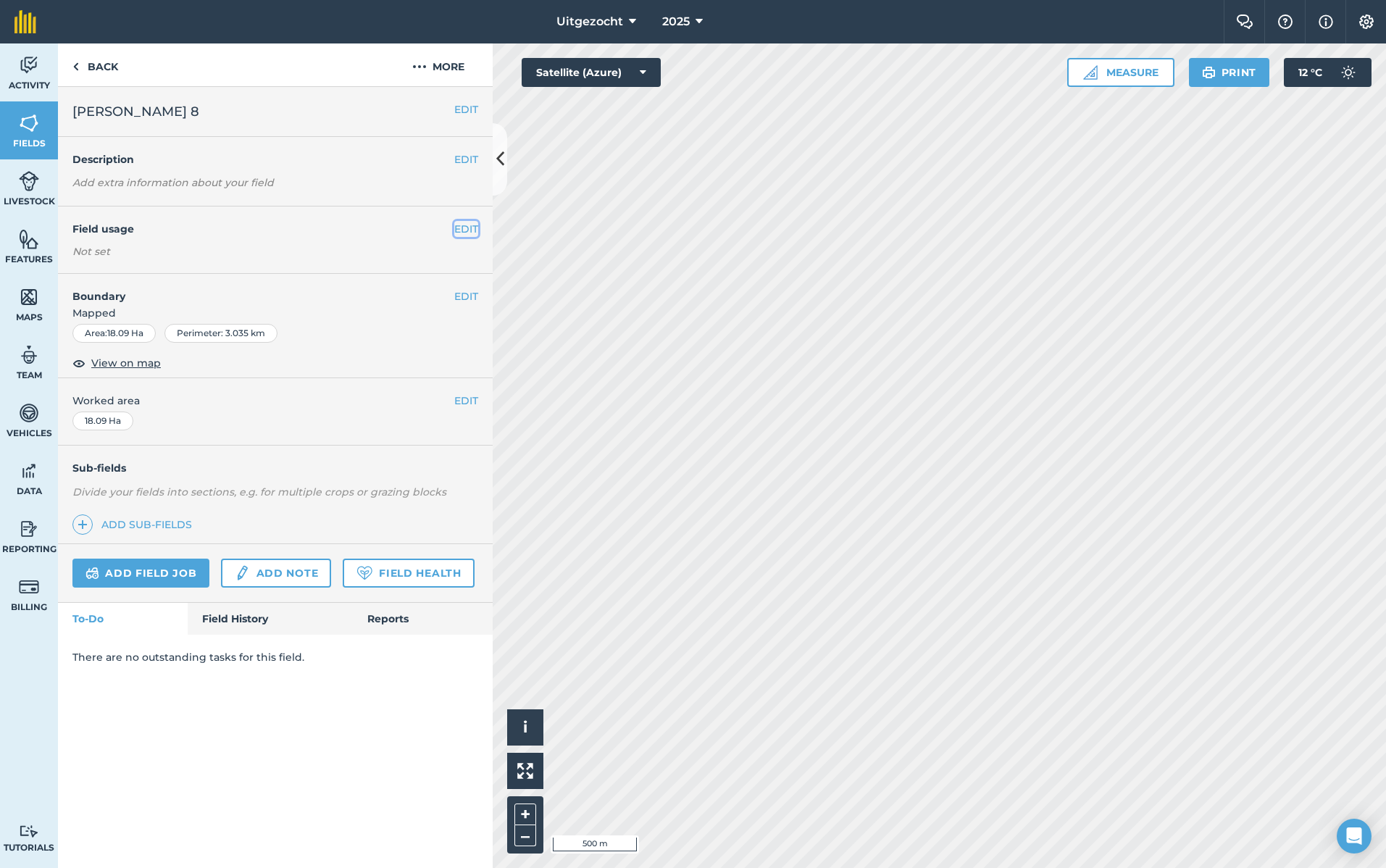
click at [456, 229] on button "EDIT" at bounding box center [466, 228] width 24 height 16
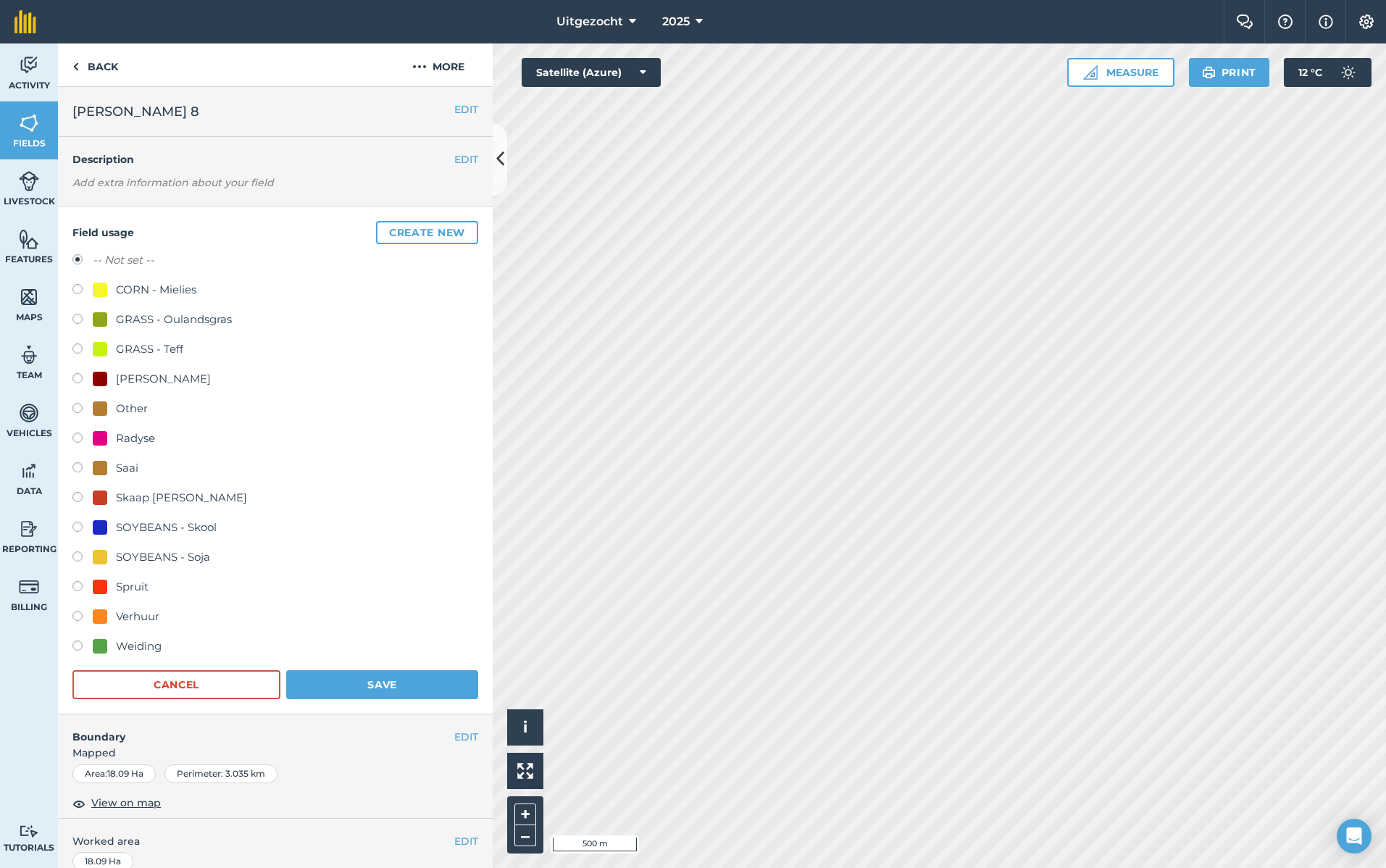
click at [128, 645] on div "Weiding" at bounding box center [138, 646] width 46 height 17
radio input "true"
radio input "false"
click at [386, 679] on button "Save" at bounding box center [382, 684] width 192 height 29
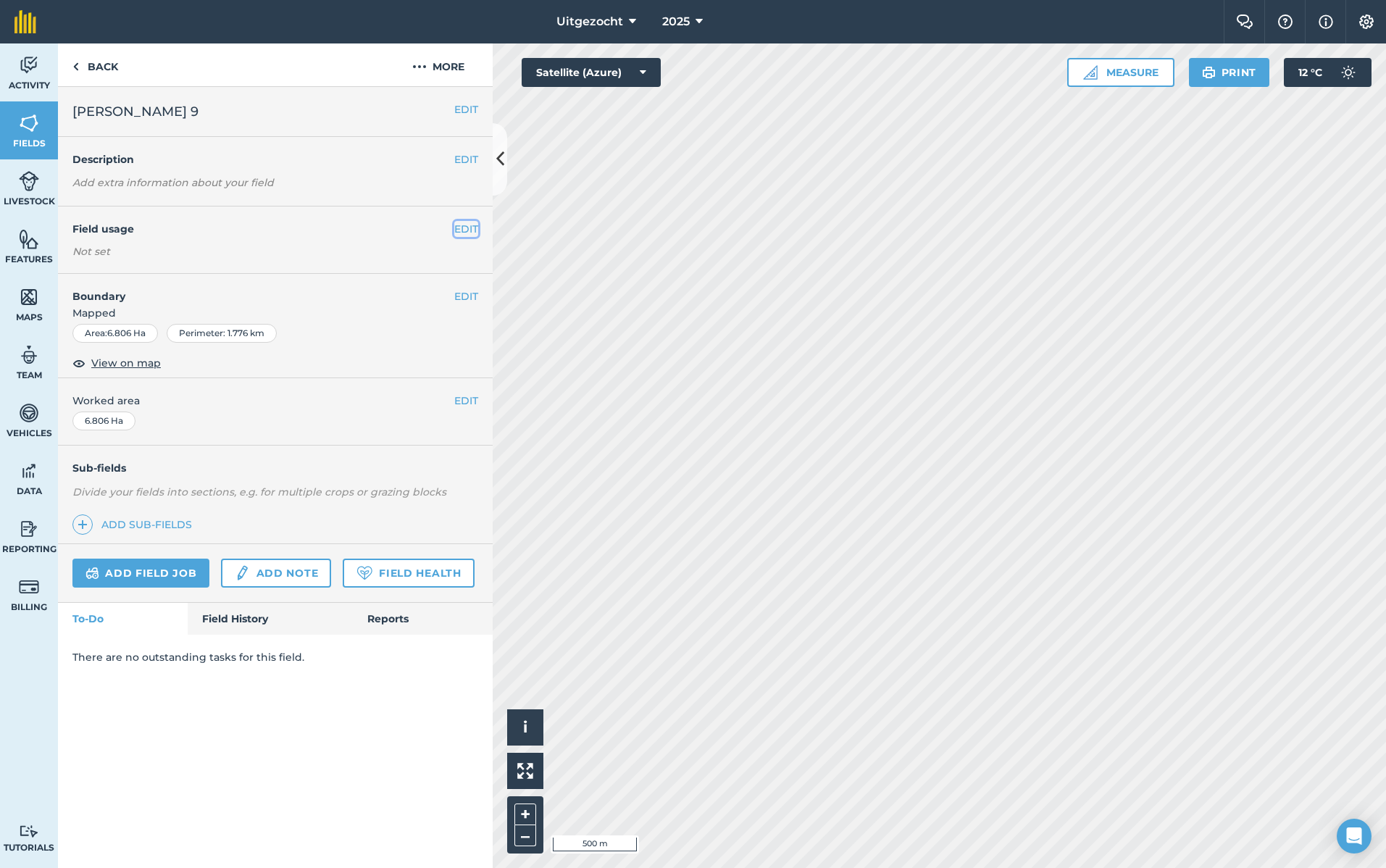
click at [469, 226] on button "EDIT" at bounding box center [466, 228] width 24 height 16
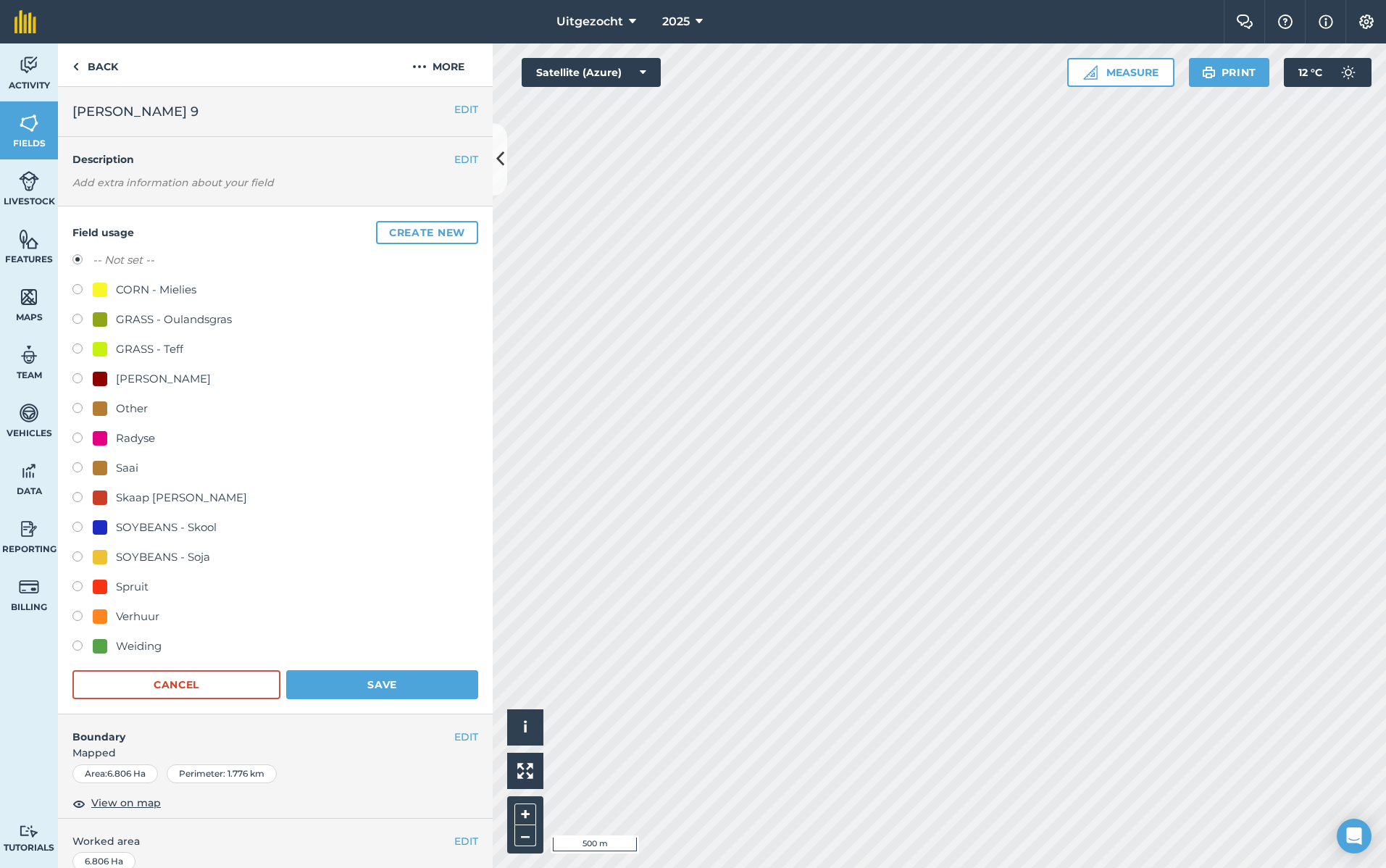
click at [127, 648] on div "Weiding" at bounding box center [138, 646] width 46 height 17
radio input "true"
radio input "false"
click at [444, 682] on button "Save" at bounding box center [382, 684] width 192 height 29
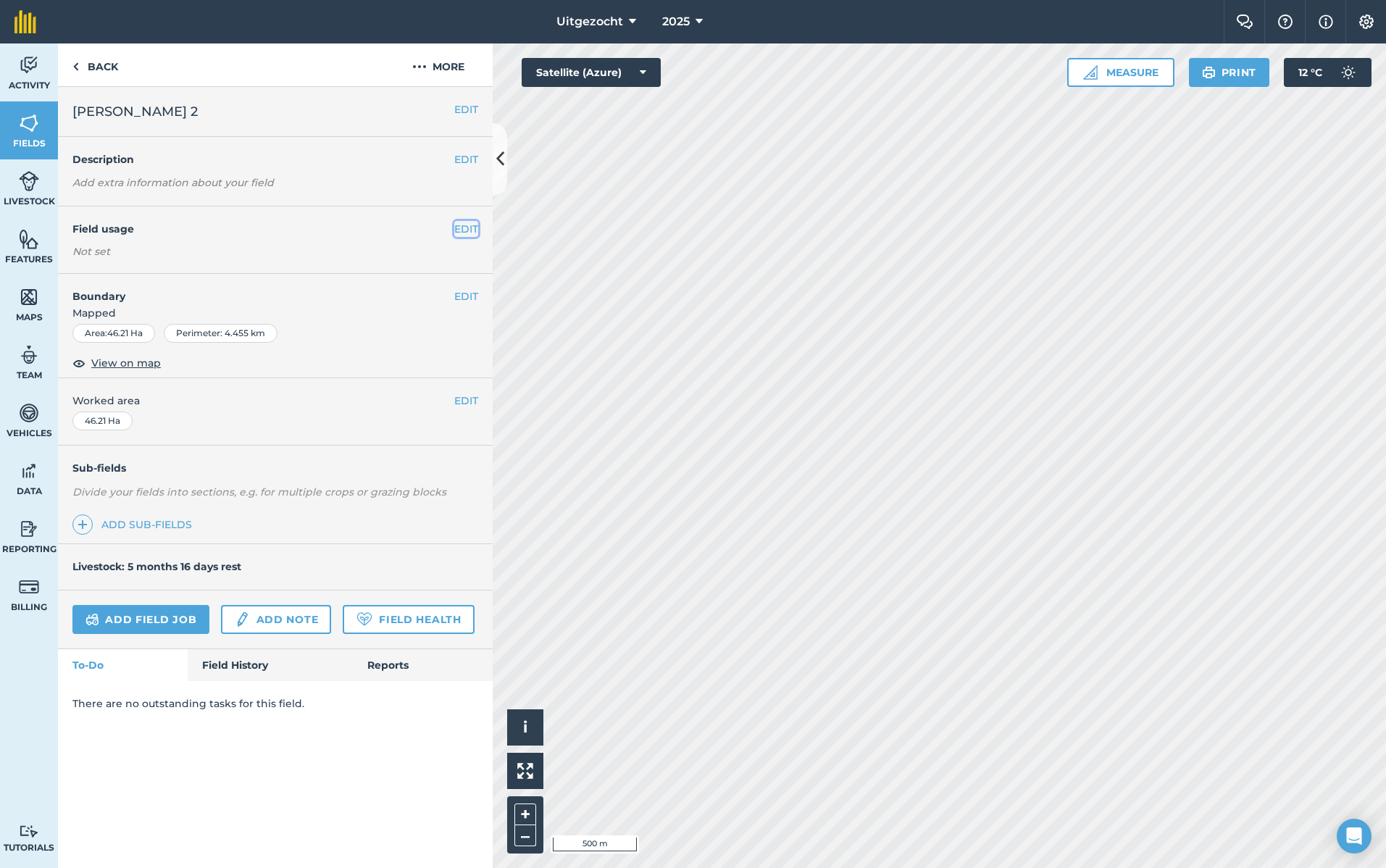
click at [471, 228] on button "EDIT" at bounding box center [466, 228] width 24 height 16
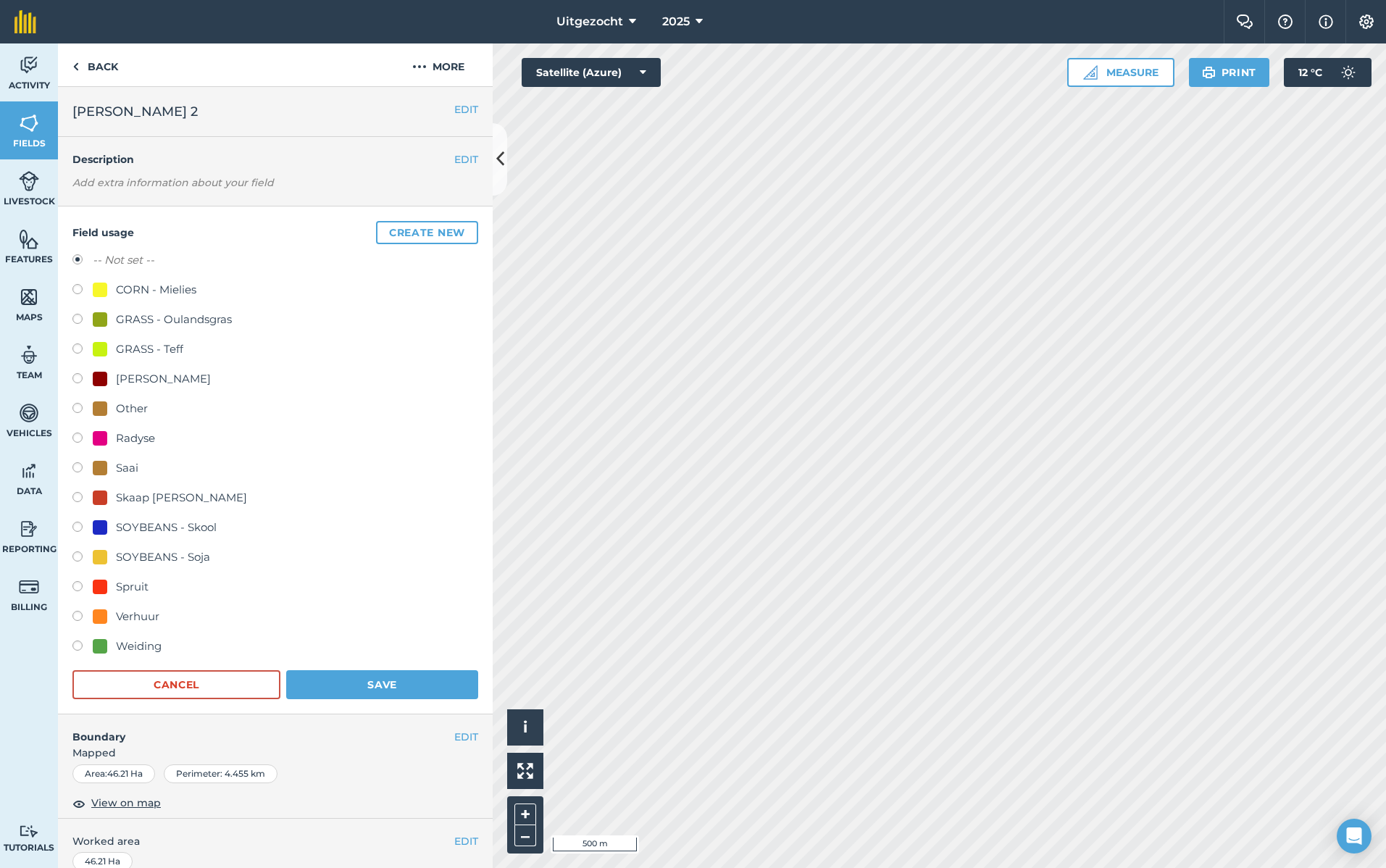
click at [126, 637] on div "Weiding" at bounding box center [138, 646] width 46 height 17
radio input "true"
radio input "false"
click at [353, 689] on button "Save" at bounding box center [382, 684] width 192 height 29
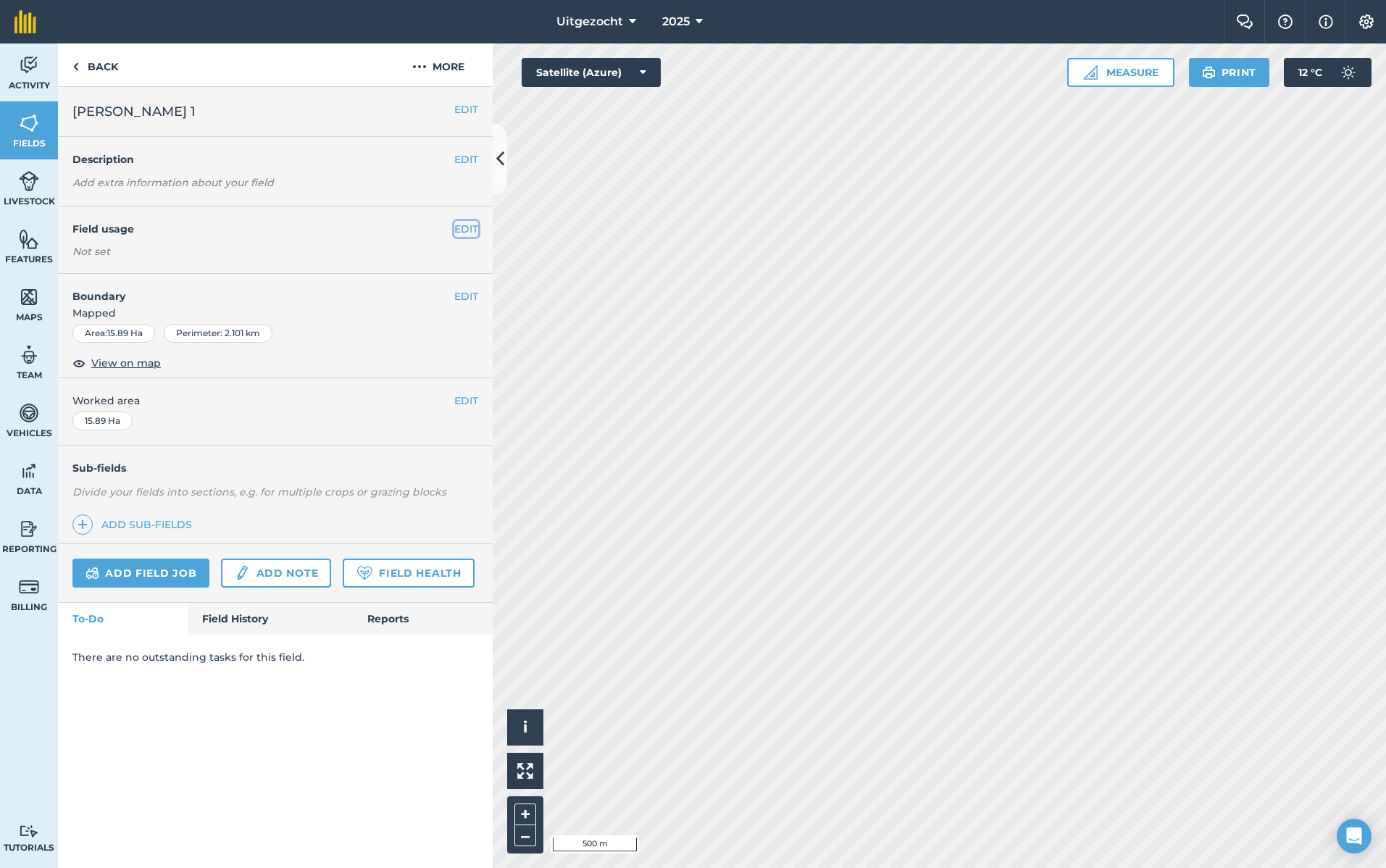
click at [477, 225] on button "EDIT" at bounding box center [466, 228] width 24 height 16
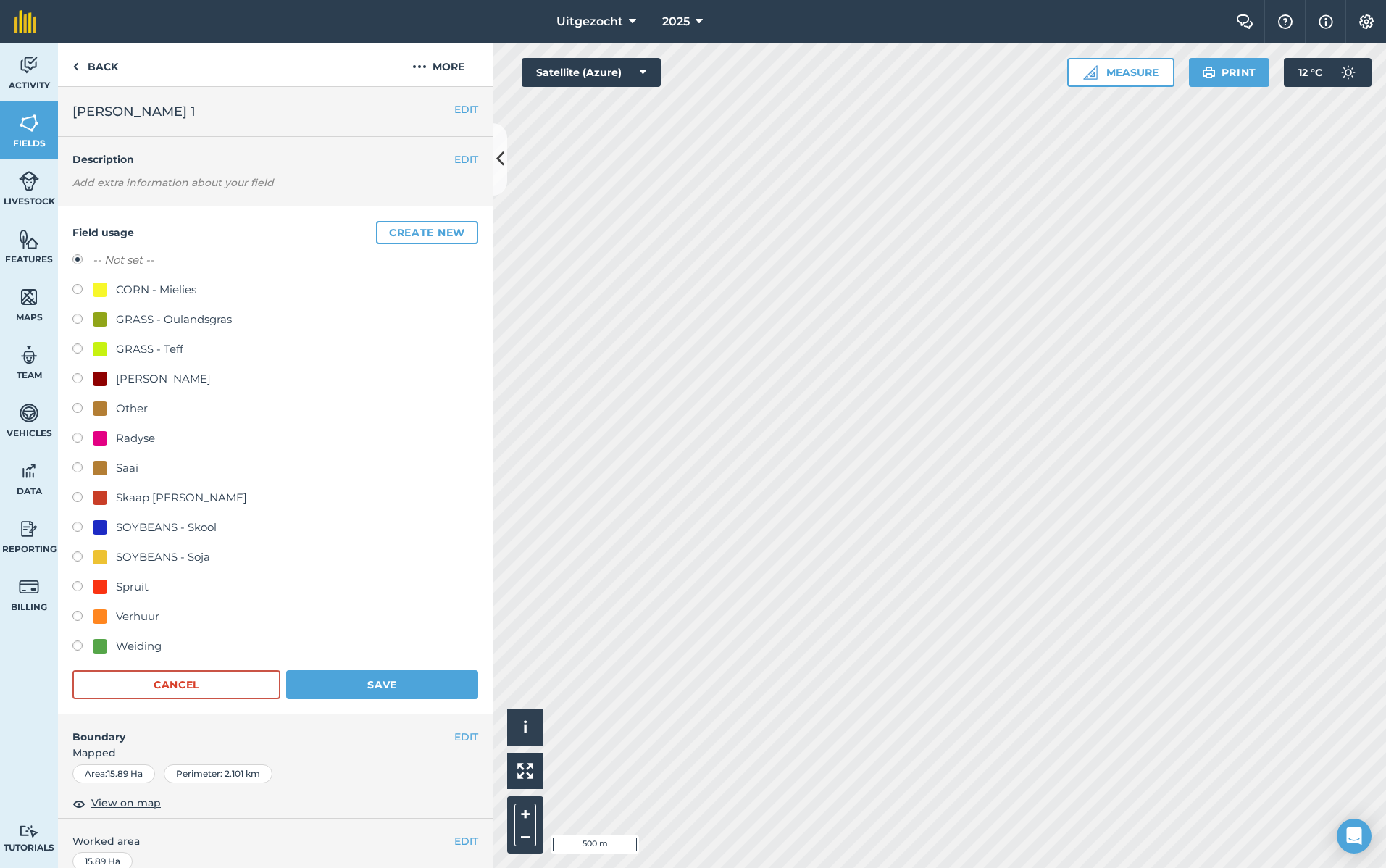
click at [141, 644] on div "Weiding" at bounding box center [138, 646] width 46 height 17
radio input "true"
radio input "false"
click at [362, 684] on button "Save" at bounding box center [382, 684] width 192 height 29
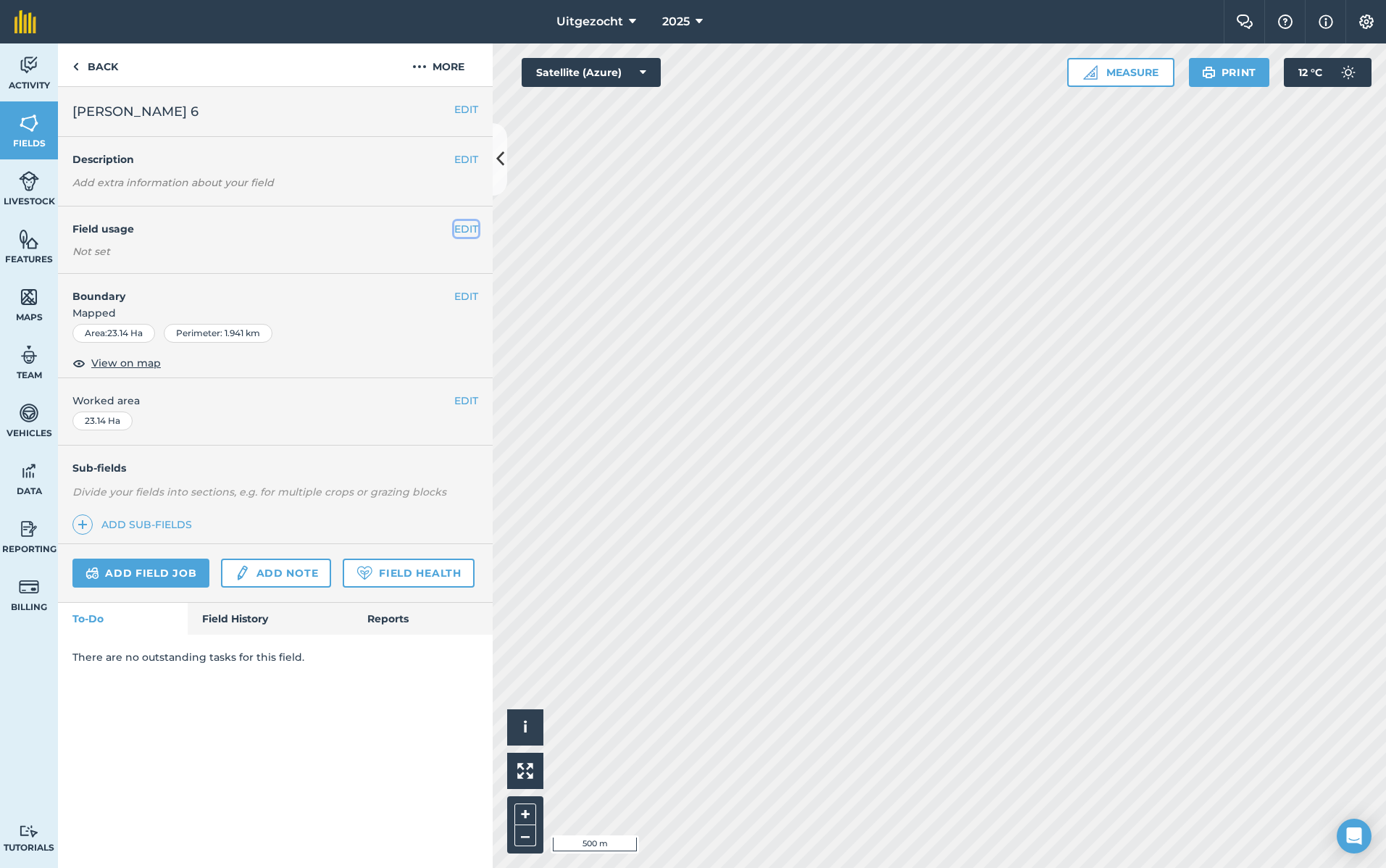
click at [466, 229] on button "EDIT" at bounding box center [466, 228] width 24 height 16
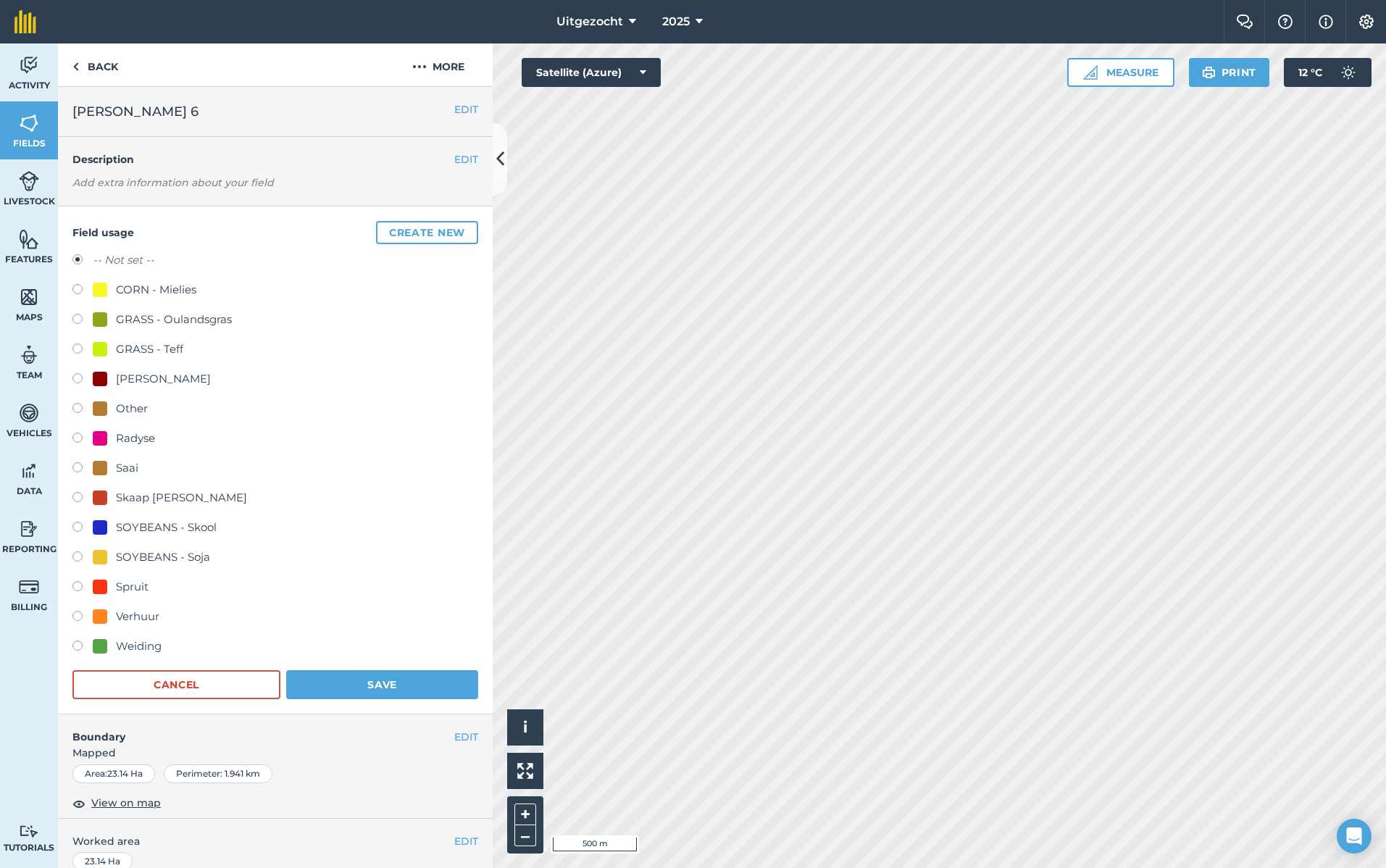
click at [138, 650] on div "Weiding" at bounding box center [138, 646] width 46 height 17
radio input "true"
radio input "false"
click at [380, 691] on button "Save" at bounding box center [382, 684] width 192 height 29
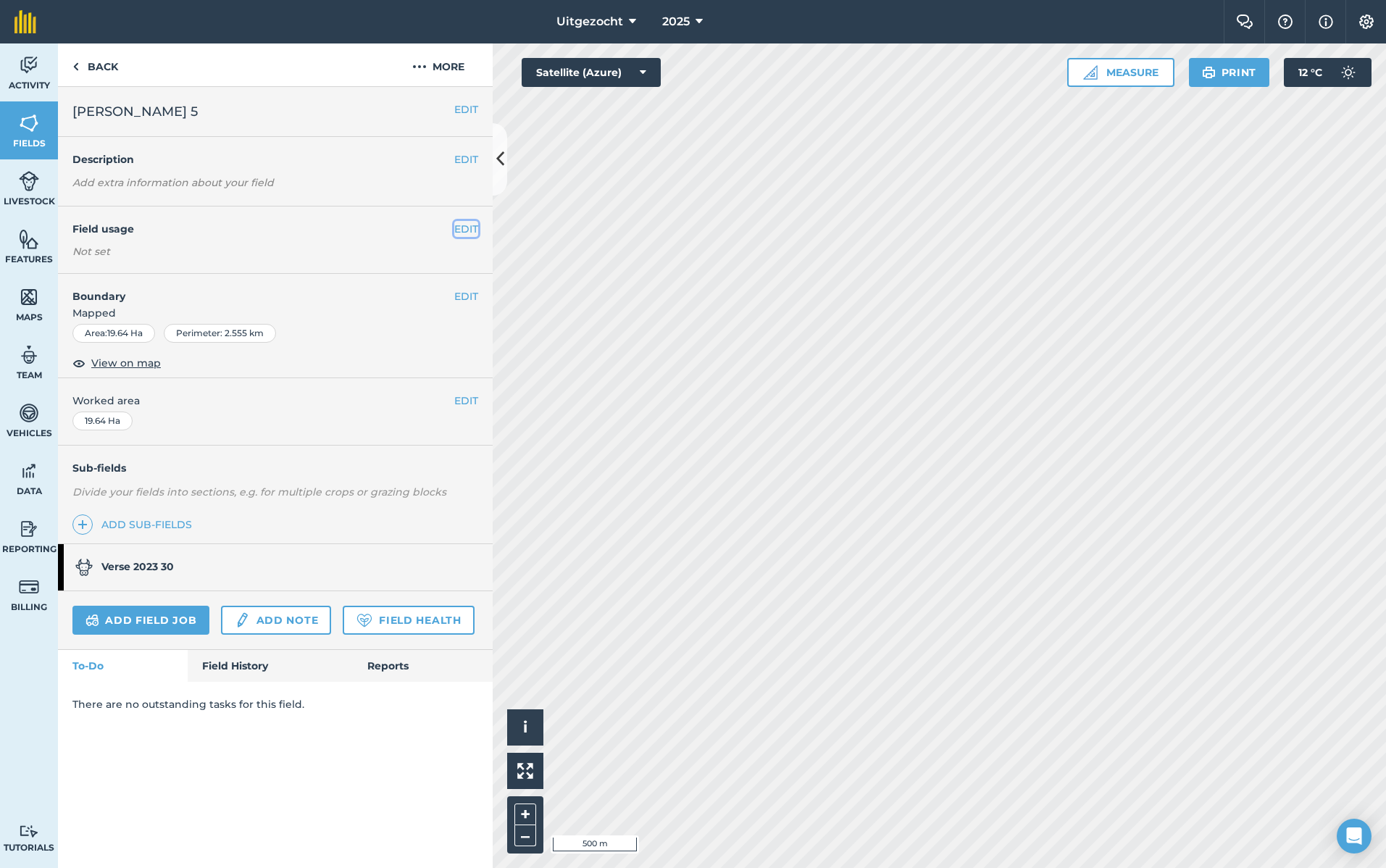
click at [462, 235] on button "EDIT" at bounding box center [466, 228] width 24 height 16
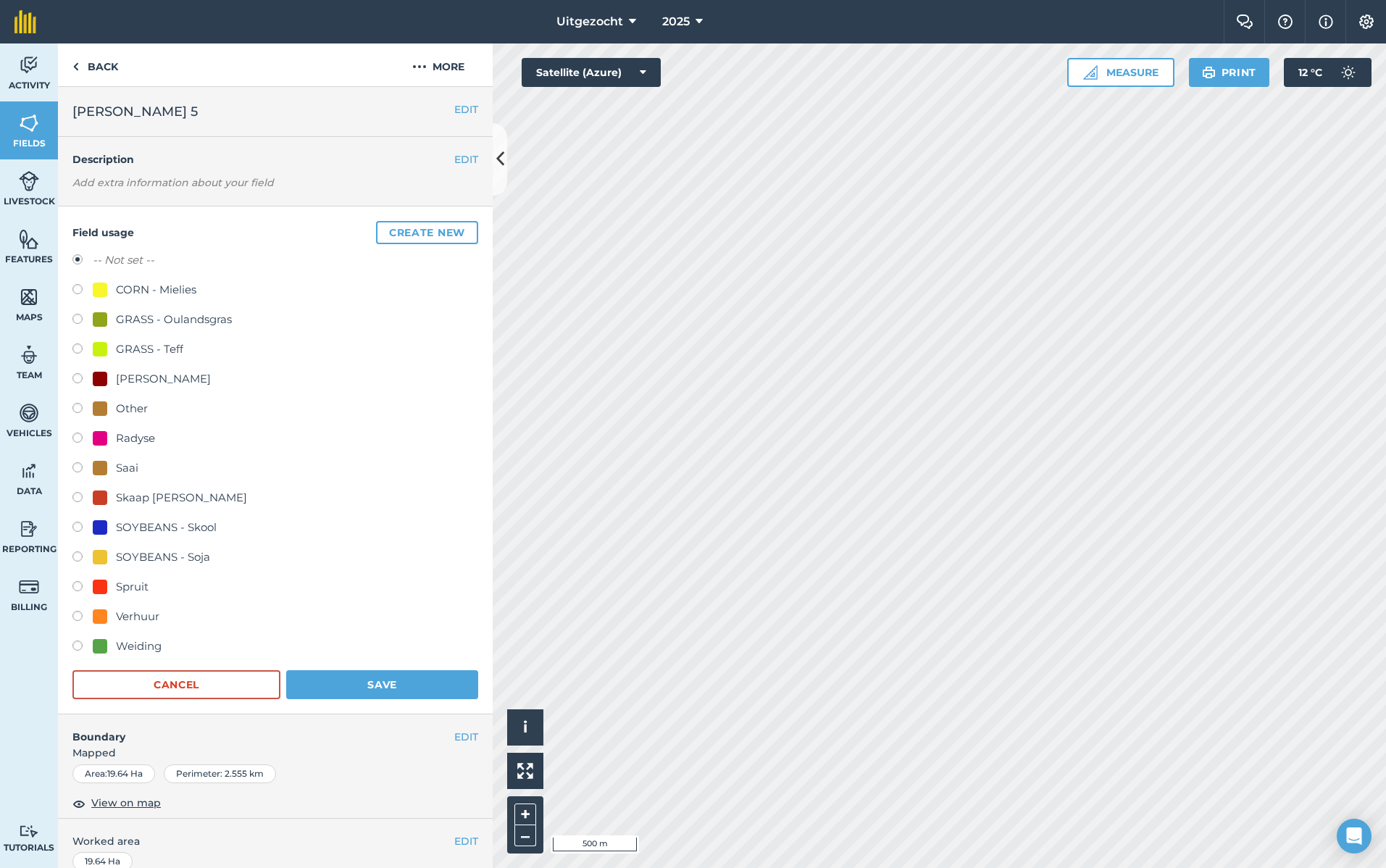
click at [136, 644] on div "Weiding" at bounding box center [138, 646] width 46 height 17
radio input "true"
radio input "false"
click at [396, 687] on button "Save" at bounding box center [382, 684] width 192 height 29
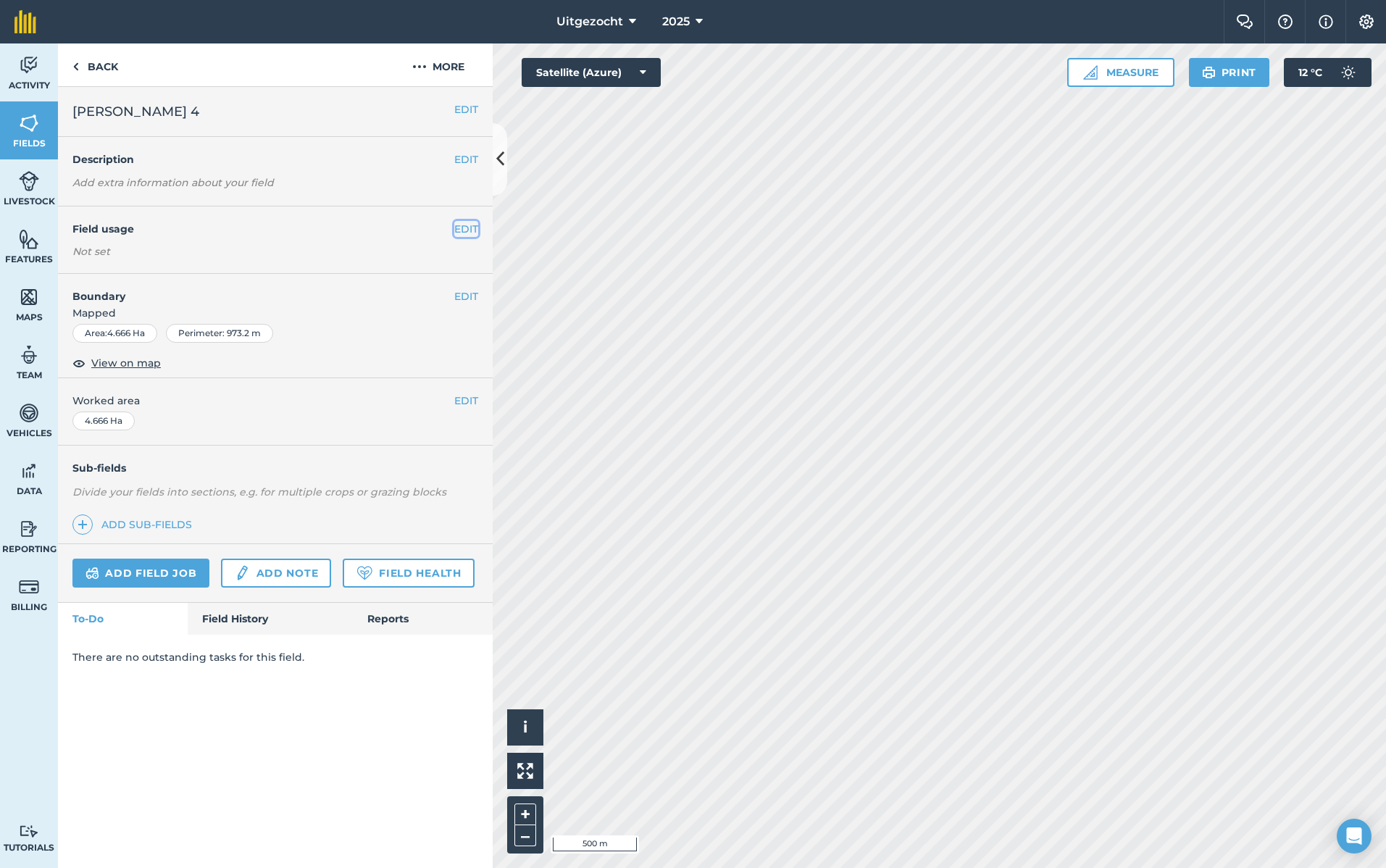
click at [464, 232] on button "EDIT" at bounding box center [466, 228] width 24 height 16
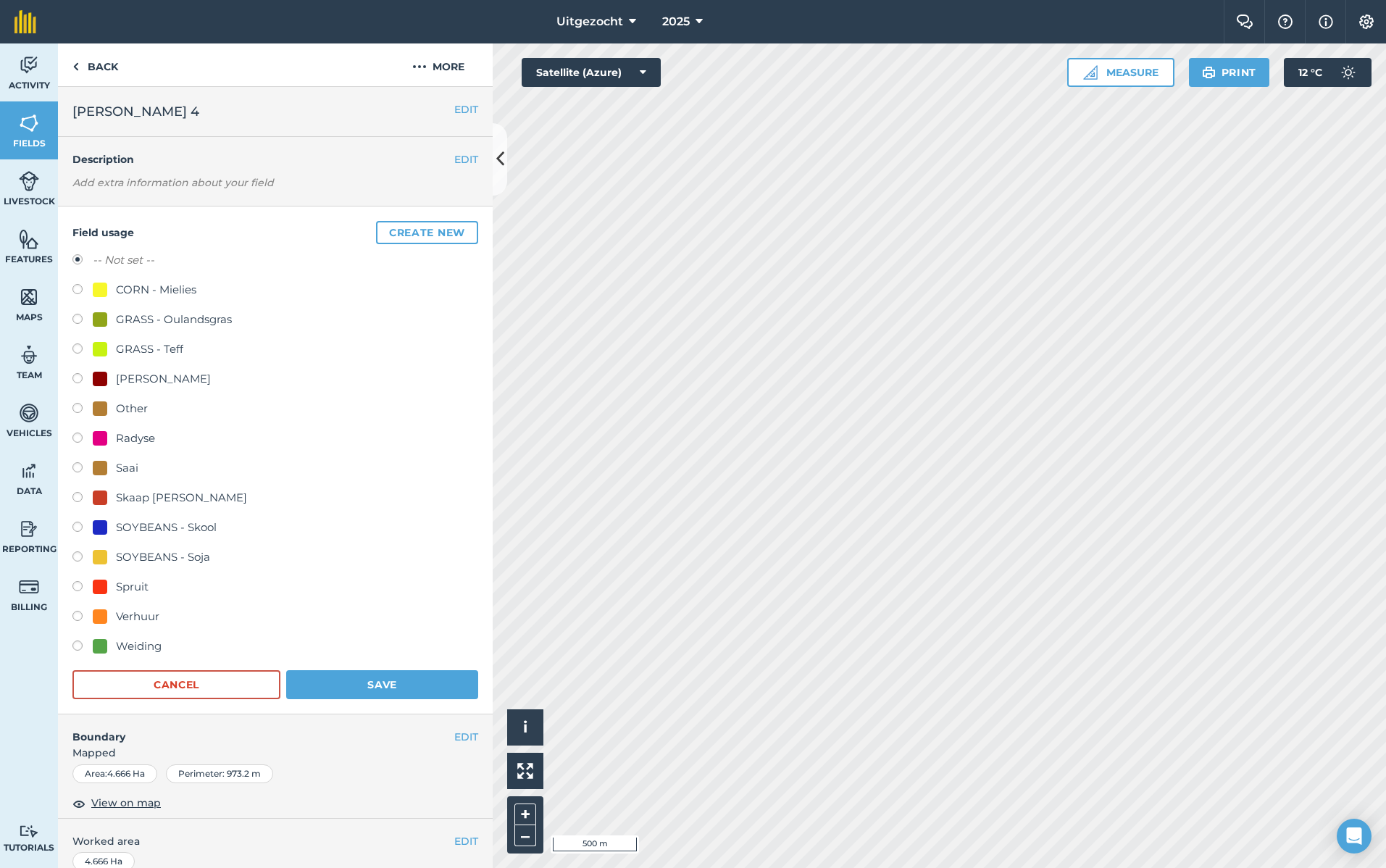
click at [127, 652] on div "Weiding" at bounding box center [138, 646] width 46 height 17
radio input "true"
radio input "false"
click at [399, 688] on button "Save" at bounding box center [382, 684] width 192 height 29
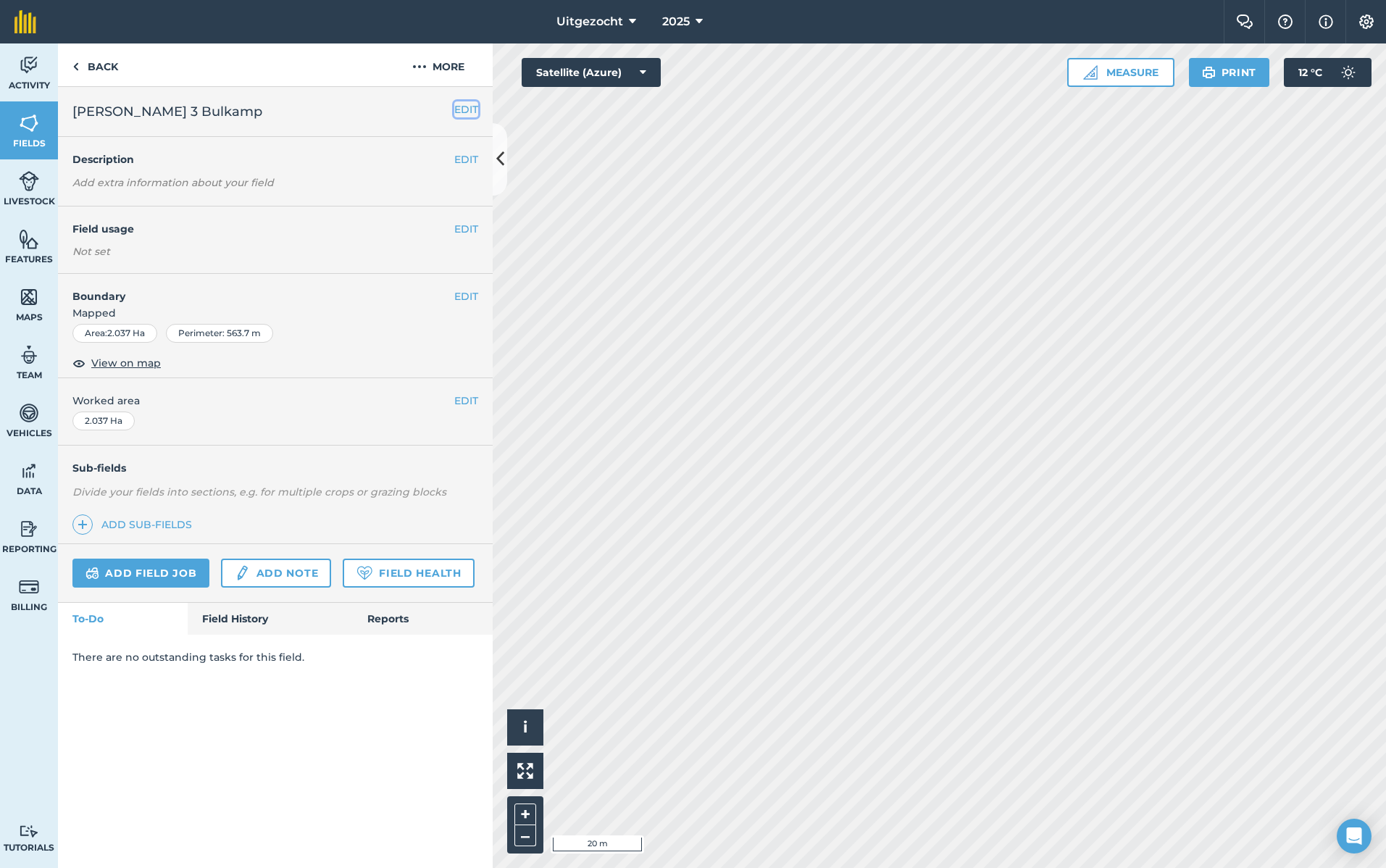
click at [462, 108] on button "EDIT" at bounding box center [466, 110] width 24 height 16
click at [471, 109] on button "EDIT" at bounding box center [466, 110] width 24 height 16
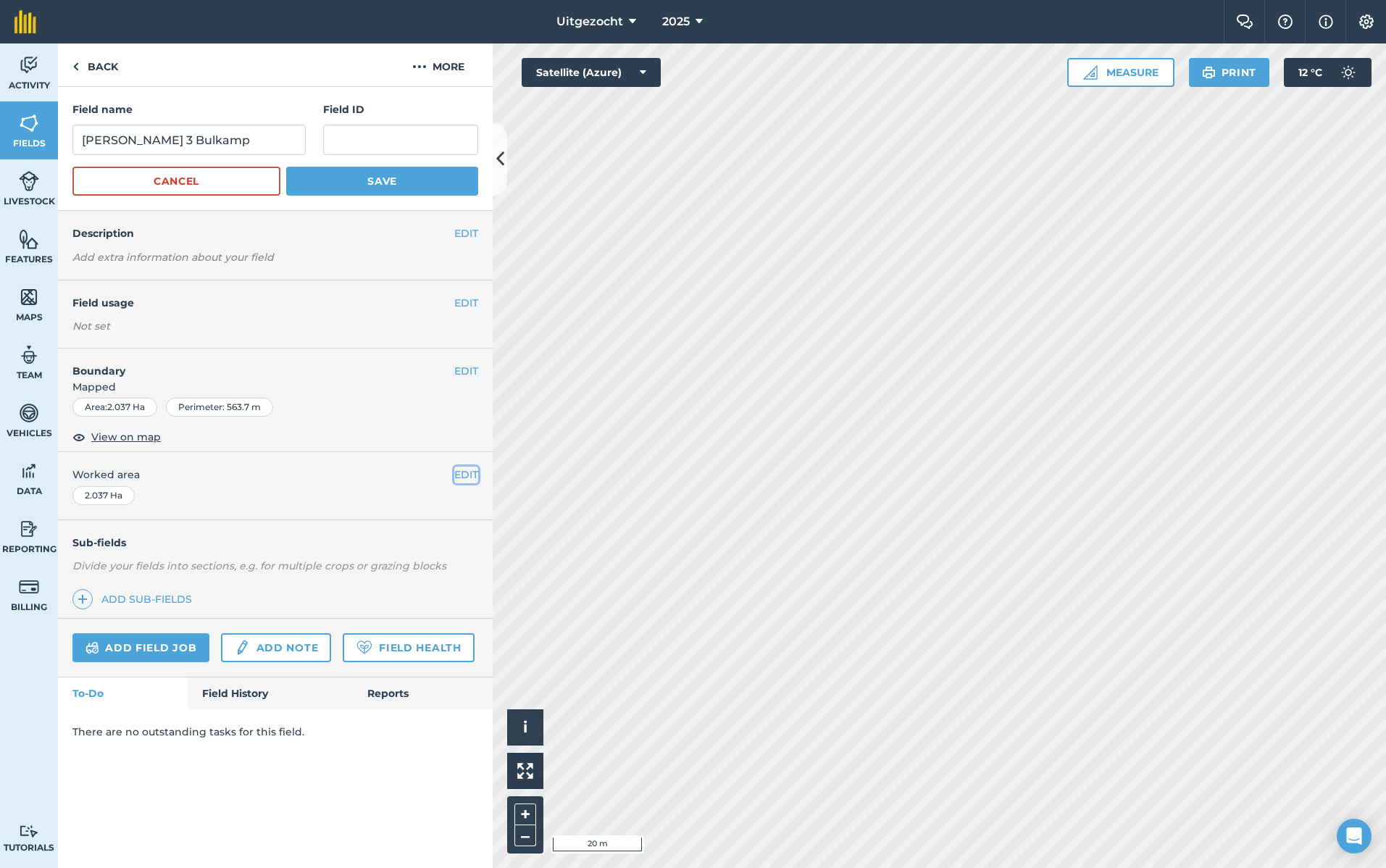
click at [470, 474] on button "EDIT" at bounding box center [466, 474] width 24 height 16
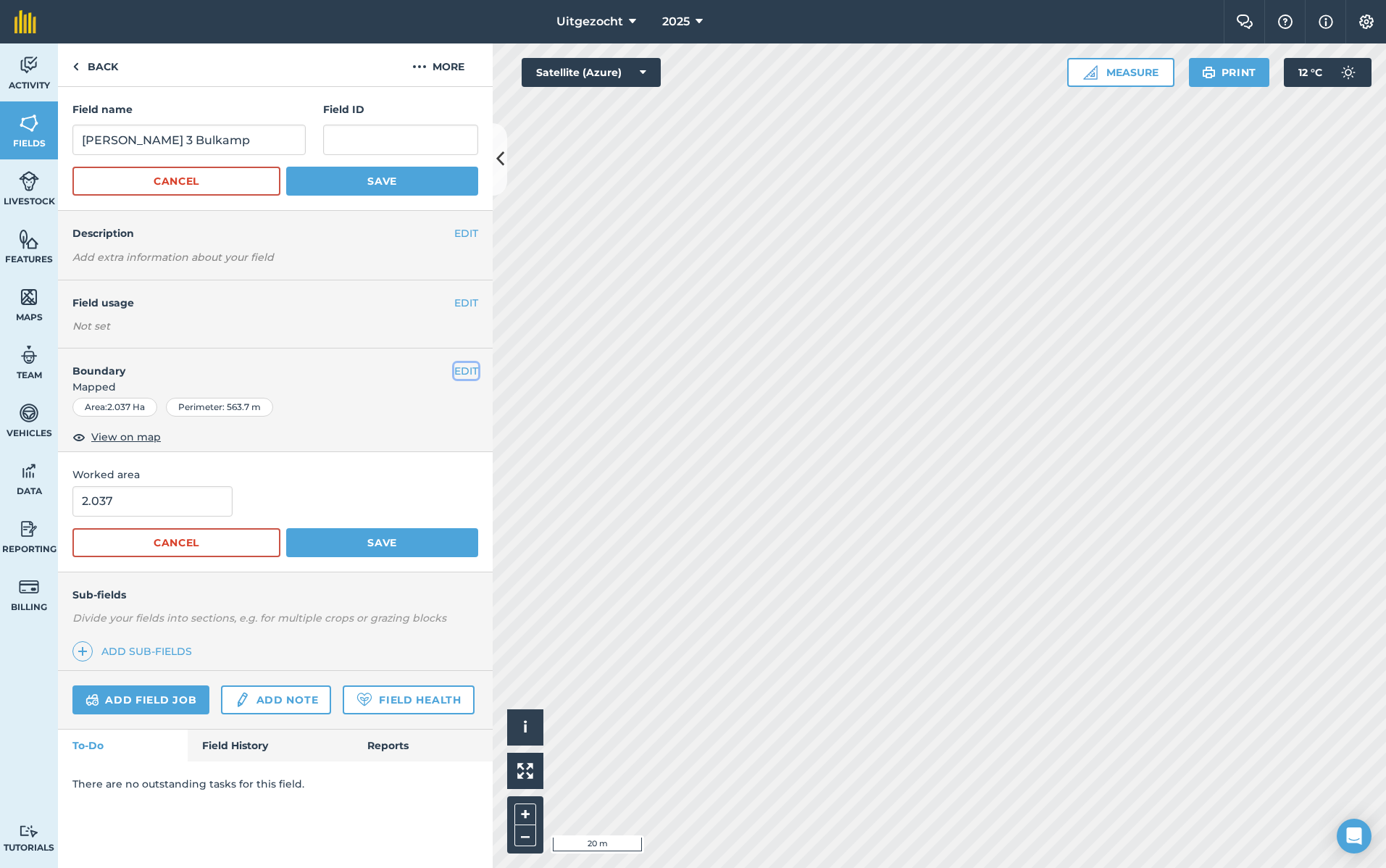
click at [470, 368] on button "EDIT" at bounding box center [466, 371] width 24 height 16
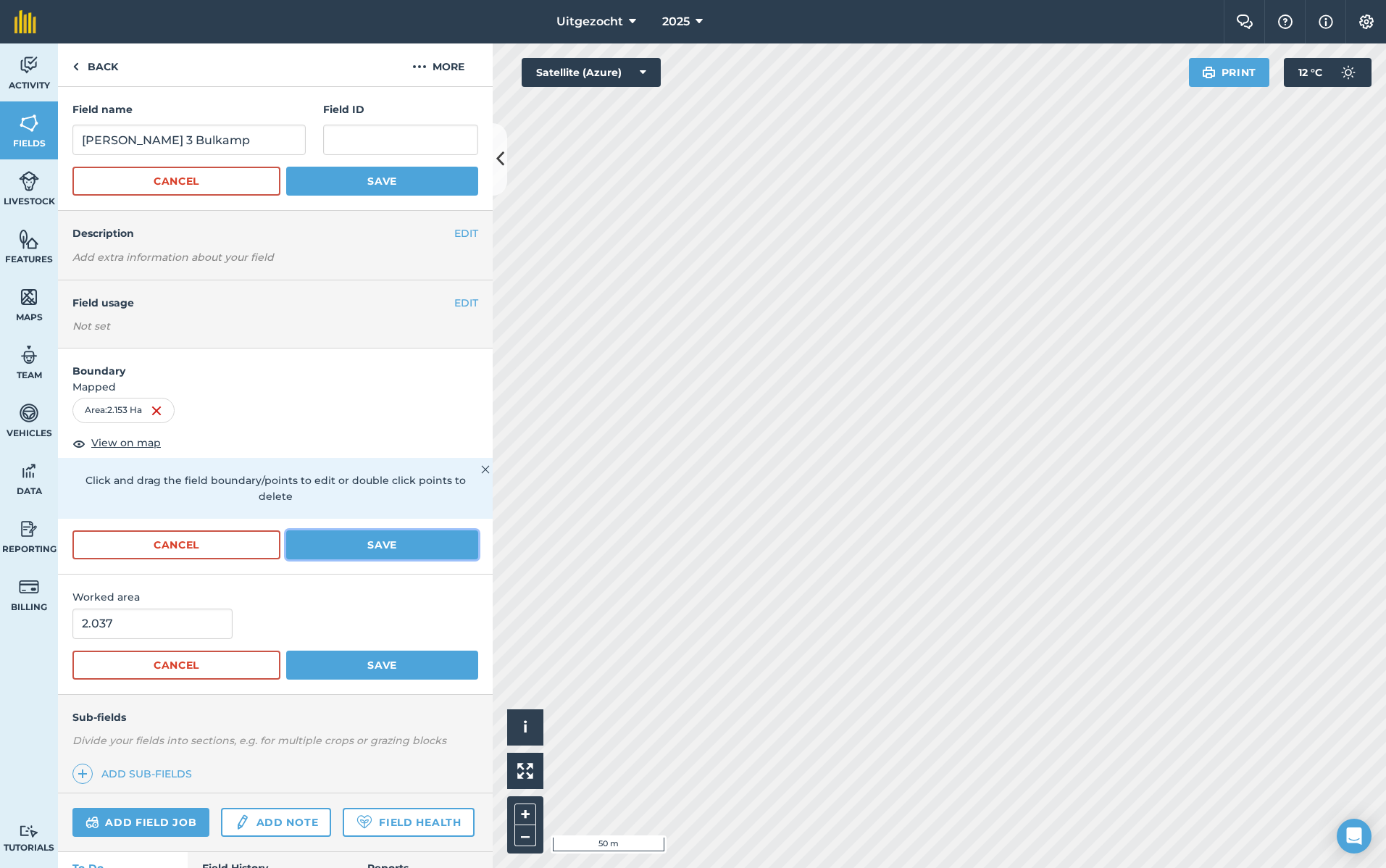
click at [382, 539] on button "Save" at bounding box center [382, 544] width 192 height 29
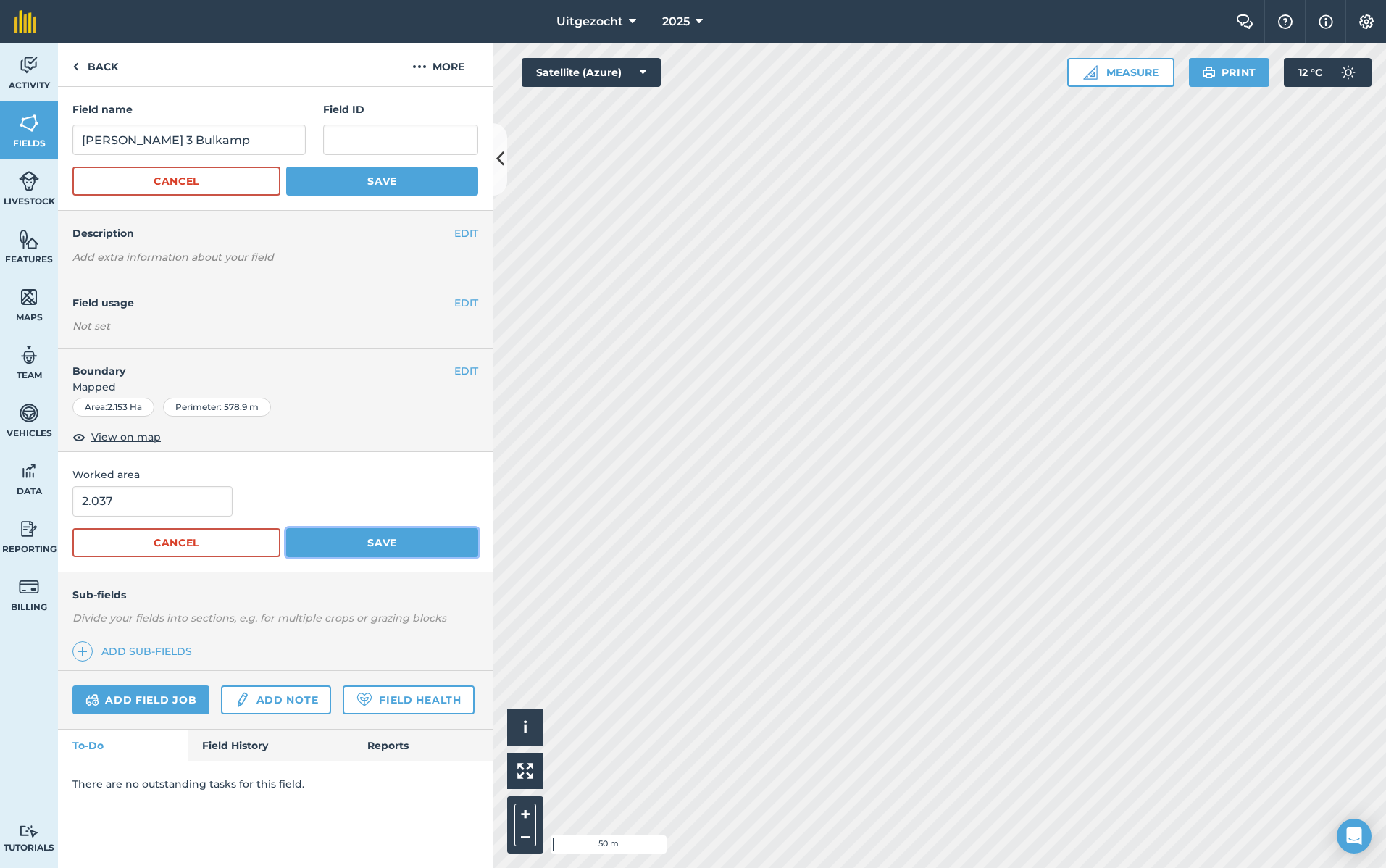
click at [398, 545] on button "Save" at bounding box center [382, 542] width 192 height 29
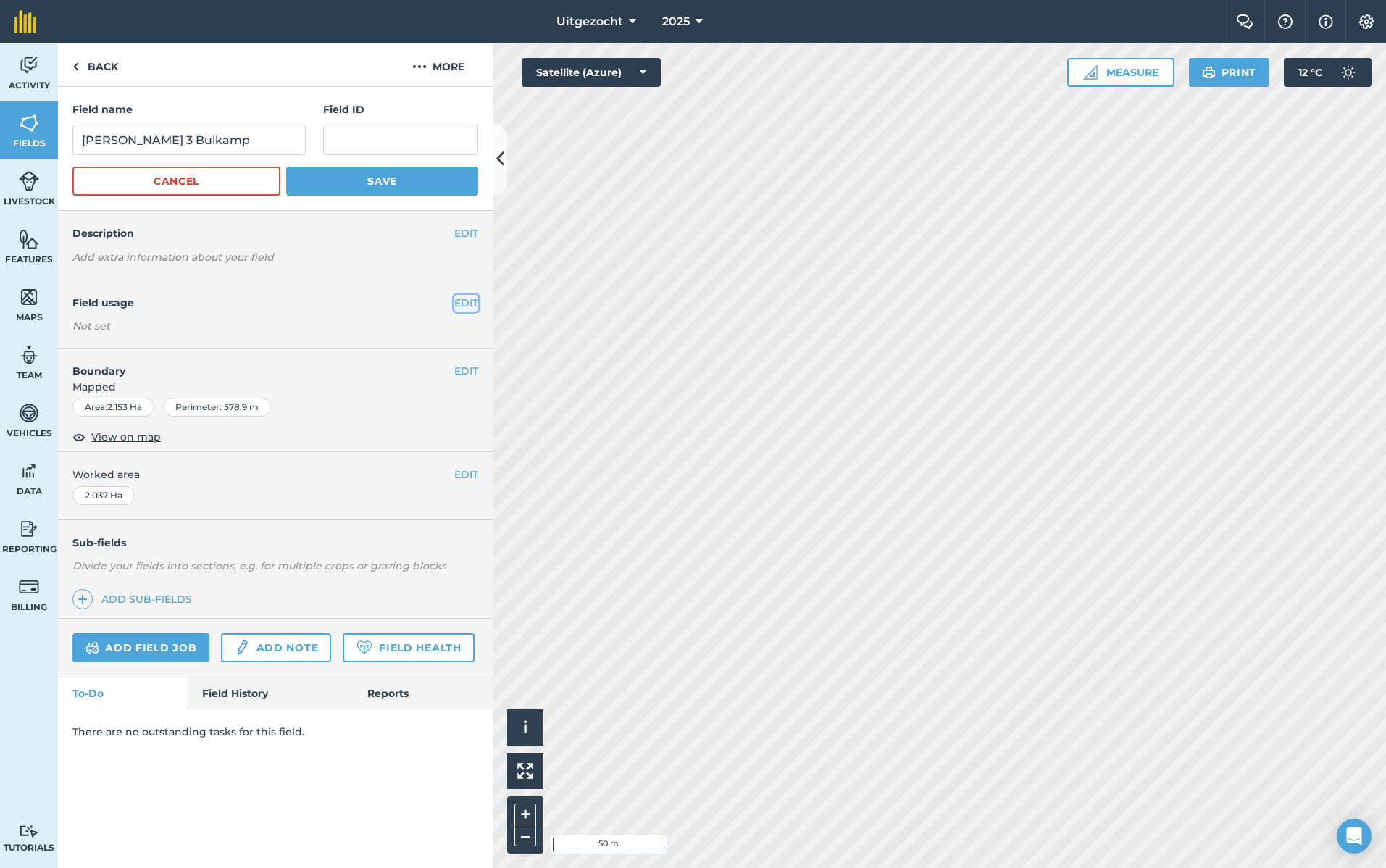
click at [464, 301] on button "EDIT" at bounding box center [466, 302] width 24 height 16
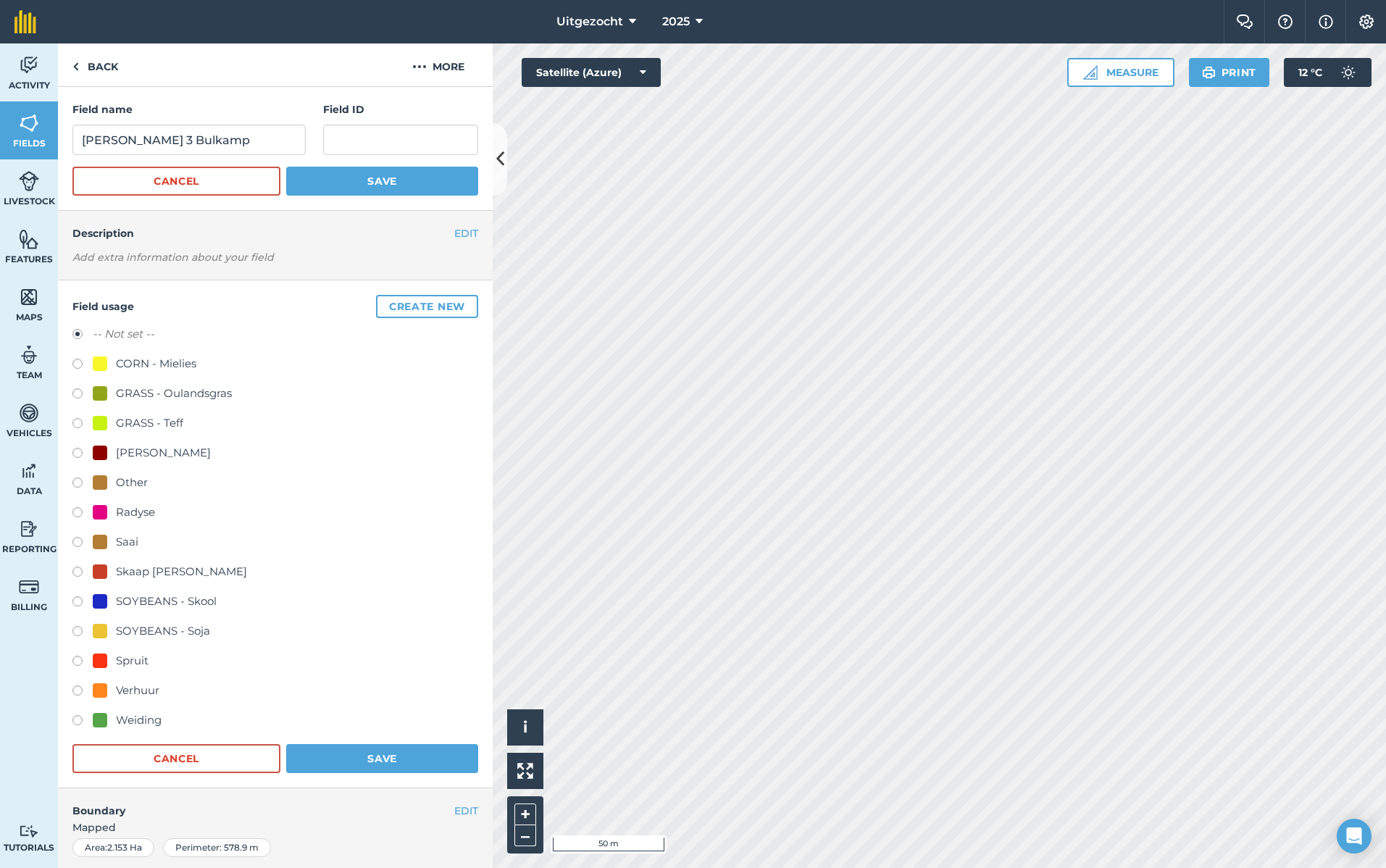
click at [142, 717] on div "Weiding" at bounding box center [138, 720] width 46 height 17
radio input "true"
radio input "false"
click at [405, 759] on button "Save" at bounding box center [382, 758] width 192 height 29
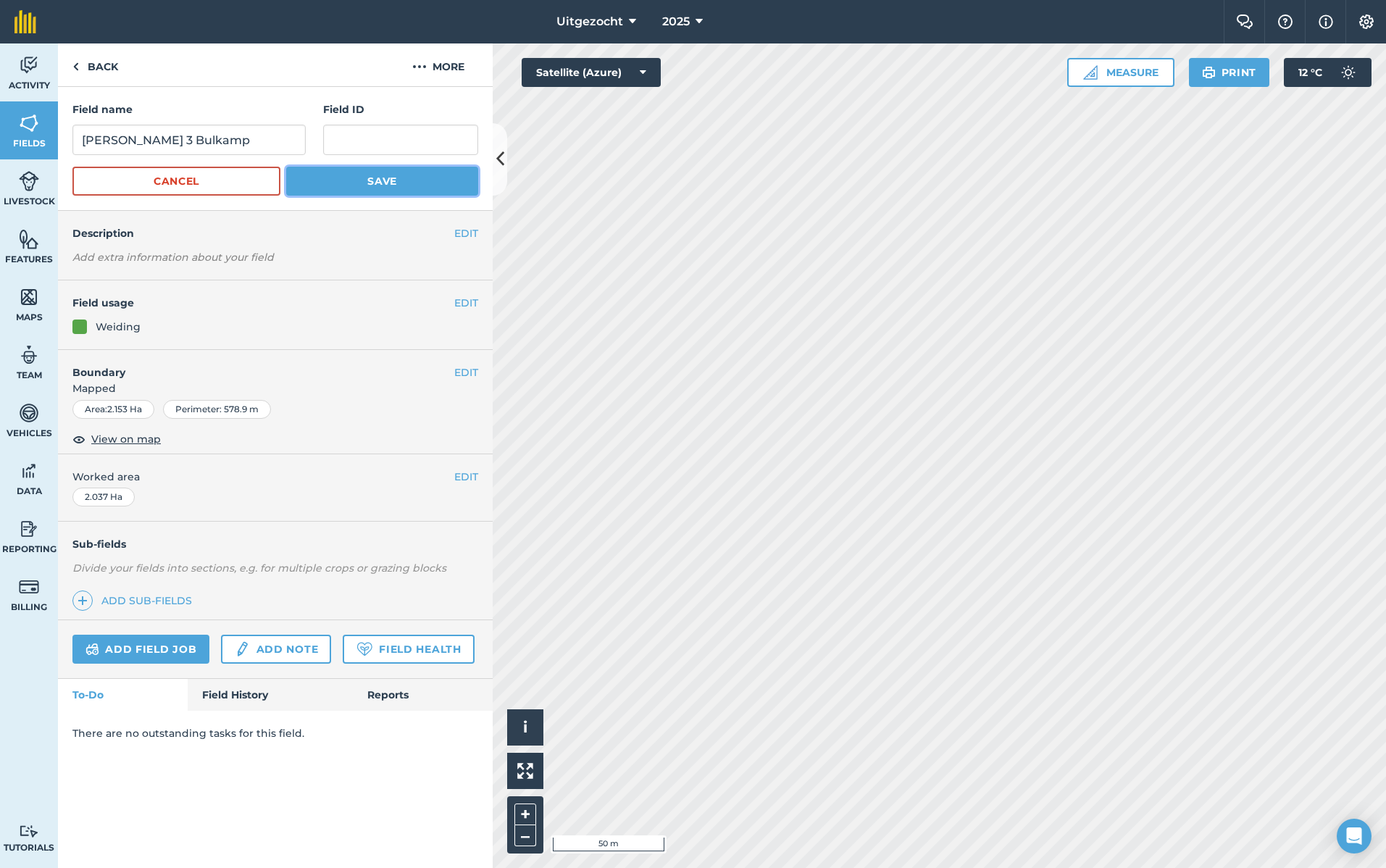
click at [397, 182] on button "Save" at bounding box center [382, 180] width 192 height 29
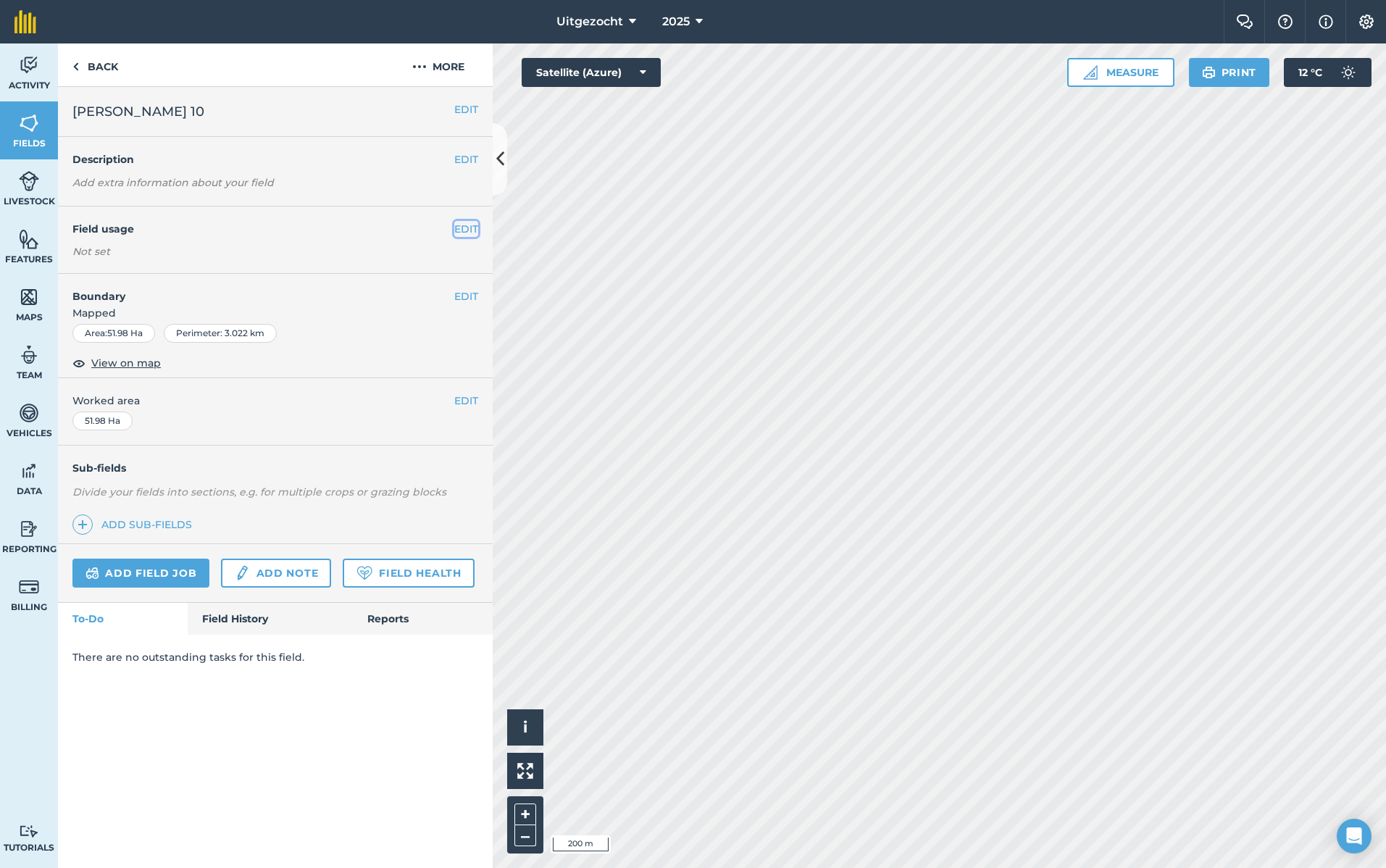
click at [461, 228] on button "EDIT" at bounding box center [466, 228] width 24 height 16
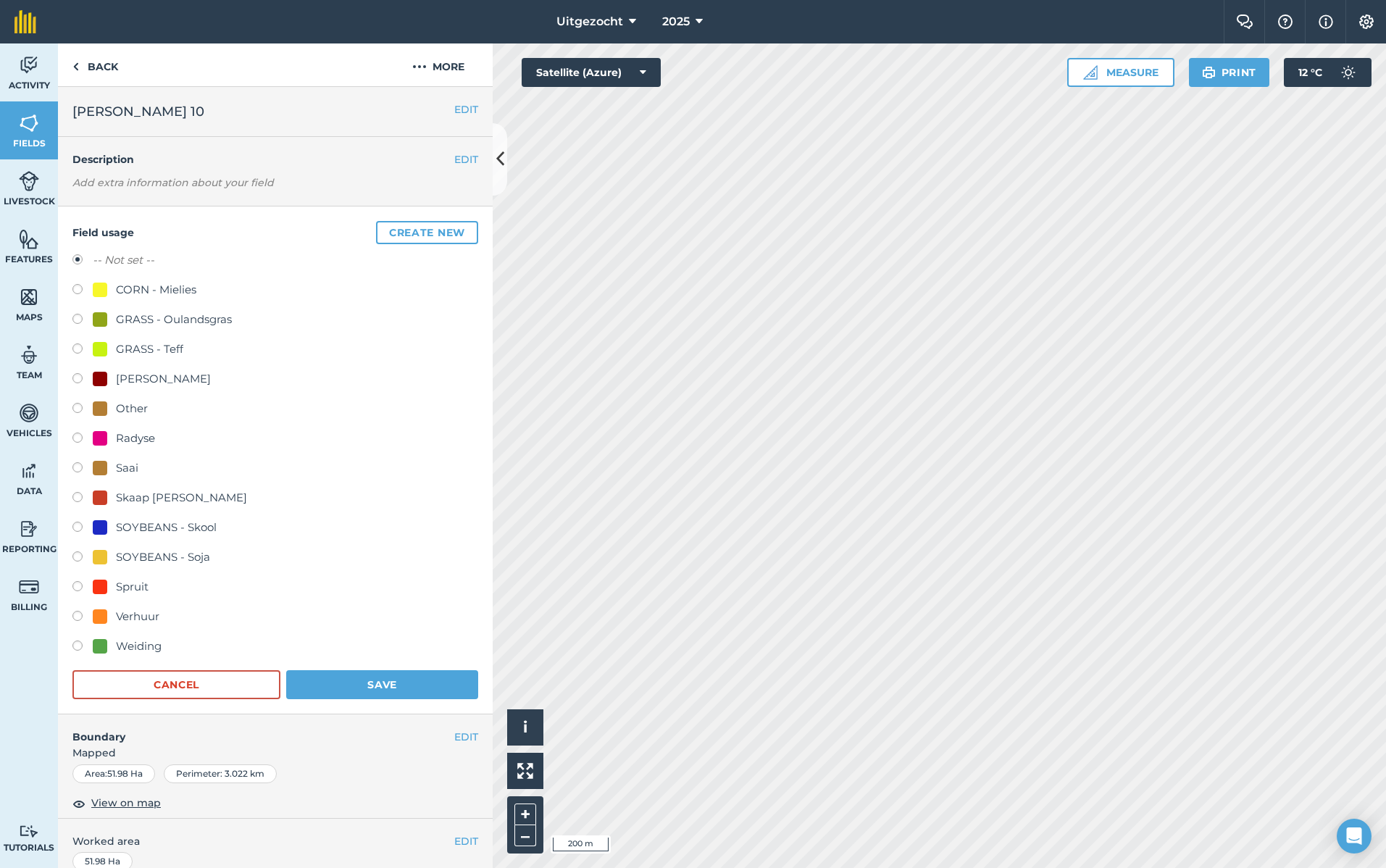
click at [113, 643] on div "Weiding" at bounding box center [127, 646] width 69 height 17
radio input "true"
radio input "false"
click at [417, 679] on button "Save" at bounding box center [382, 684] width 192 height 29
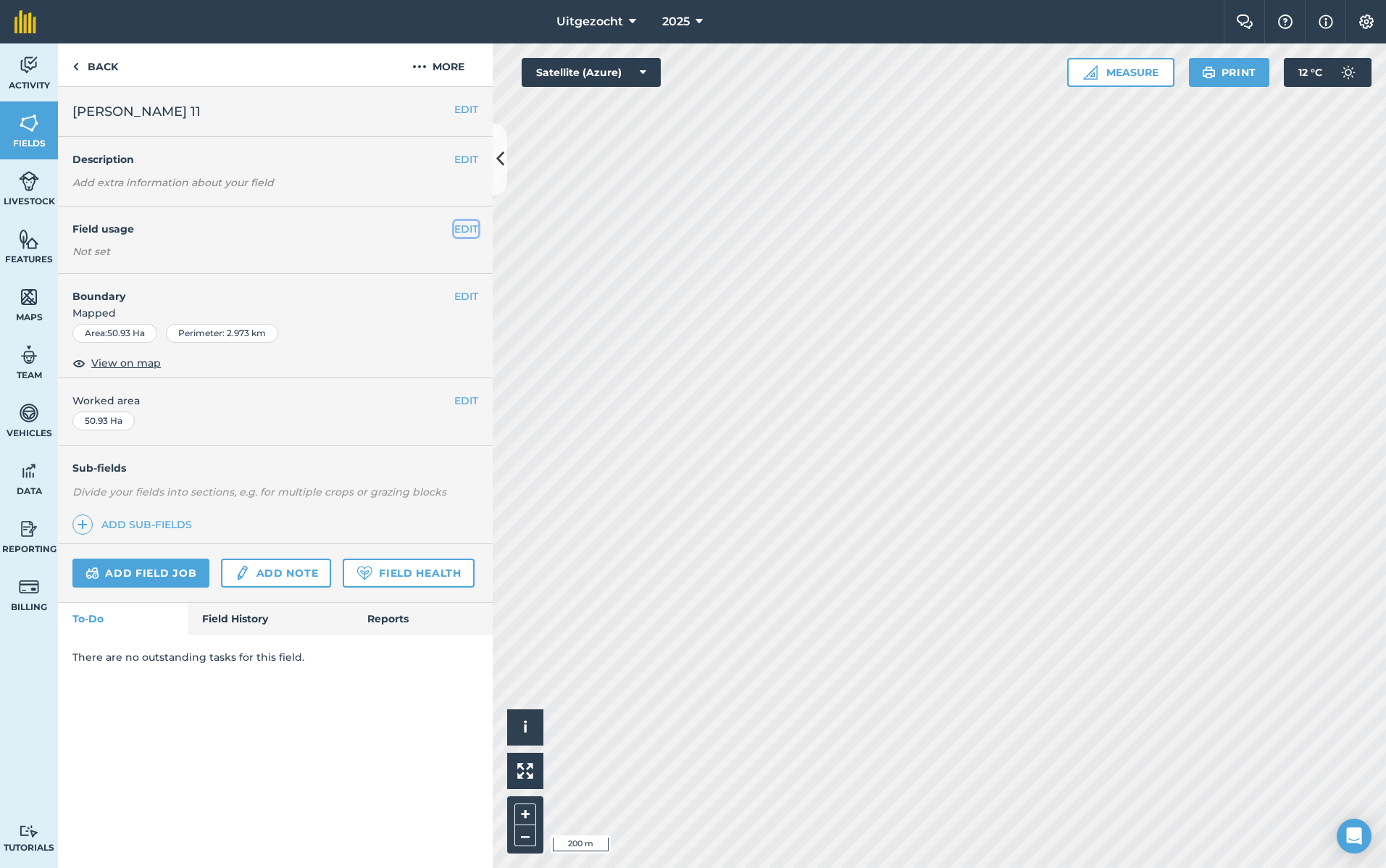
click at [469, 228] on button "EDIT" at bounding box center [466, 228] width 24 height 16
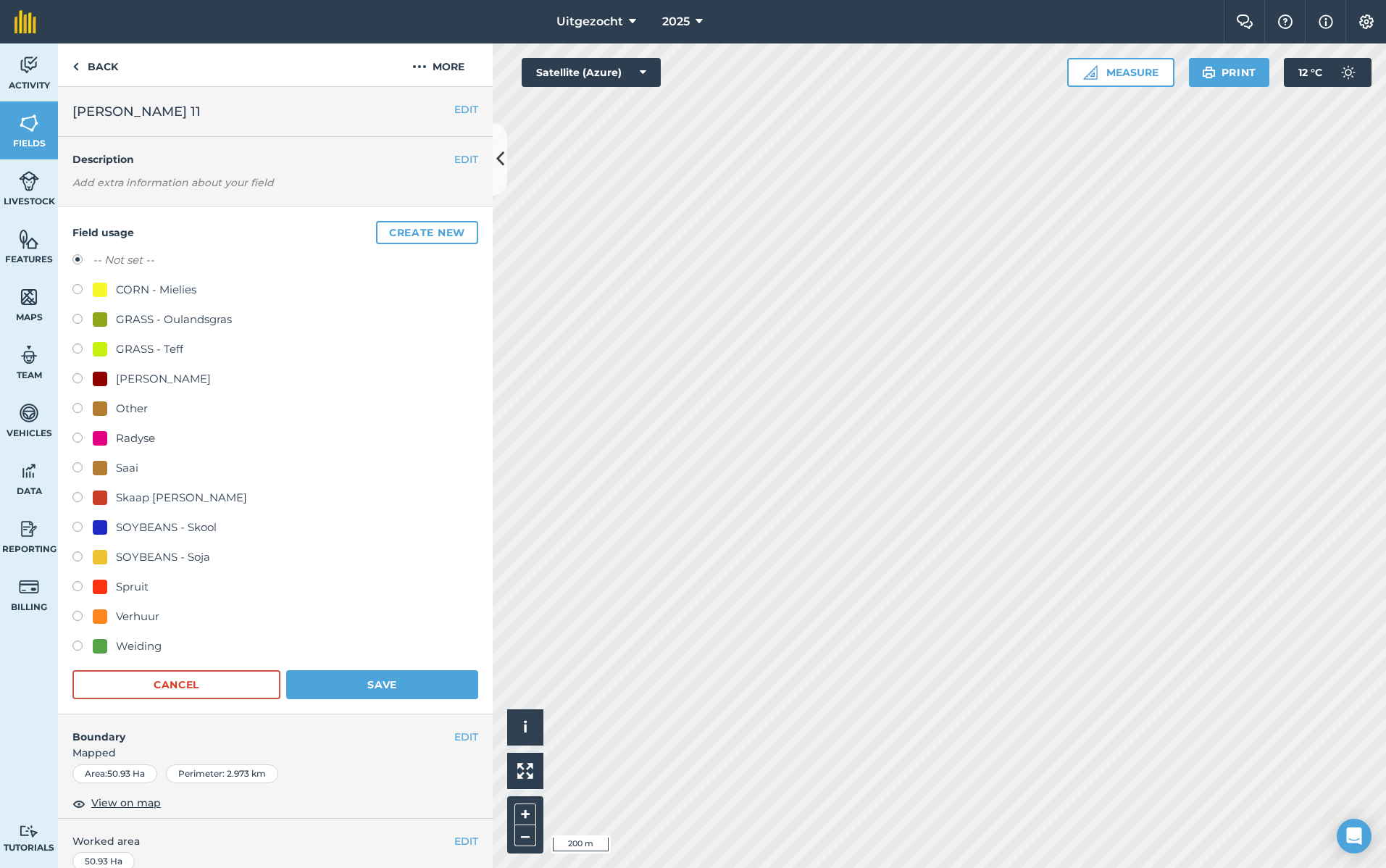
click at [138, 643] on div "Weiding" at bounding box center [138, 646] width 46 height 17
radio input "true"
radio input "false"
click at [372, 684] on button "Save" at bounding box center [382, 684] width 192 height 29
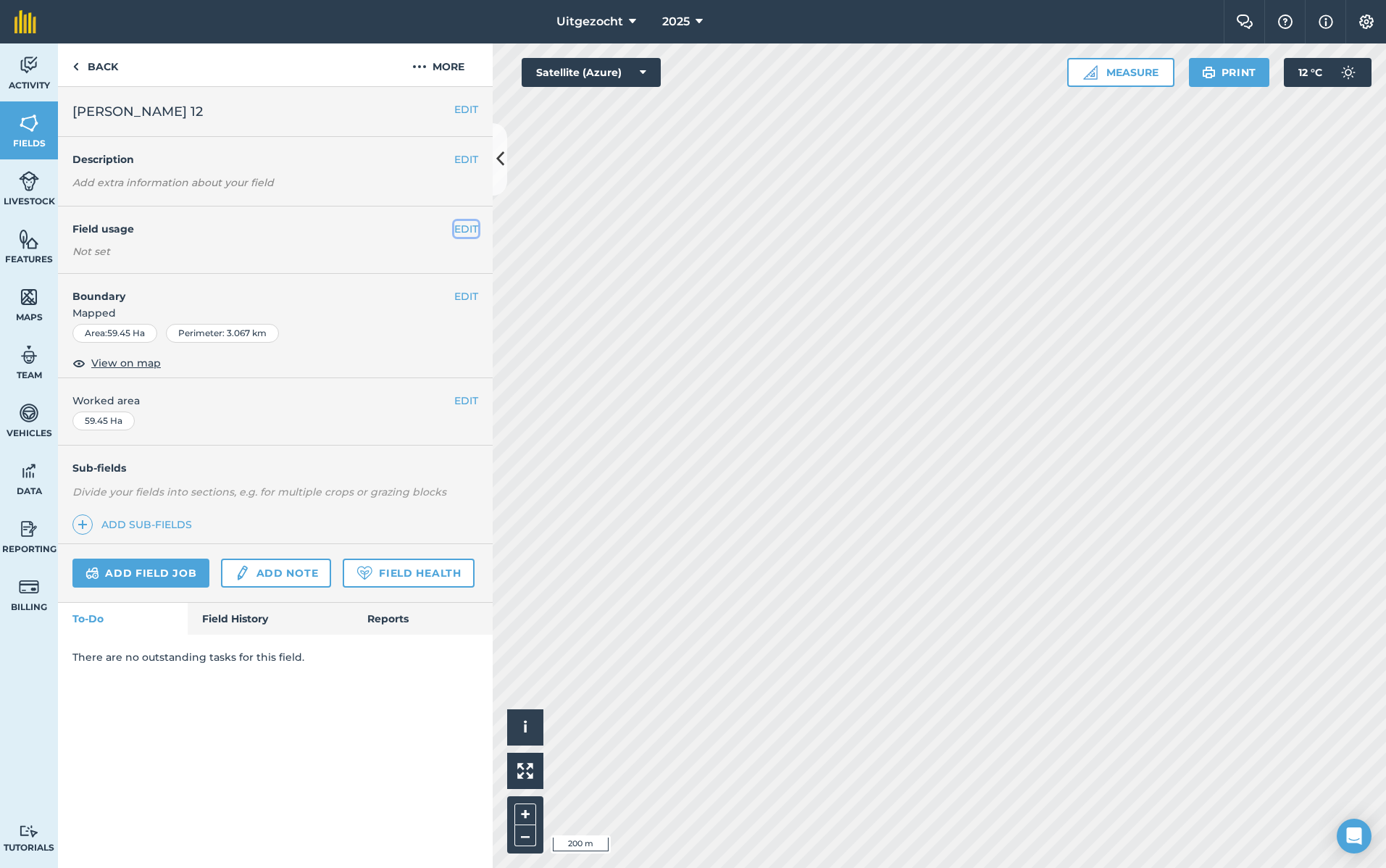
click at [465, 232] on button "EDIT" at bounding box center [466, 228] width 24 height 16
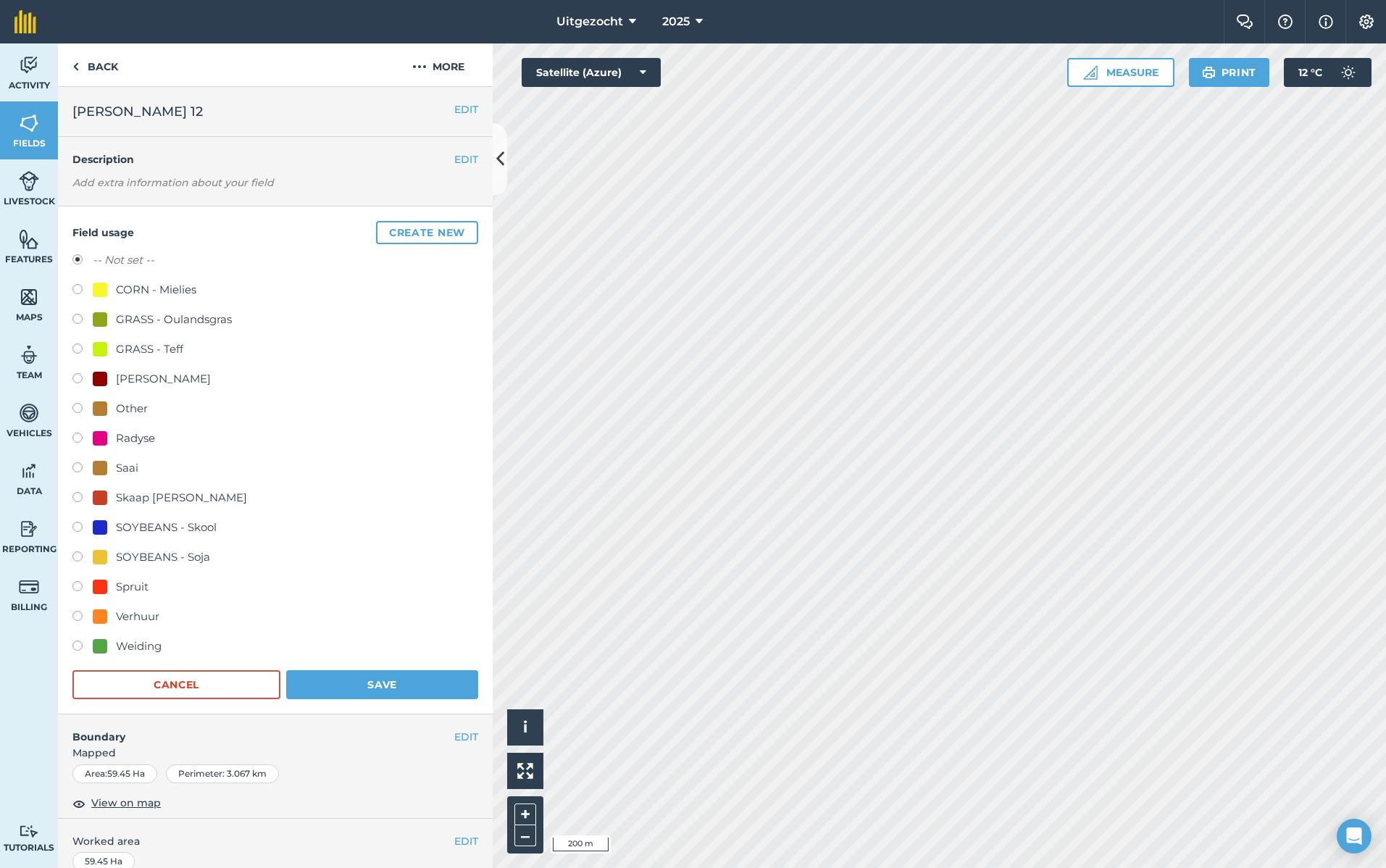
click at [135, 644] on div "Weiding" at bounding box center [138, 646] width 46 height 17
radio input "true"
radio input "false"
click at [365, 681] on button "Save" at bounding box center [382, 684] width 192 height 29
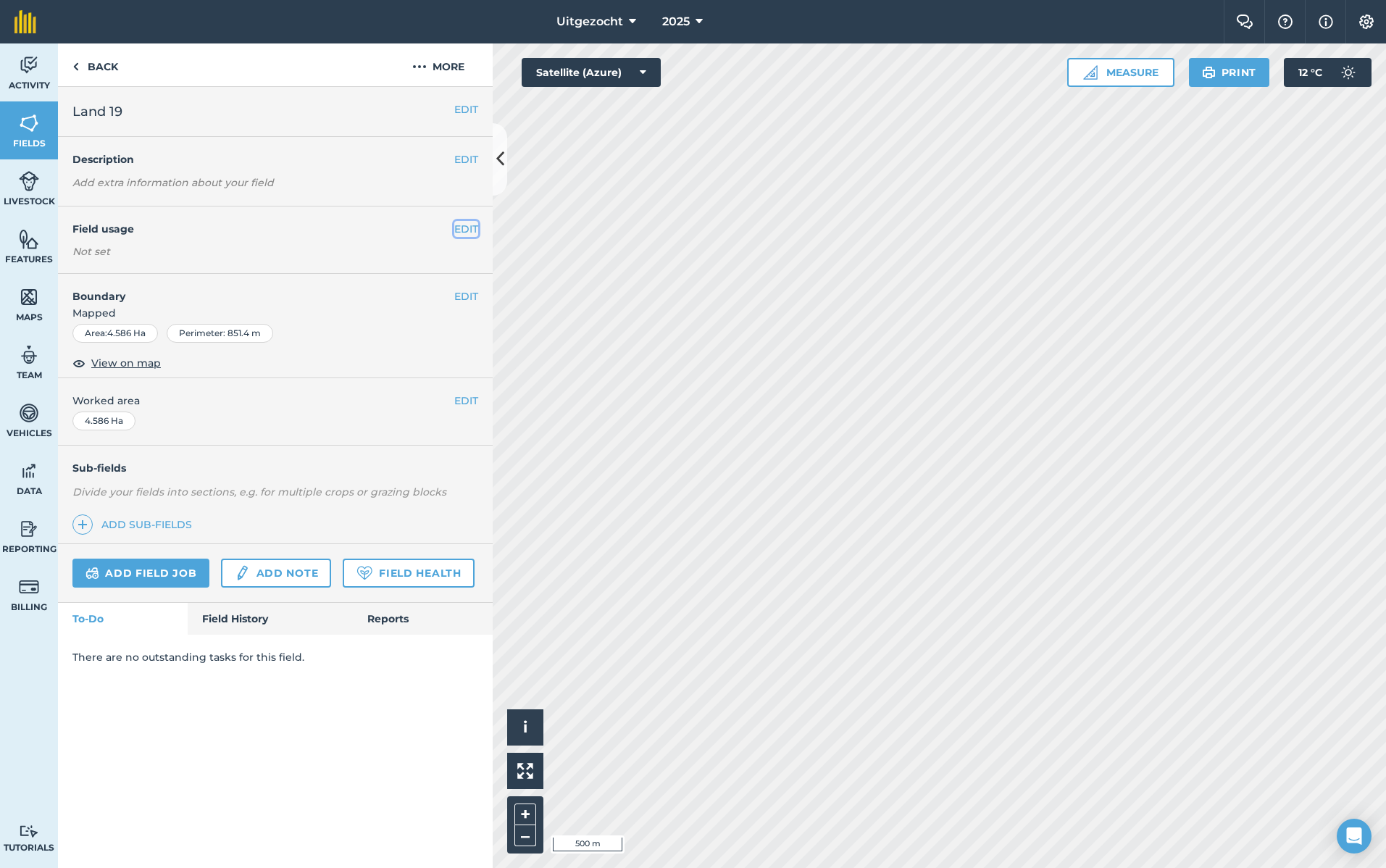
click at [468, 233] on button "EDIT" at bounding box center [466, 228] width 24 height 16
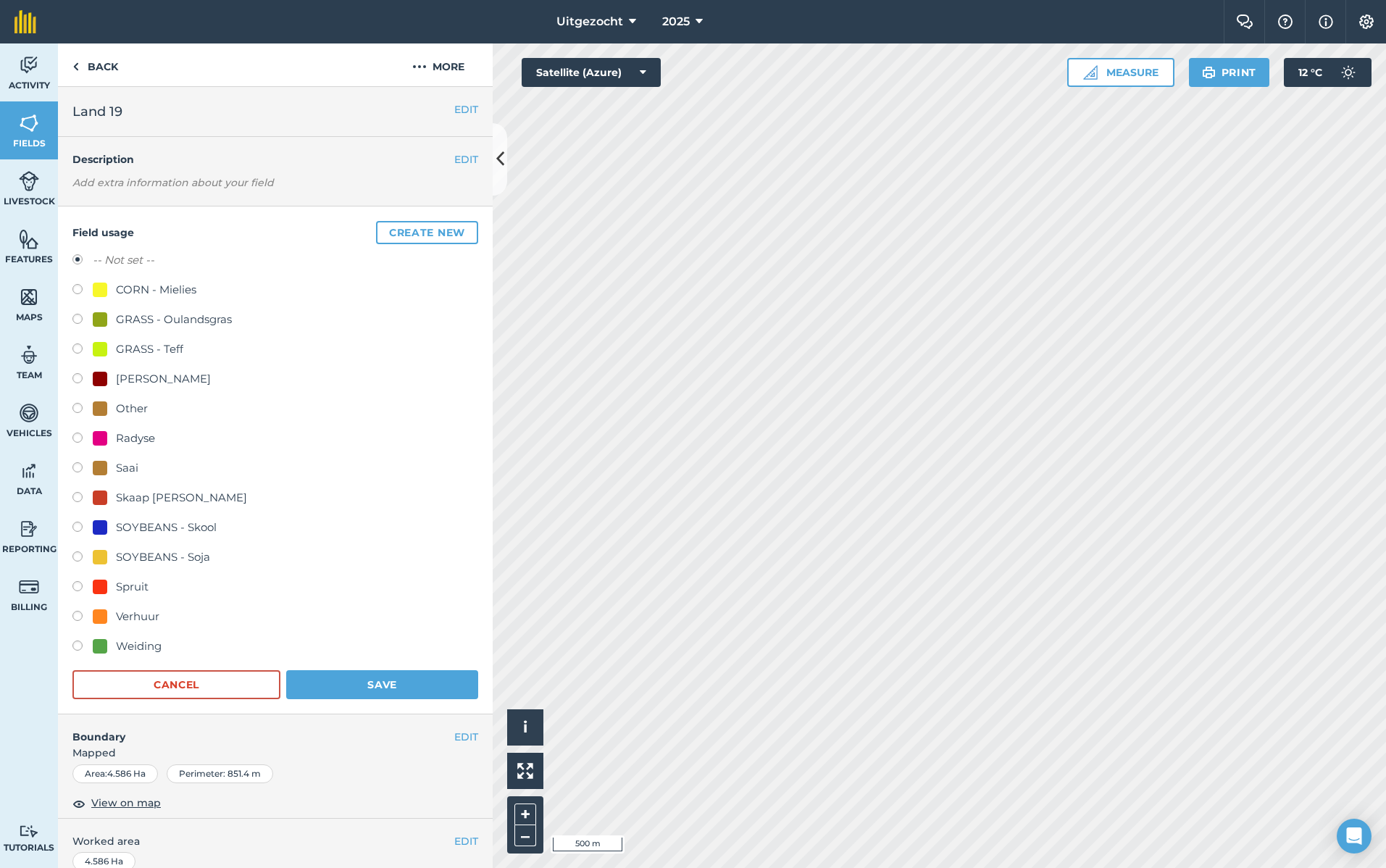
click at [176, 528] on div "SOYBEANS - Skool" at bounding box center [166, 528] width 101 height 17
radio input "true"
radio input "false"
click at [412, 679] on button "Save" at bounding box center [382, 684] width 192 height 29
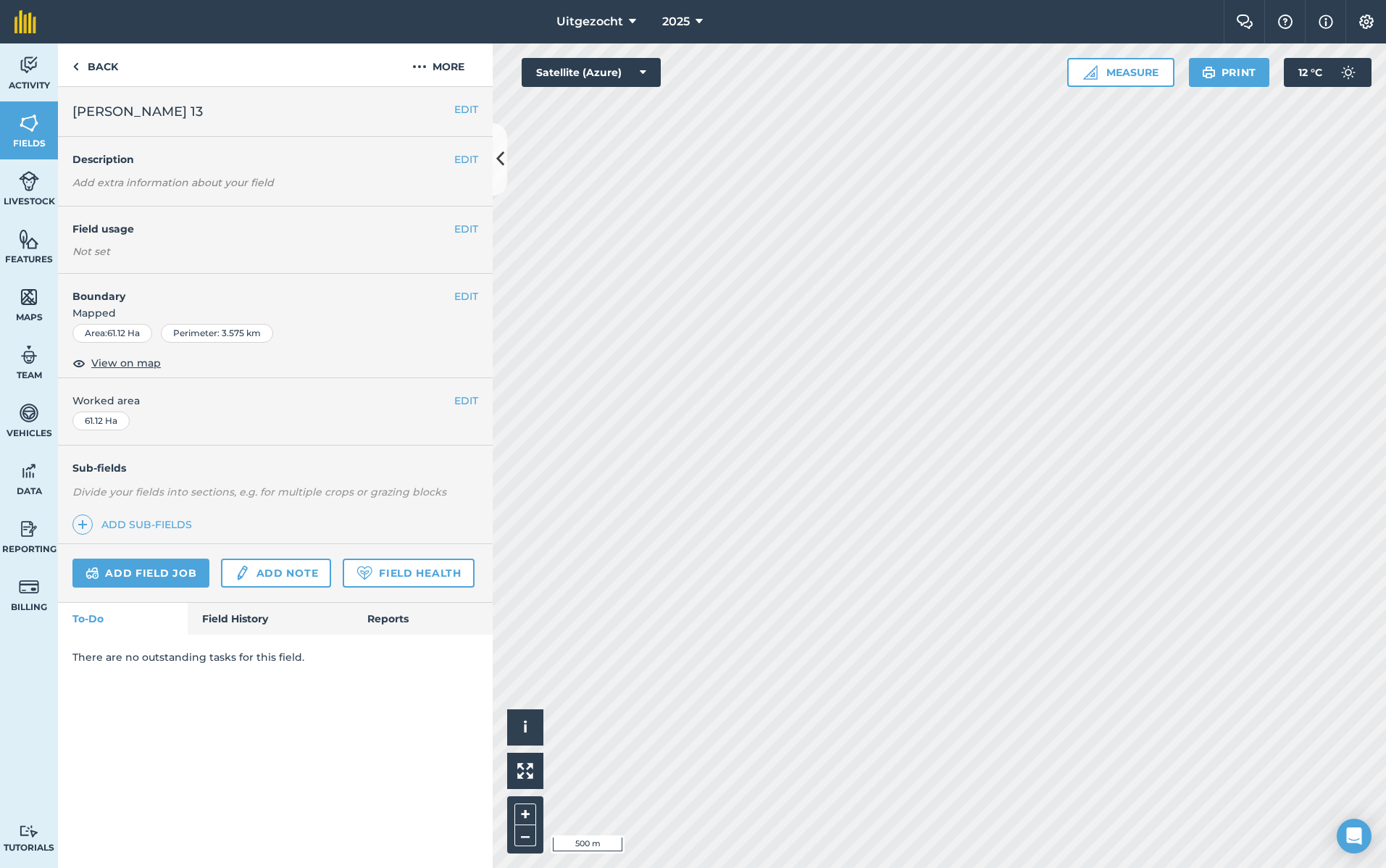
click at [133, 245] on div "Not set" at bounding box center [275, 251] width 406 height 15
click at [466, 227] on button "EDIT" at bounding box center [466, 228] width 24 height 16
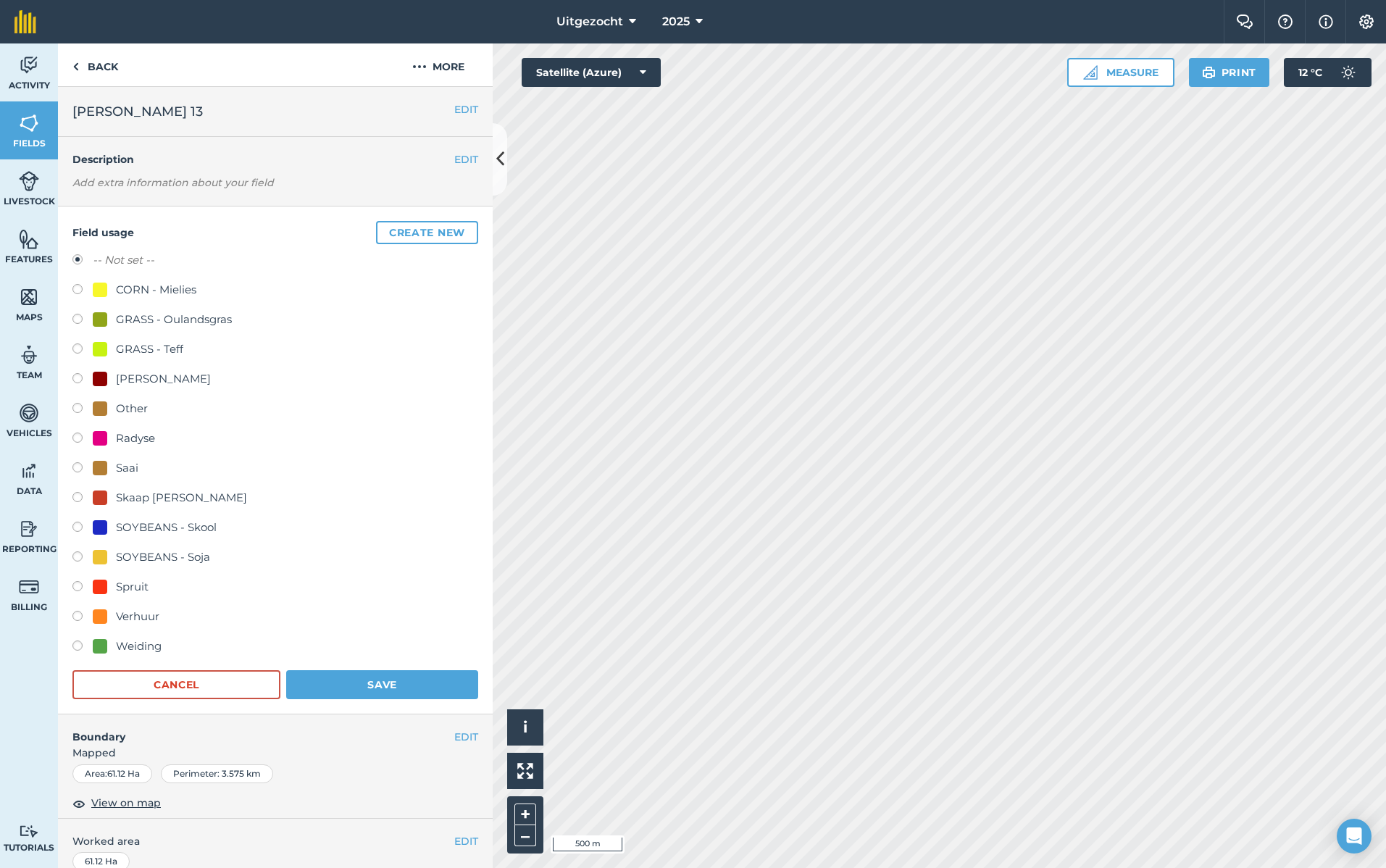
click at [122, 647] on div "Weiding" at bounding box center [138, 646] width 46 height 17
radio input "true"
radio input "false"
click at [397, 683] on button "Save" at bounding box center [382, 684] width 192 height 29
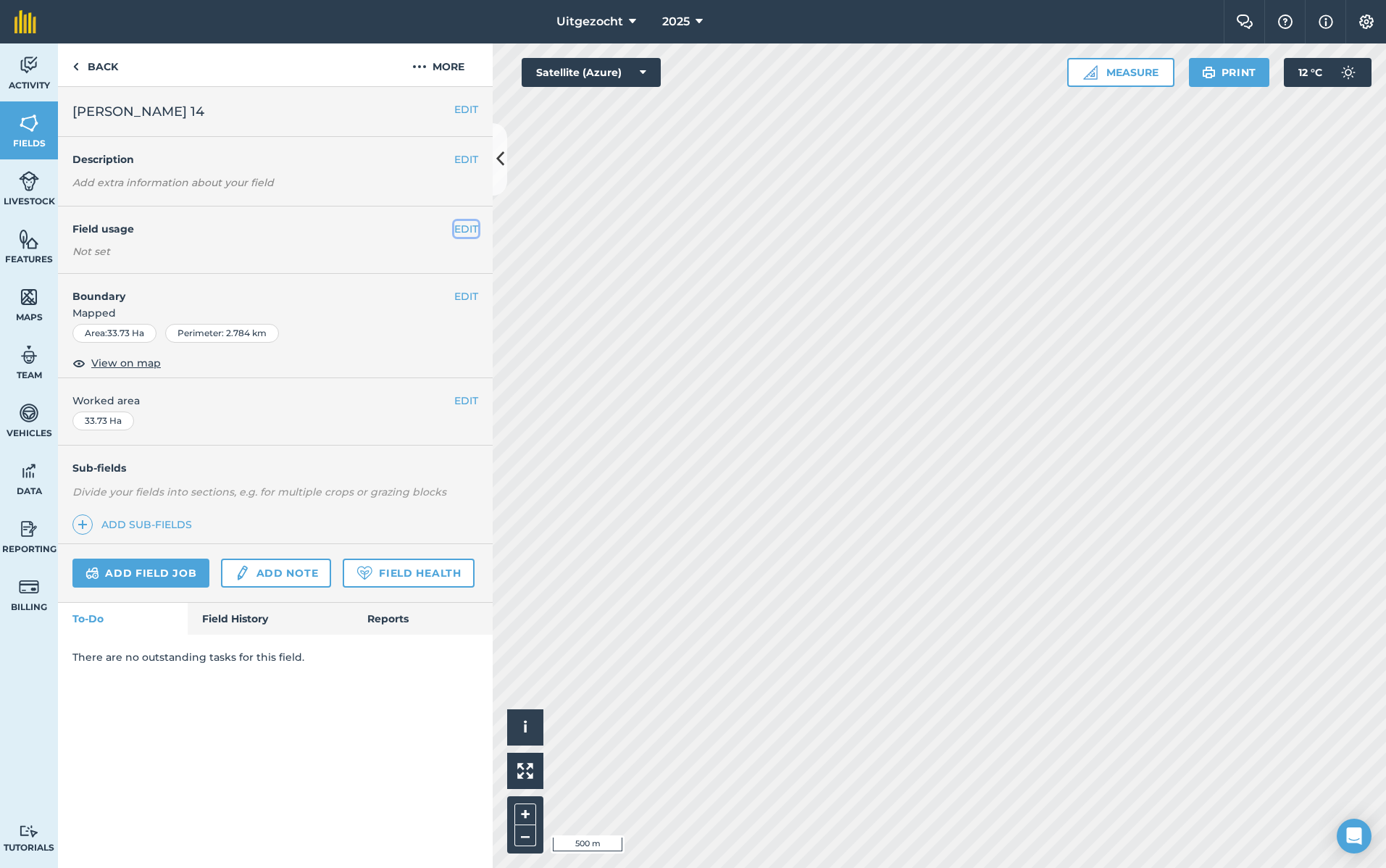
click at [472, 231] on button "EDIT" at bounding box center [466, 228] width 24 height 16
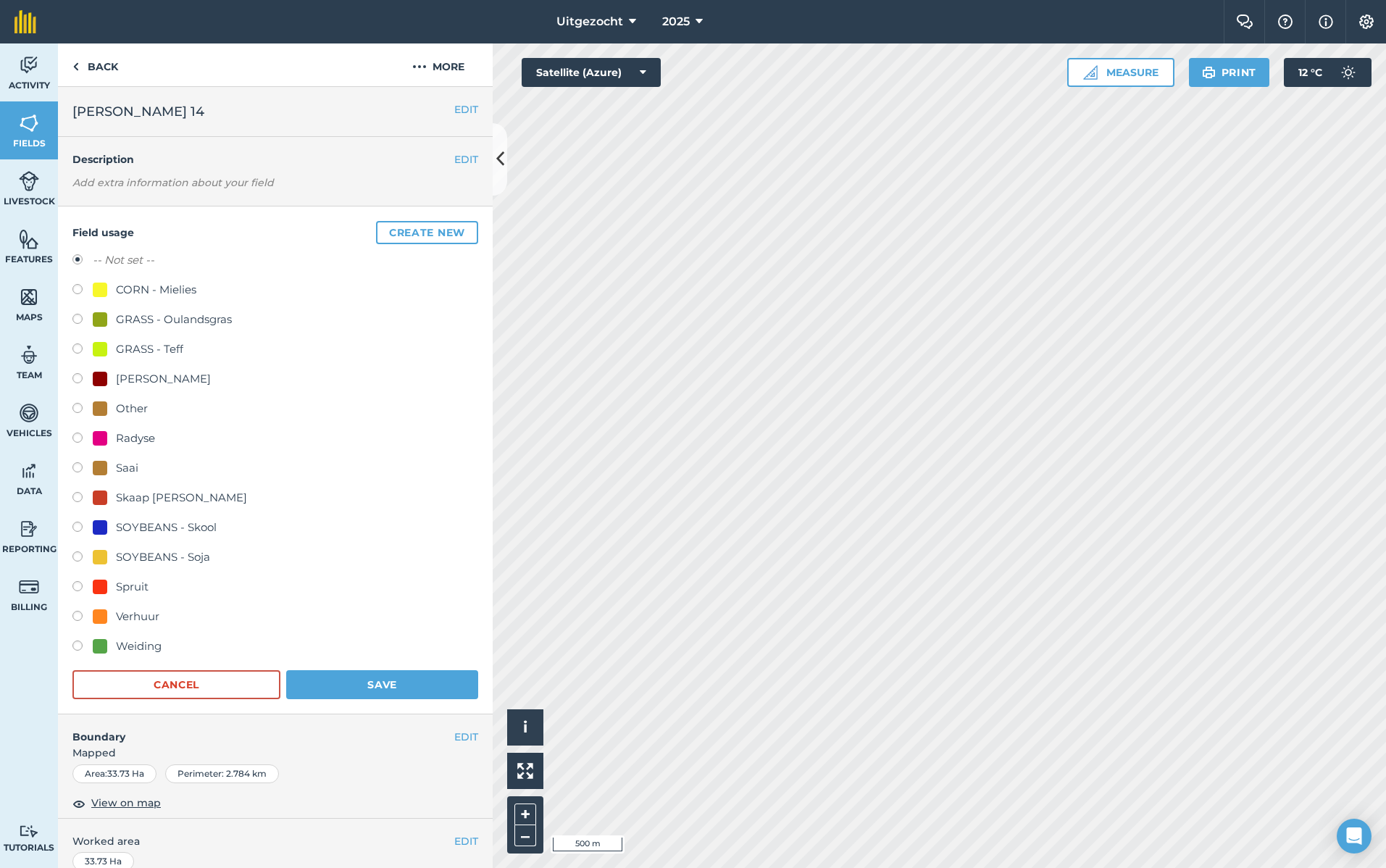
click at [141, 643] on div "Weiding" at bounding box center [138, 646] width 46 height 17
radio input "true"
radio input "false"
click at [400, 681] on button "Save" at bounding box center [382, 684] width 192 height 29
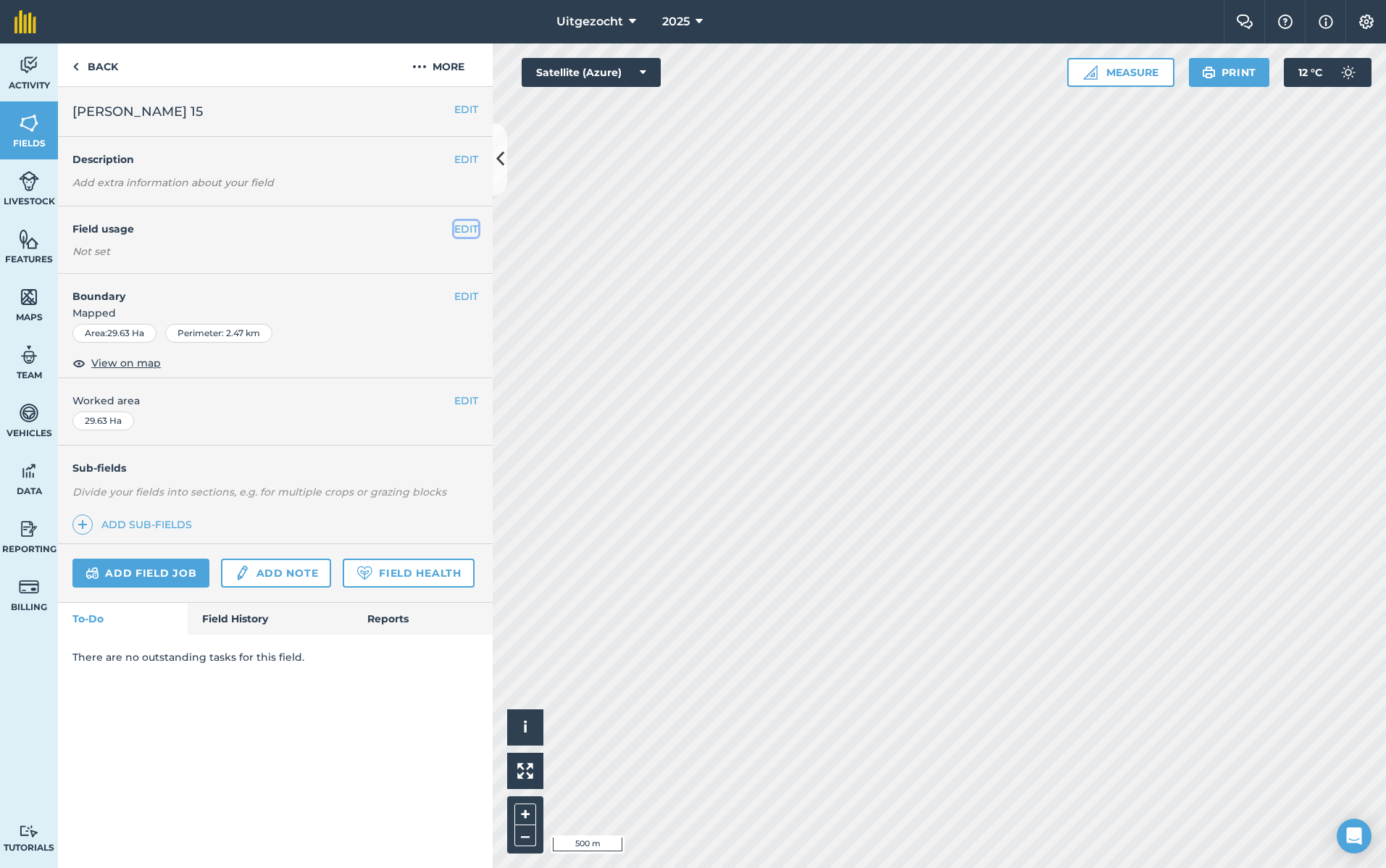
click at [465, 232] on button "EDIT" at bounding box center [466, 228] width 24 height 16
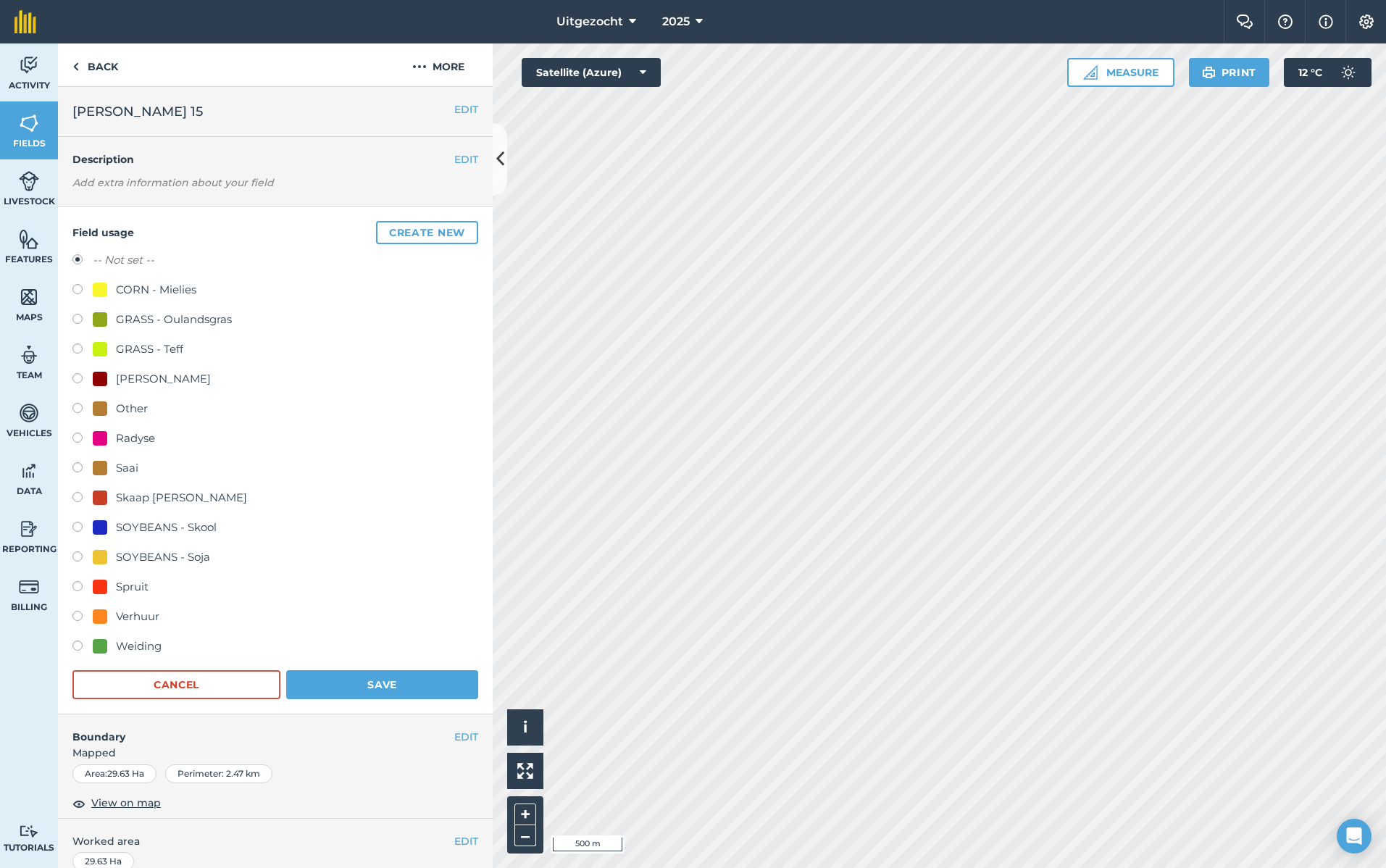
click at [142, 646] on div "Weiding" at bounding box center [138, 646] width 46 height 17
radio input "true"
radio input "false"
click at [402, 684] on button "Save" at bounding box center [382, 684] width 192 height 29
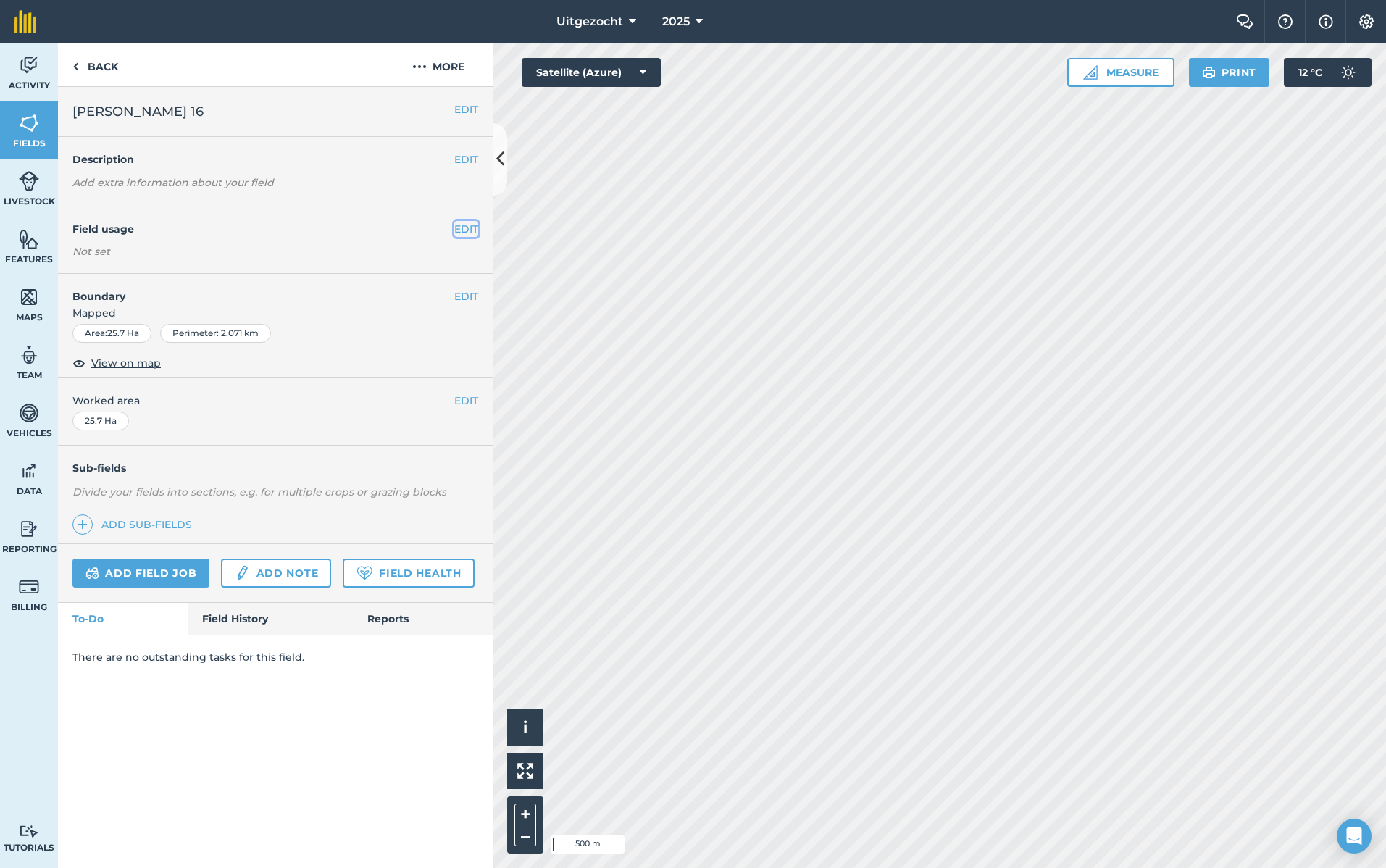
click at [466, 226] on button "EDIT" at bounding box center [466, 228] width 24 height 16
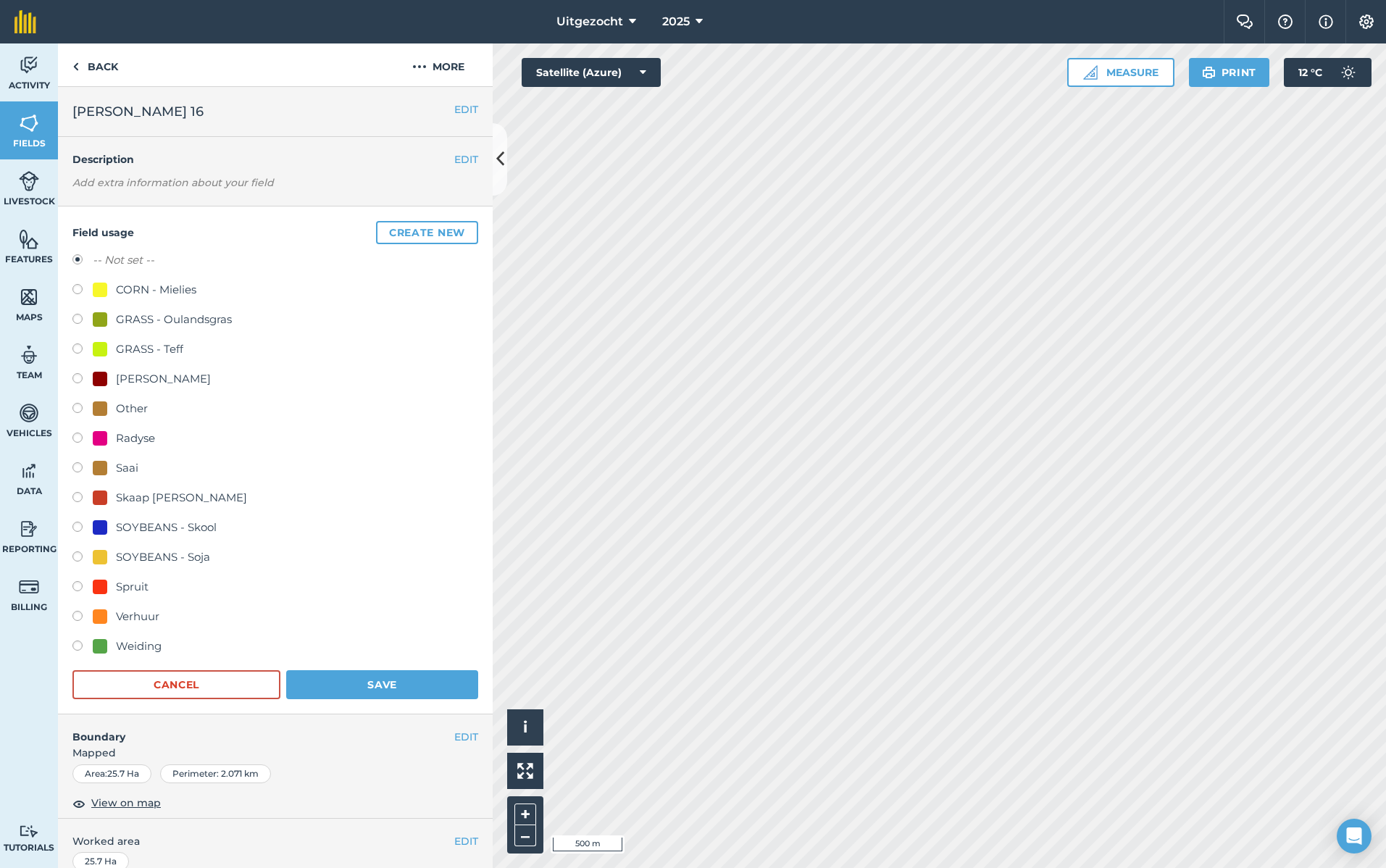
click at [128, 648] on div "Weiding" at bounding box center [138, 646] width 46 height 17
radio input "true"
radio input "false"
click at [379, 679] on button "Save" at bounding box center [382, 684] width 192 height 29
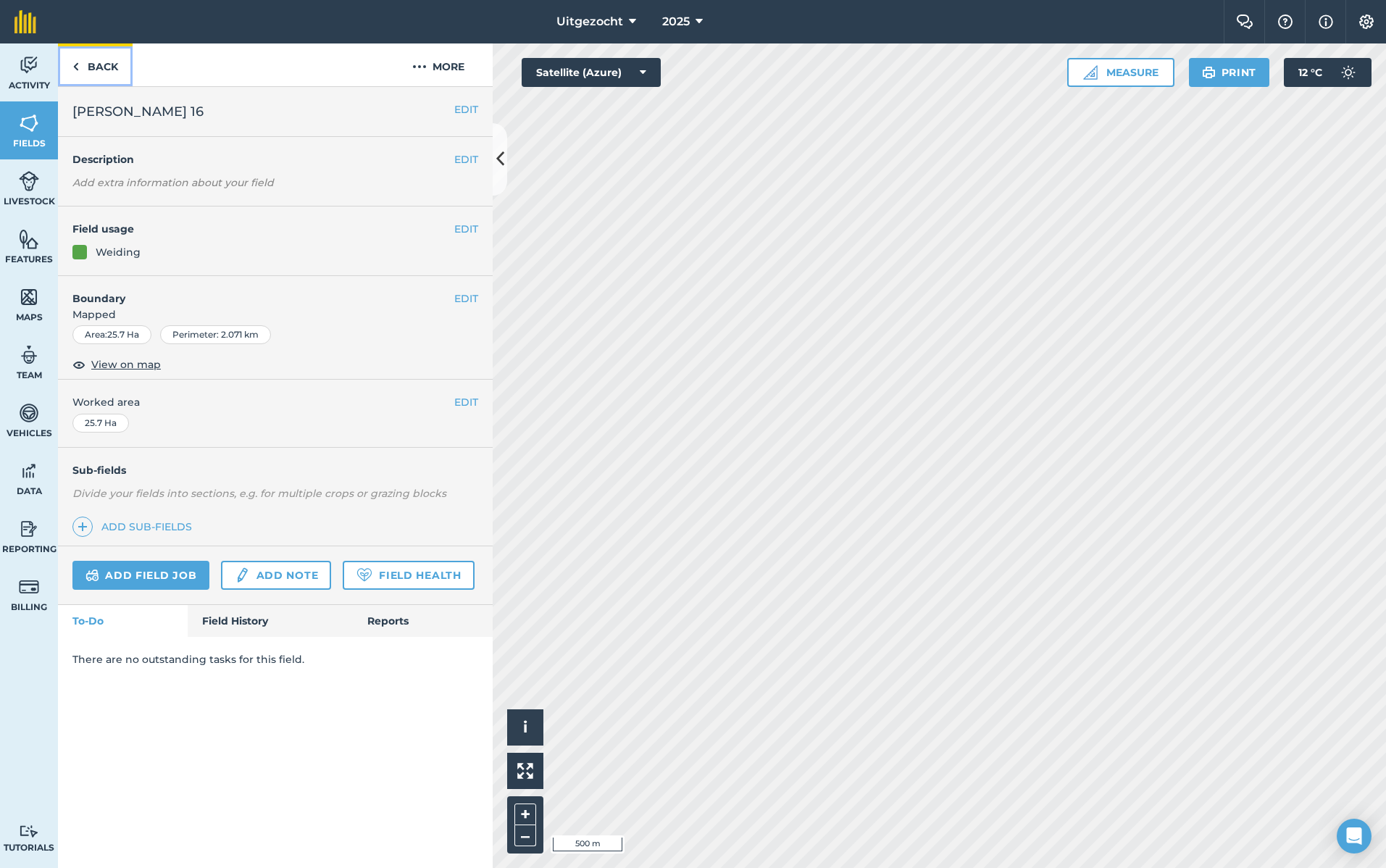
click at [76, 64] on img at bounding box center [75, 67] width 6 height 17
click at [23, 133] on img at bounding box center [29, 124] width 20 height 22
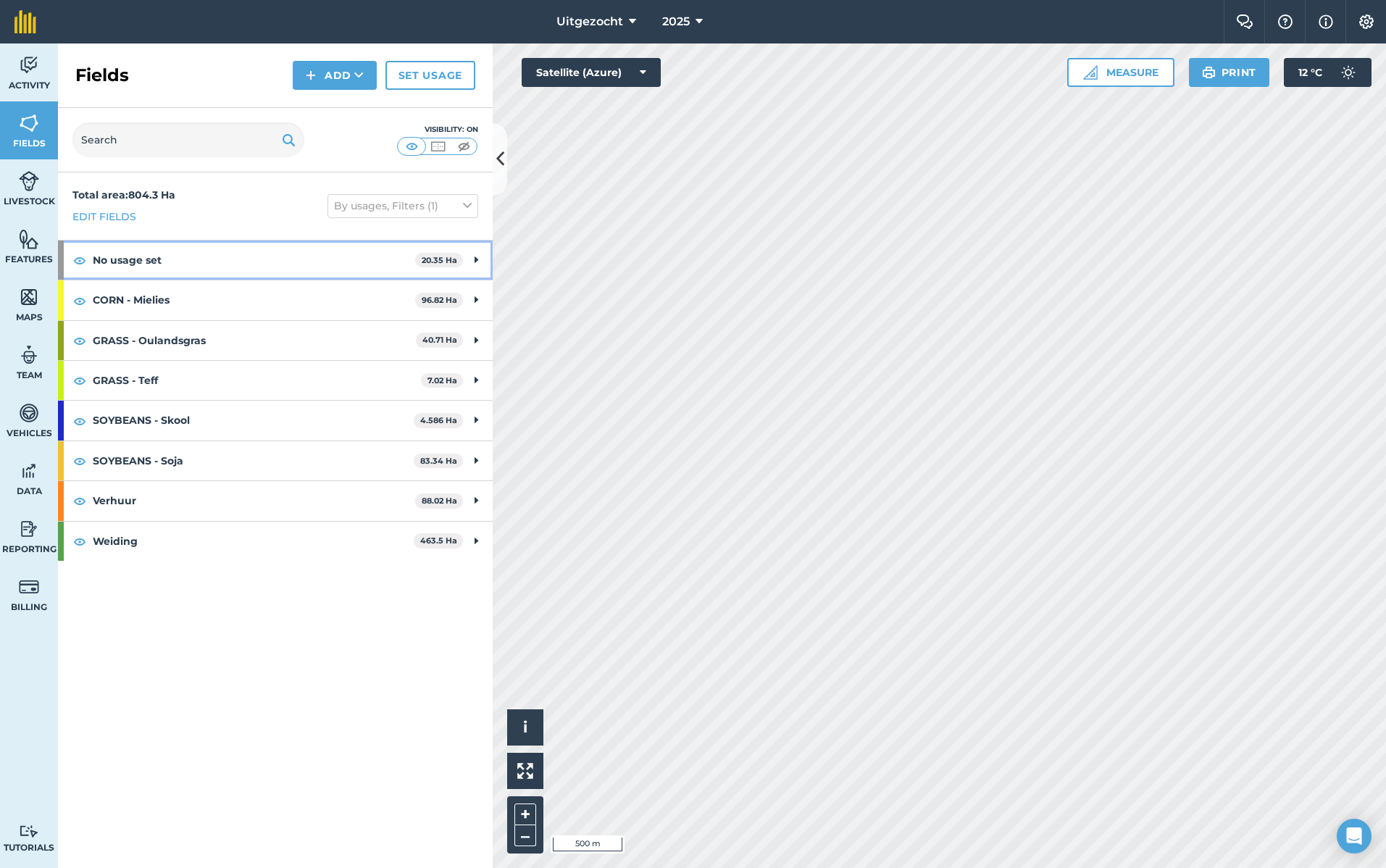
click at [476, 260] on icon at bounding box center [477, 260] width 4 height 16
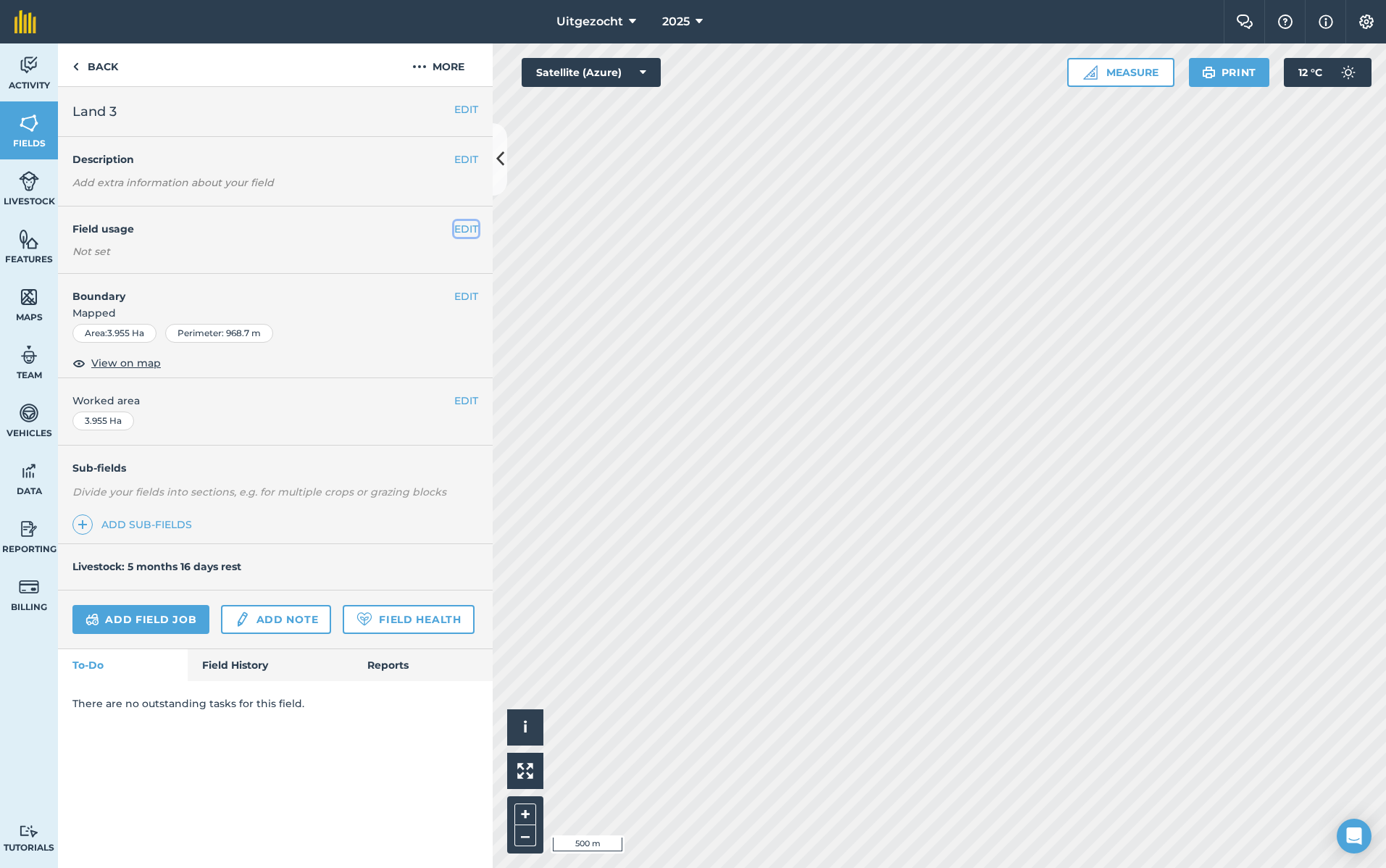
click at [471, 226] on button "EDIT" at bounding box center [466, 228] width 24 height 16
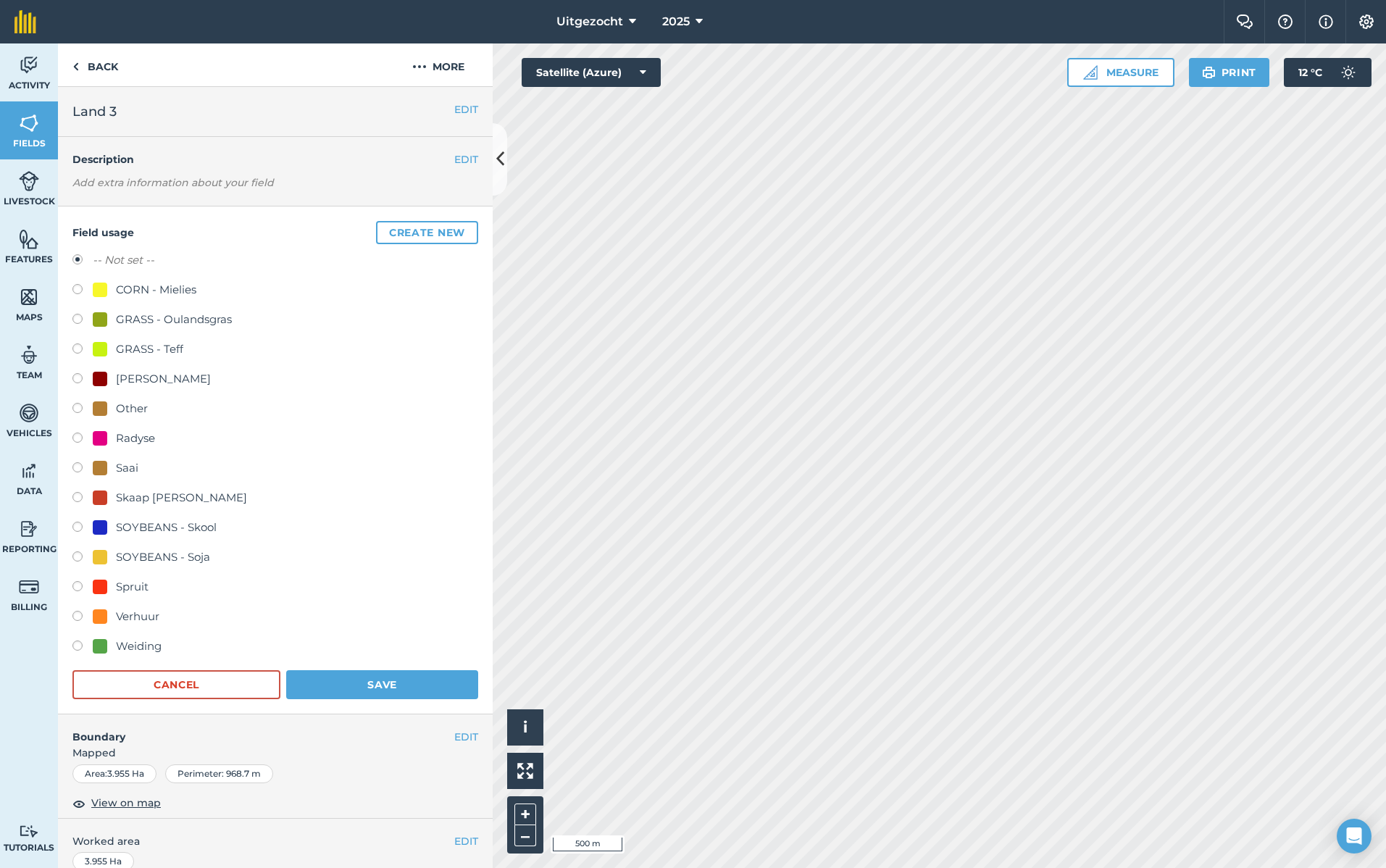
click at [151, 443] on div "Radyse" at bounding box center [135, 438] width 39 height 17
radio input "true"
radio input "false"
click at [407, 688] on button "Save" at bounding box center [382, 684] width 192 height 29
